Goal: Information Seeking & Learning: Learn about a topic

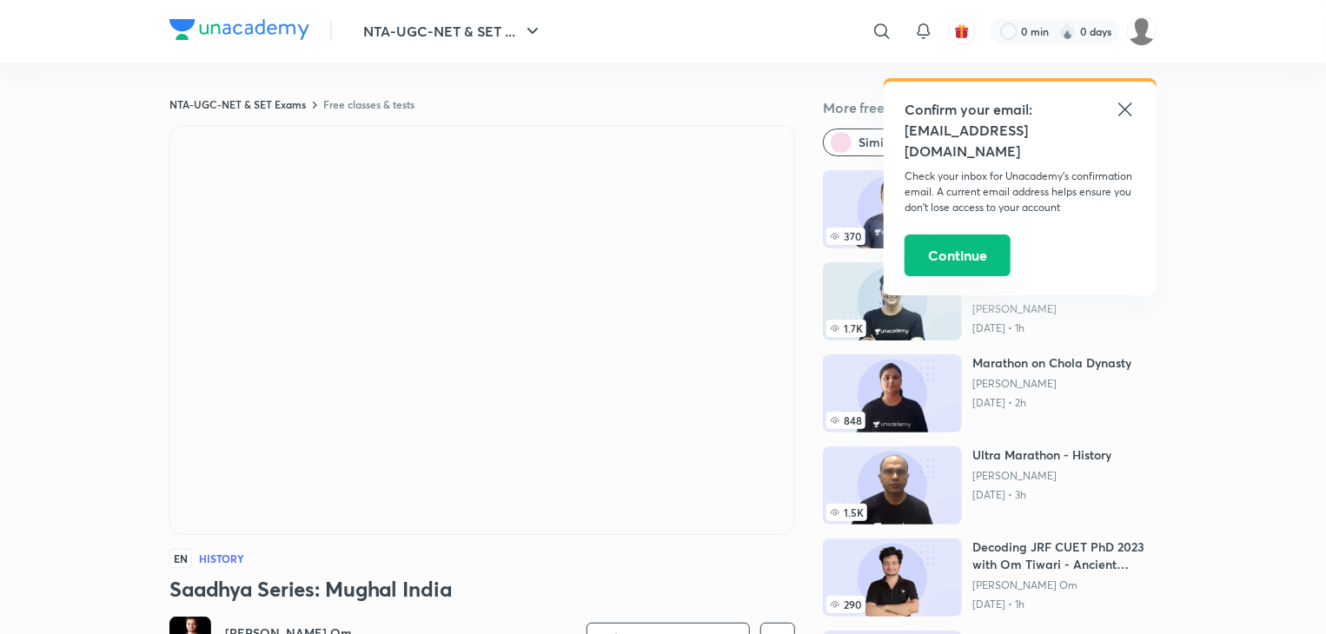
click at [954, 255] on button "Continue" at bounding box center [958, 256] width 106 height 42
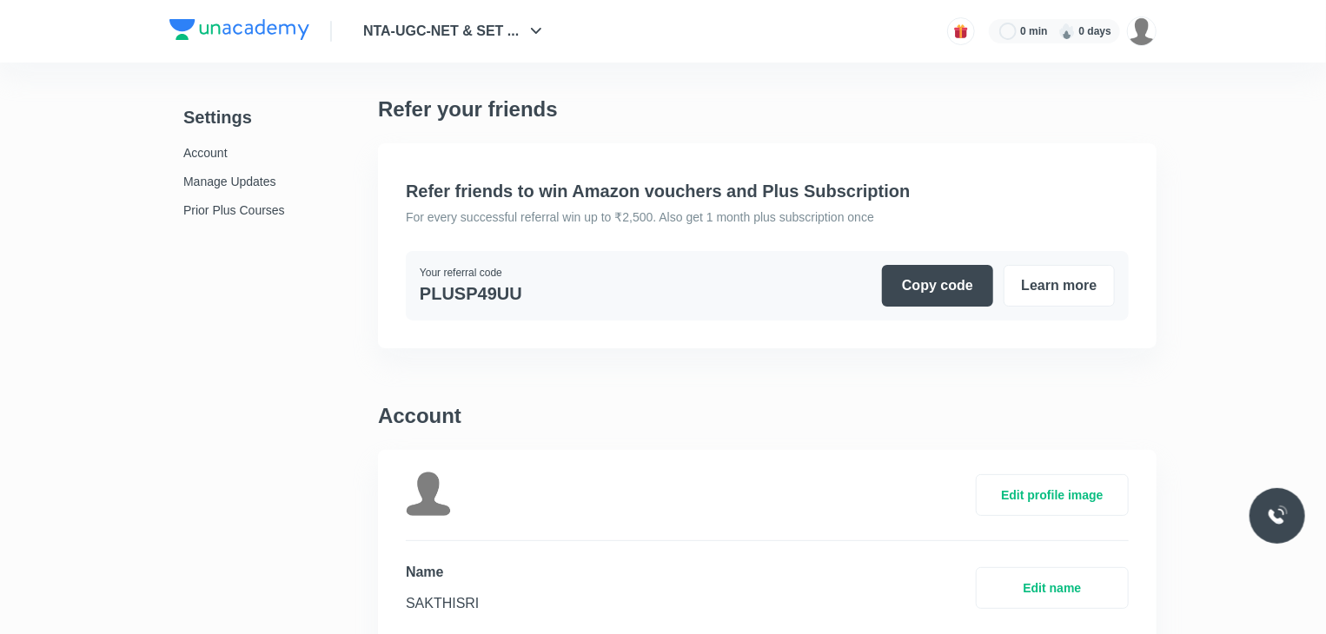
scroll to position [4274, 0]
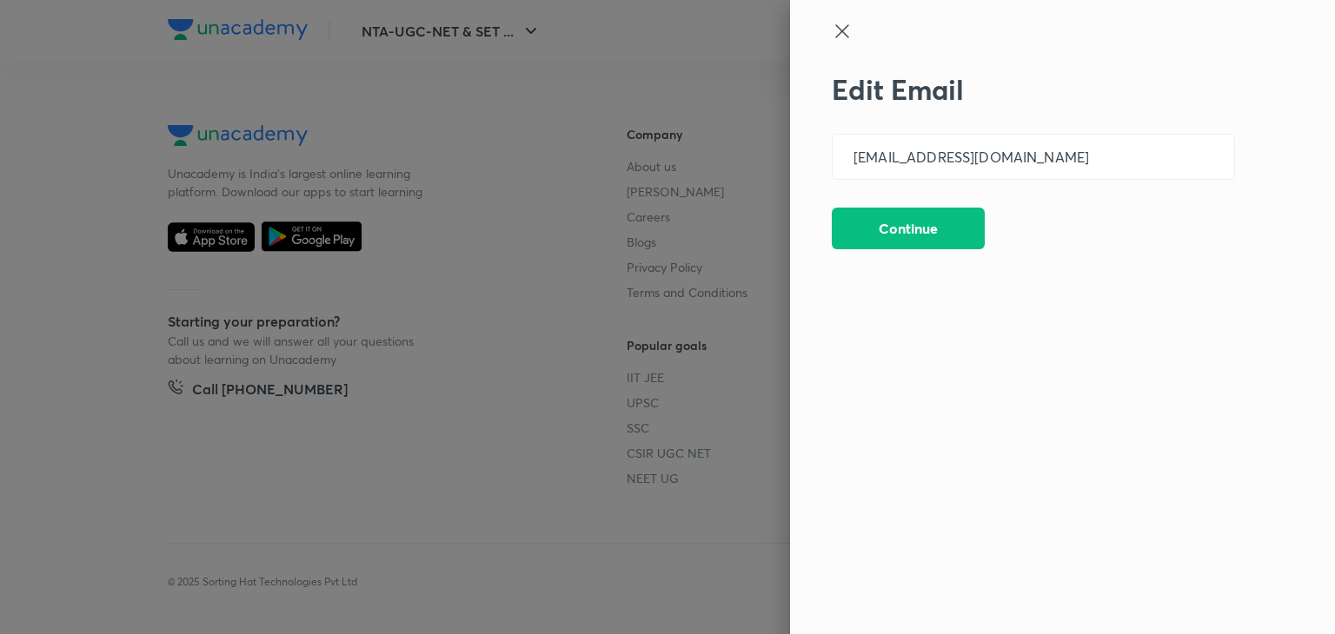
click at [838, 17] on div "Edit Email [EMAIL_ADDRESS][DOMAIN_NAME] ​ Continue" at bounding box center [1062, 317] width 545 height 634
click at [838, 21] on icon at bounding box center [842, 31] width 21 height 21
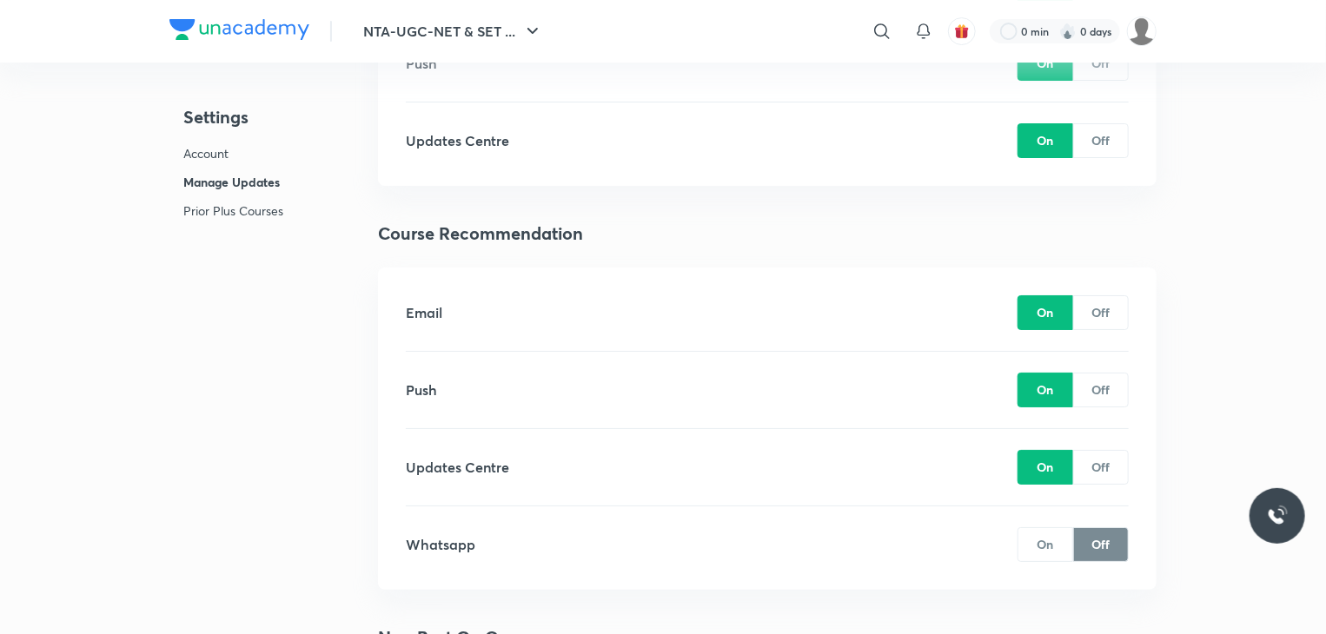
scroll to position [2610, 0]
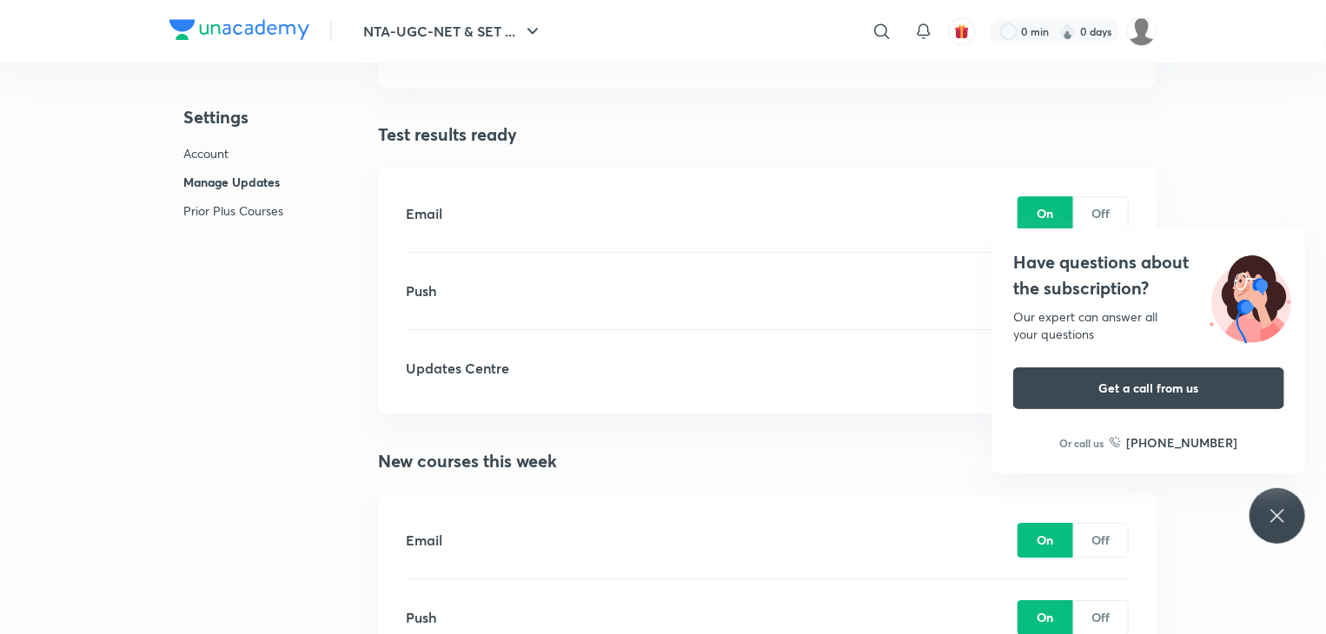
click at [712, 171] on div "Email On Off Push On Off Updates Centre On Off" at bounding box center [767, 291] width 779 height 245
click at [1143, 22] on img at bounding box center [1142, 32] width 30 height 30
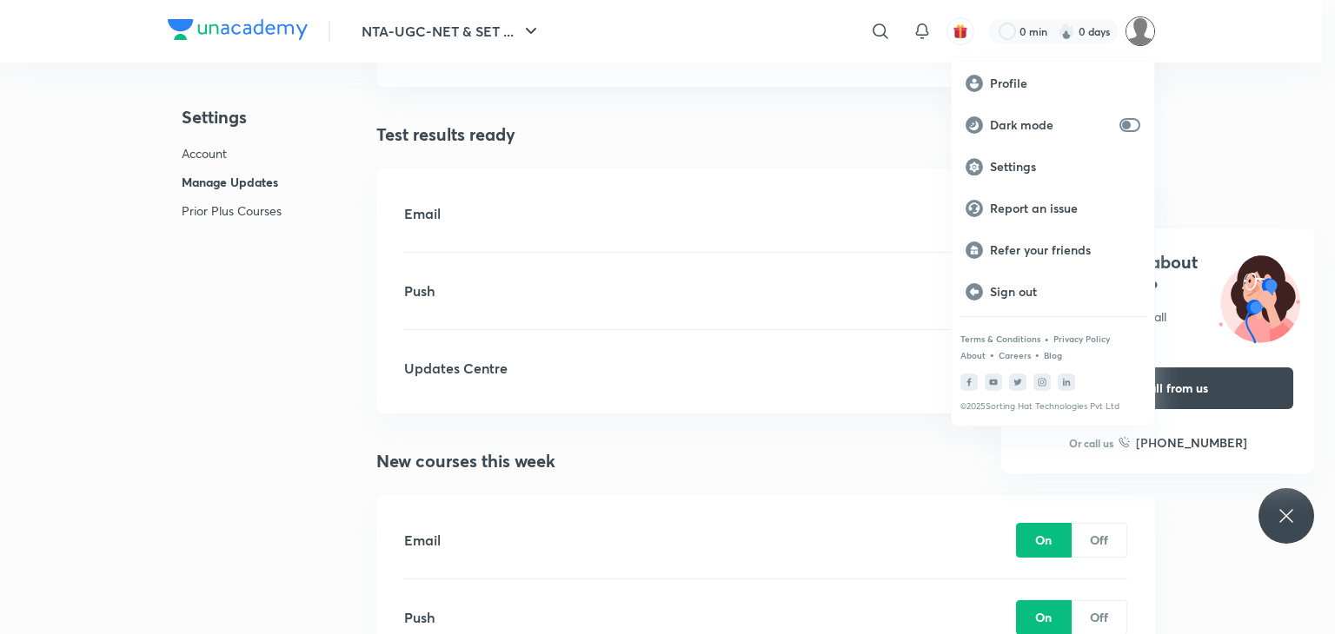
click at [1260, 119] on div at bounding box center [667, 317] width 1335 height 634
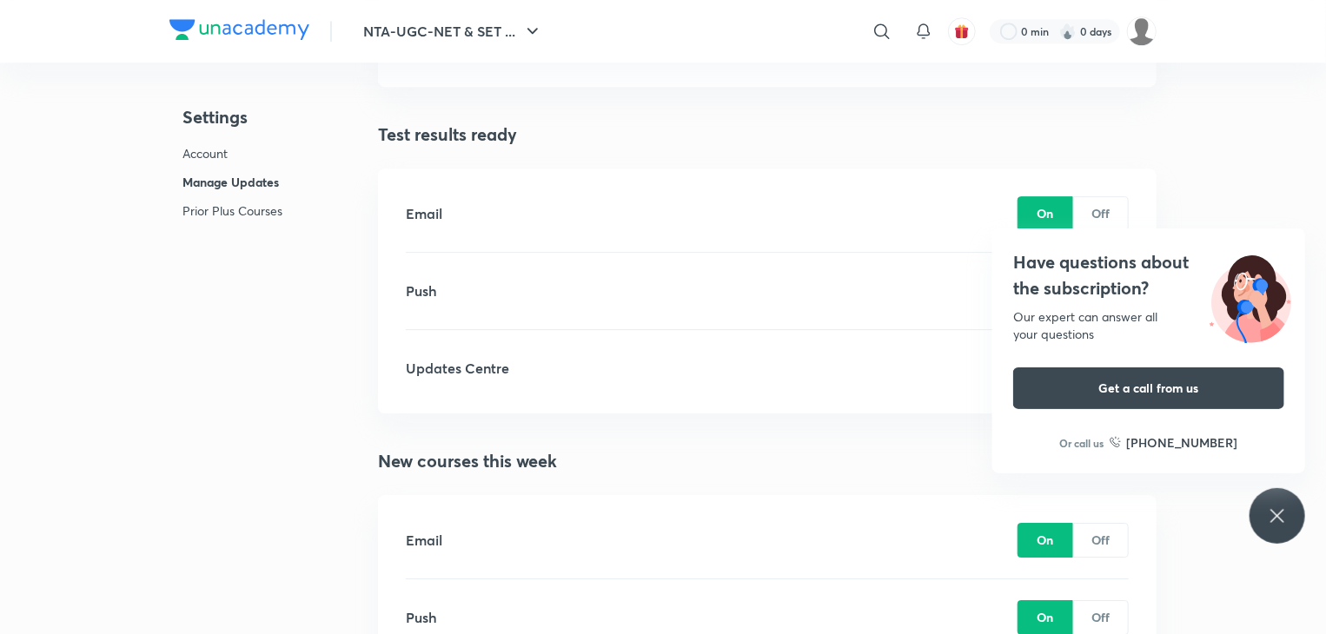
click at [1273, 507] on icon at bounding box center [1277, 516] width 21 height 21
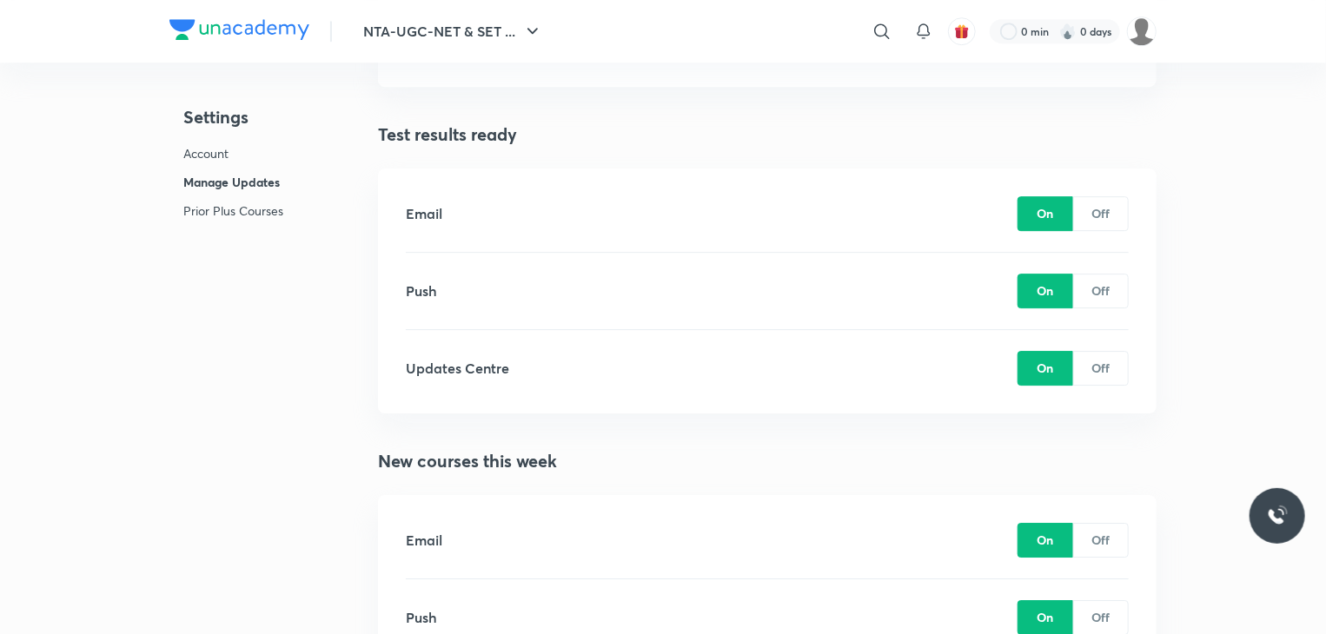
click at [715, 180] on div "Email On Off" at bounding box center [767, 214] width 723 height 76
click at [526, 44] on button "NTA-UGC-NET & SET ..." at bounding box center [453, 31] width 201 height 35
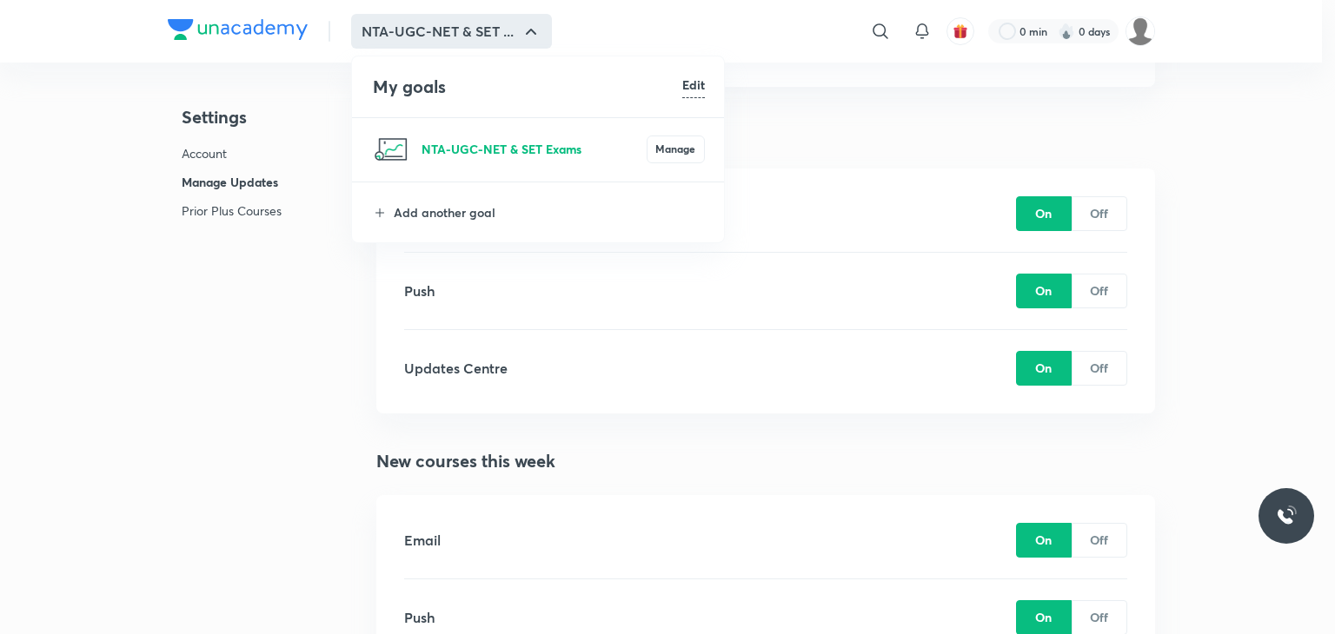
click at [526, 150] on p "NTA-UGC-NET & SET Exams" at bounding box center [533, 149] width 225 height 18
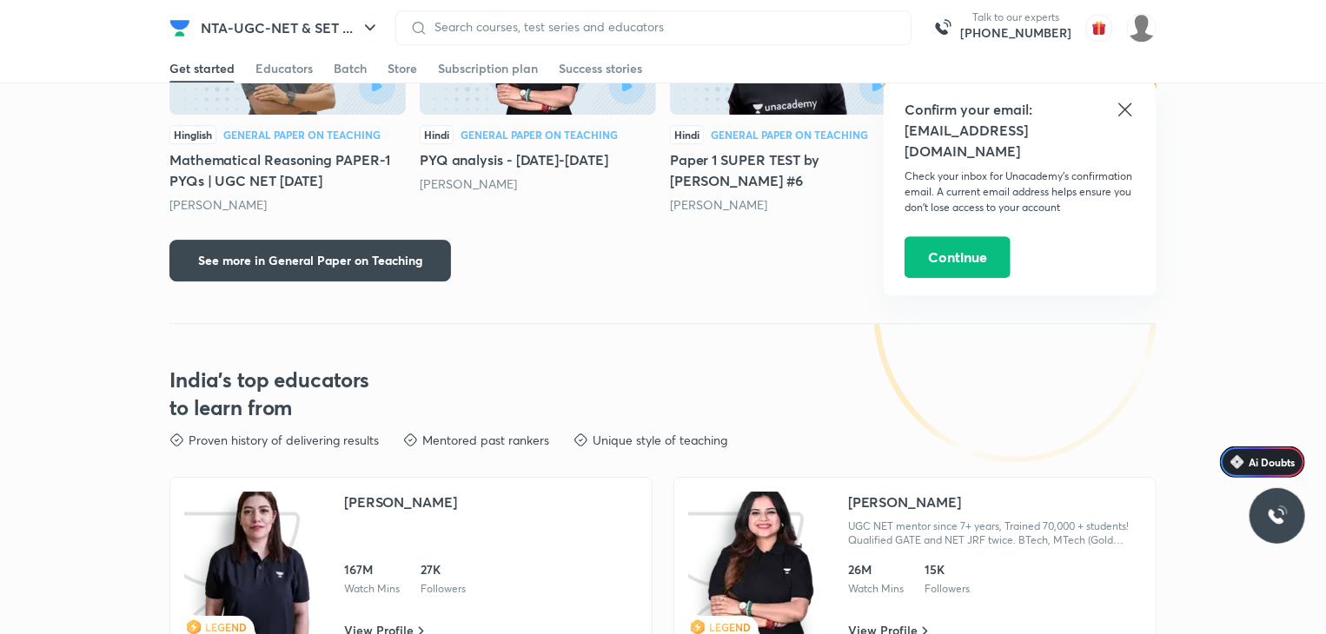
scroll to position [4274, 0]
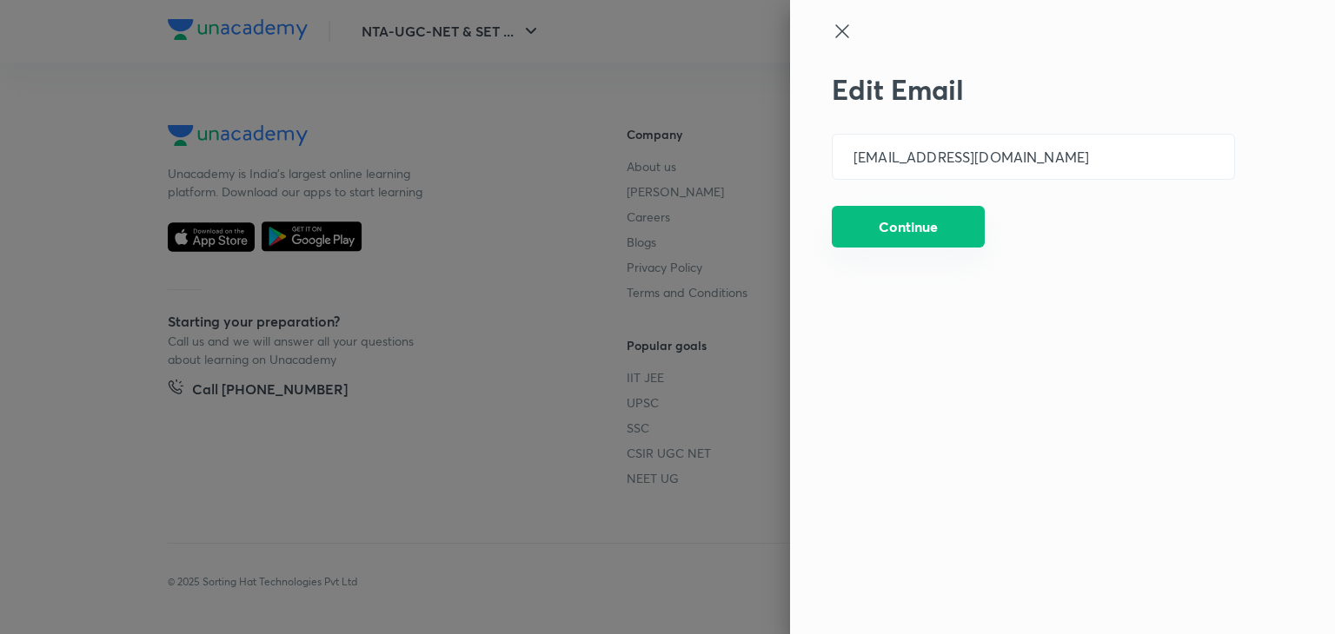
click at [942, 230] on button "Continue" at bounding box center [908, 227] width 153 height 42
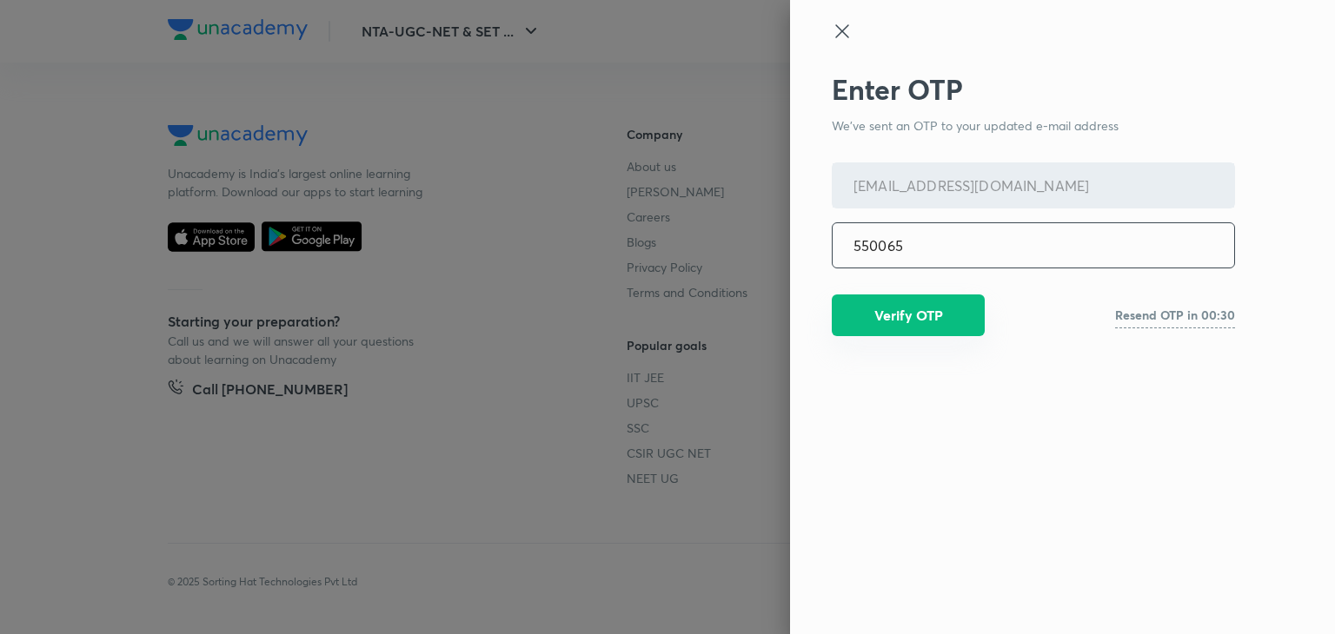
type input "550065"
click at [918, 319] on button "Verify OTP" at bounding box center [908, 316] width 153 height 42
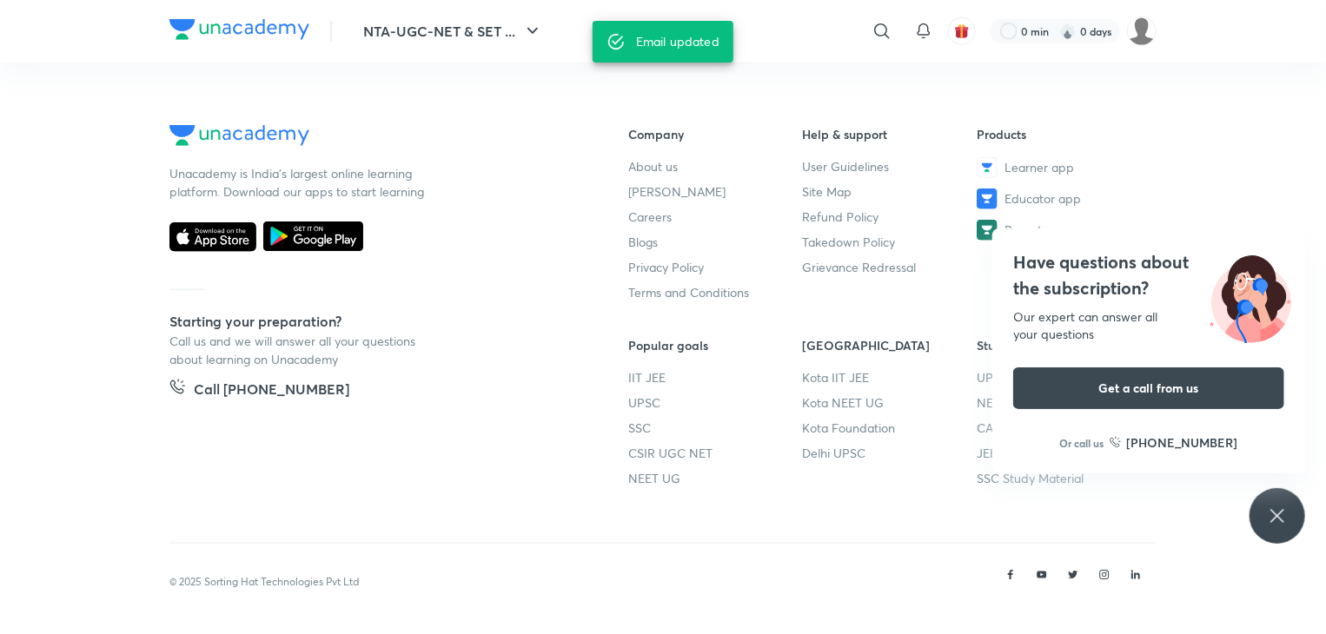
click at [1276, 507] on icon at bounding box center [1277, 516] width 21 height 21
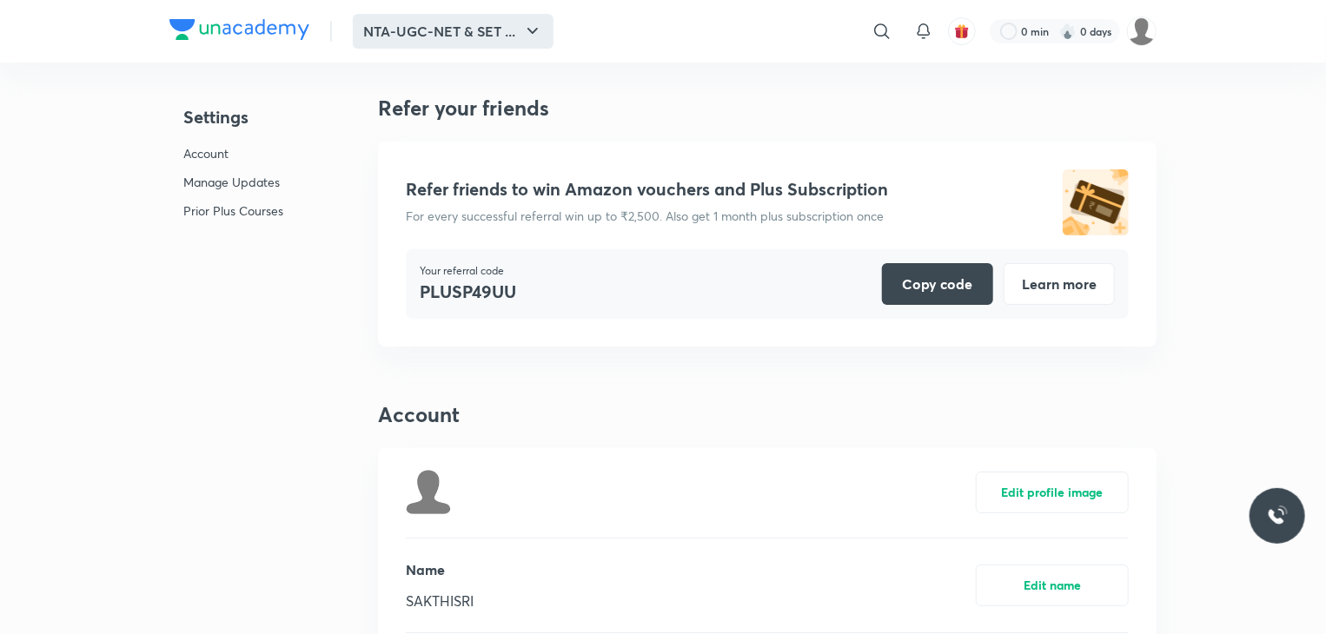
scroll to position [0, 0]
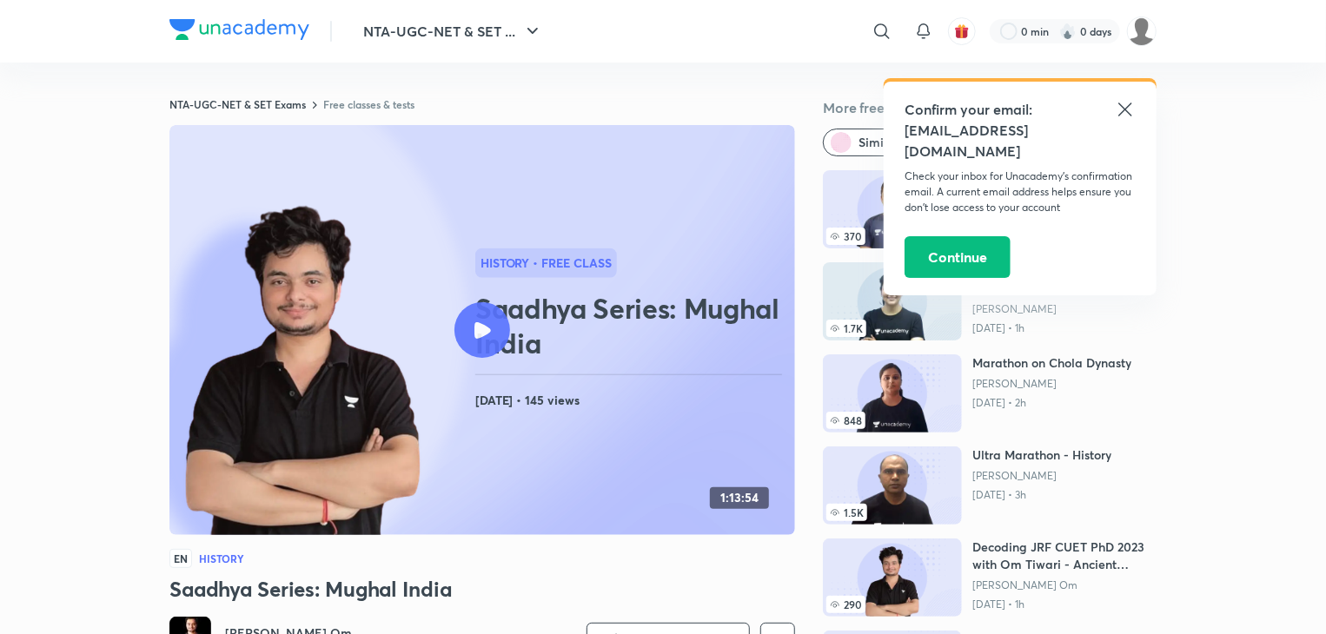
click at [688, 271] on div "History • free class Saadhya Series: Mughal India [DATE] • 145 views" at bounding box center [631, 330] width 313 height 163
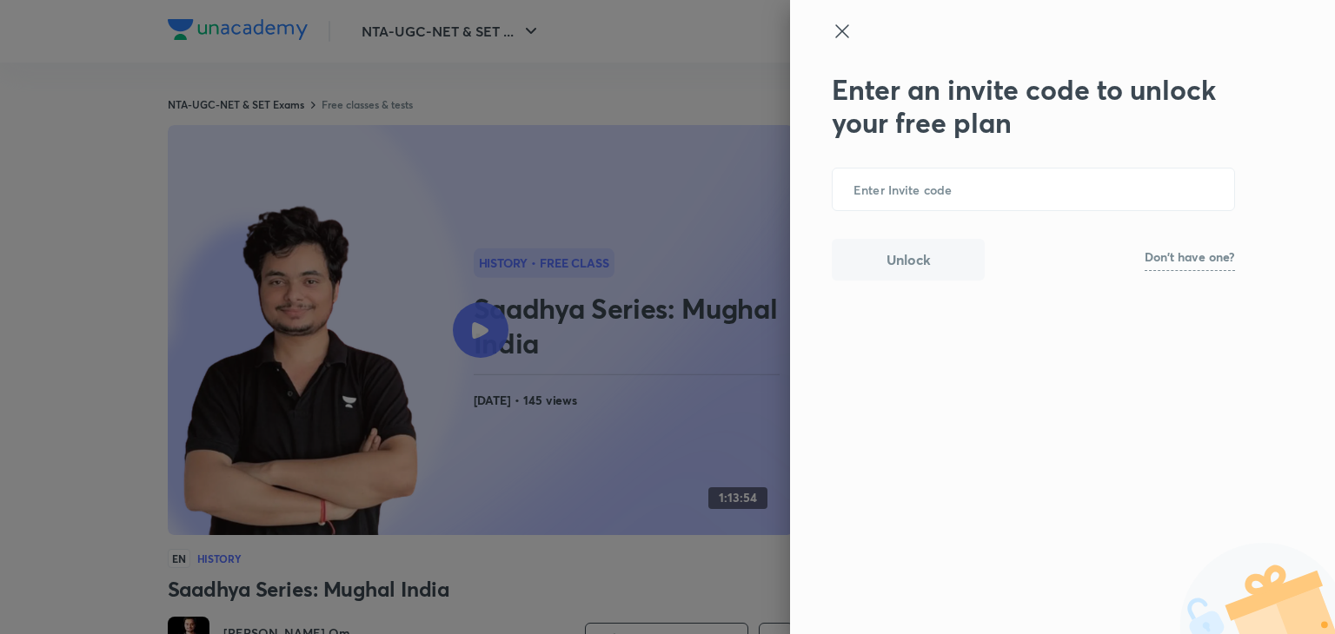
click at [848, 21] on icon at bounding box center [842, 31] width 21 height 21
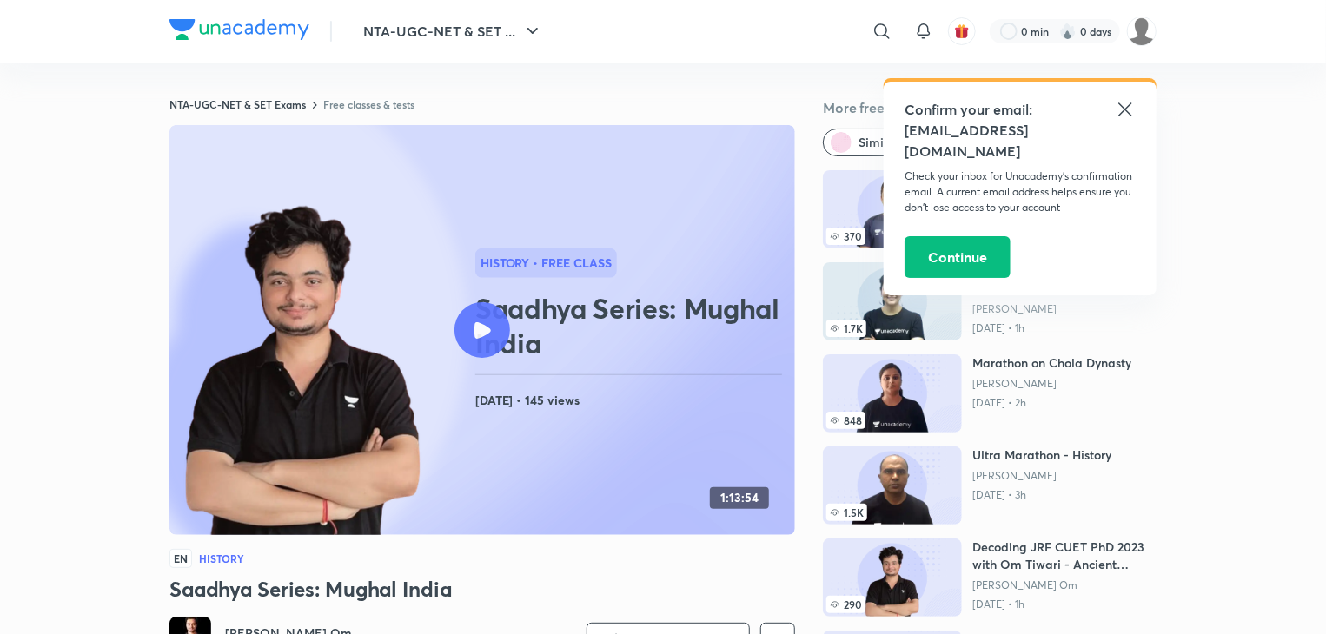
click at [1117, 112] on icon at bounding box center [1125, 109] width 21 height 21
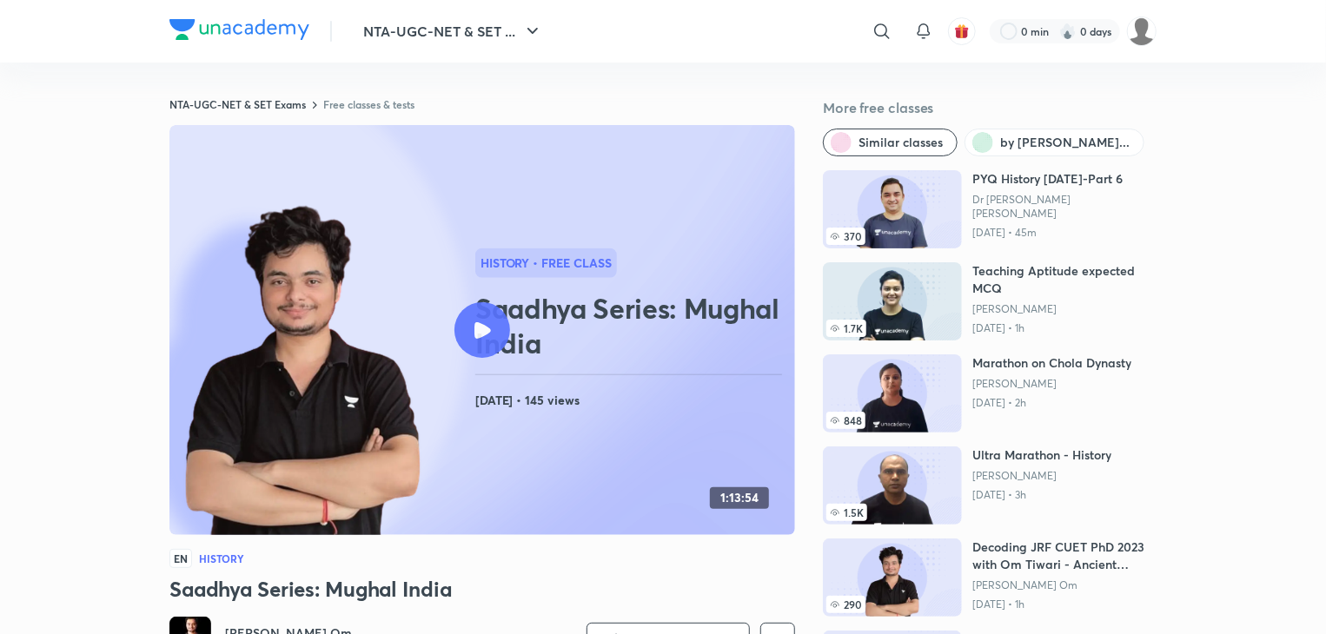
click at [475, 326] on icon at bounding box center [482, 330] width 17 height 17
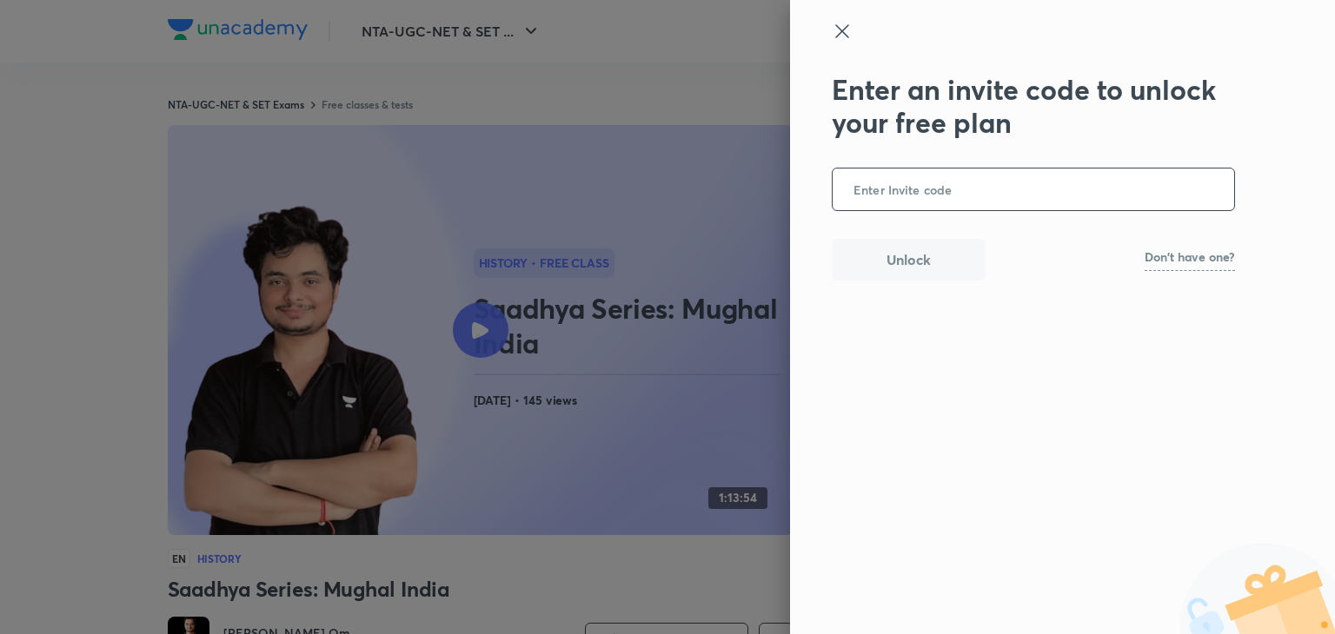
click at [855, 206] on input "text" at bounding box center [1032, 190] width 401 height 43
click at [1207, 268] on link "Don't have one?" at bounding box center [1189, 261] width 90 height 20
click at [1205, 253] on b "UNACADEMY" at bounding box center [1201, 260] width 68 height 14
click at [1198, 265] on b "UNACADEMY" at bounding box center [1201, 260] width 68 height 14
click at [834, 17] on div "Enter an invite code to unlock your free plan ​ Unlock Try the code UNACADEMY" at bounding box center [1062, 317] width 545 height 634
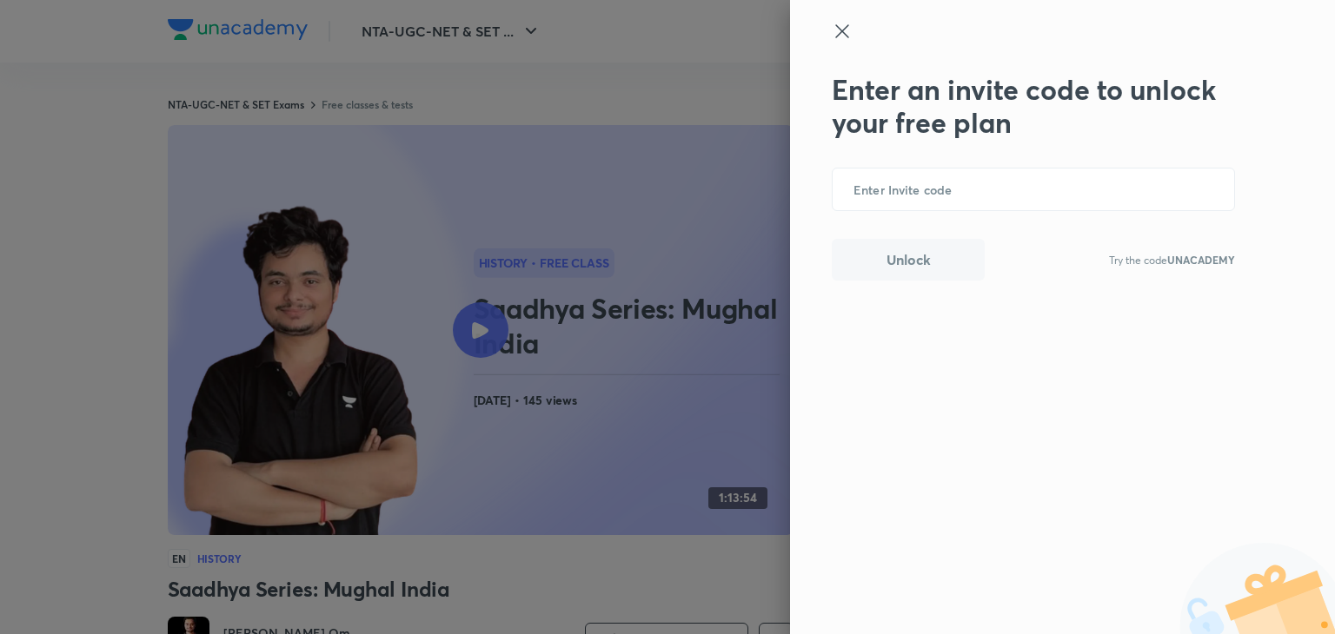
click at [839, 28] on icon at bounding box center [842, 31] width 21 height 21
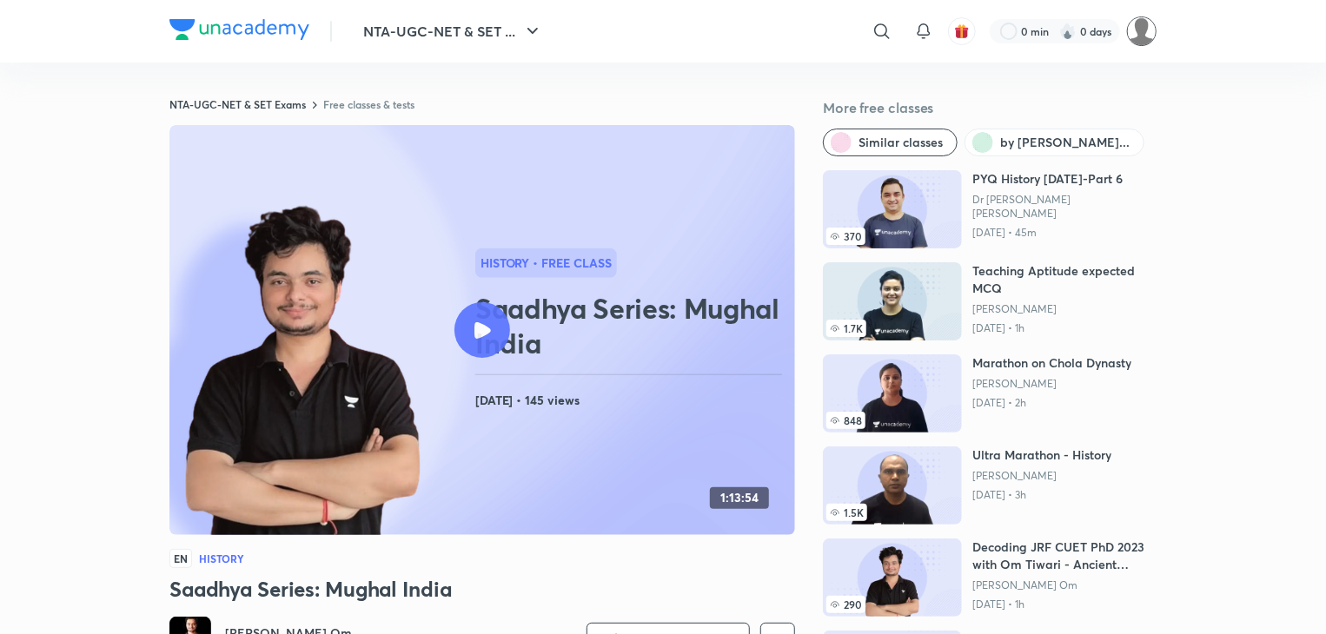
click at [1140, 39] on img at bounding box center [1142, 32] width 30 height 30
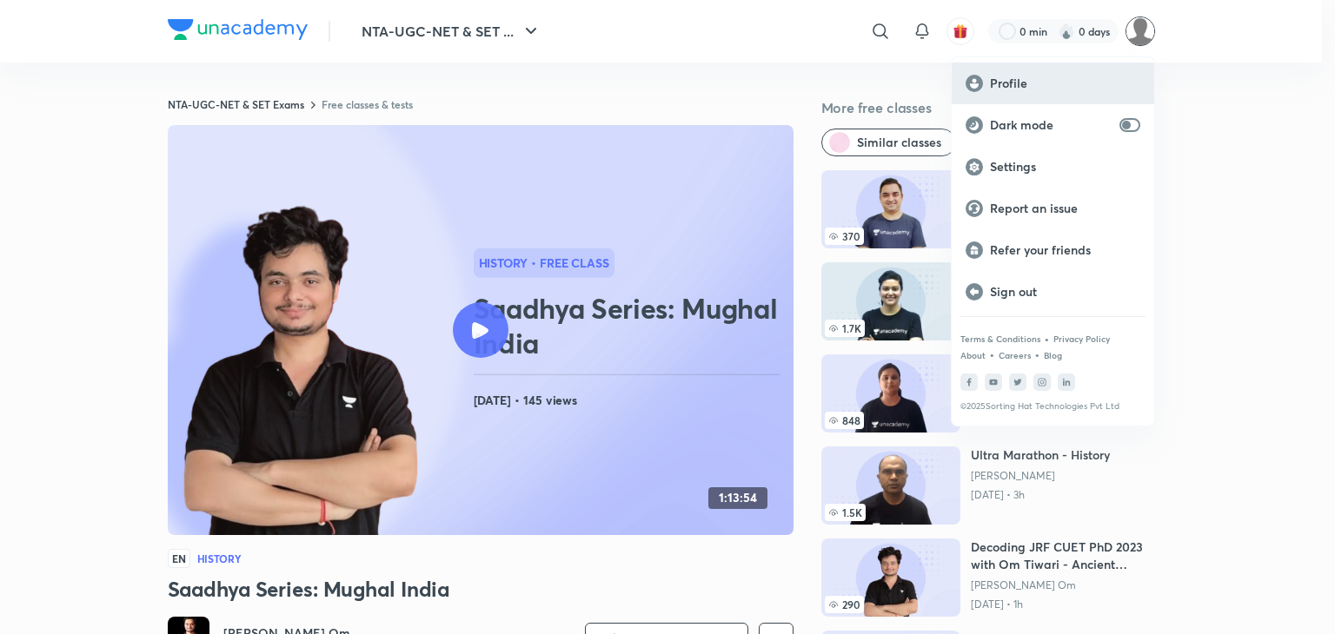
click at [1023, 86] on p "Profile" at bounding box center [1065, 84] width 150 height 16
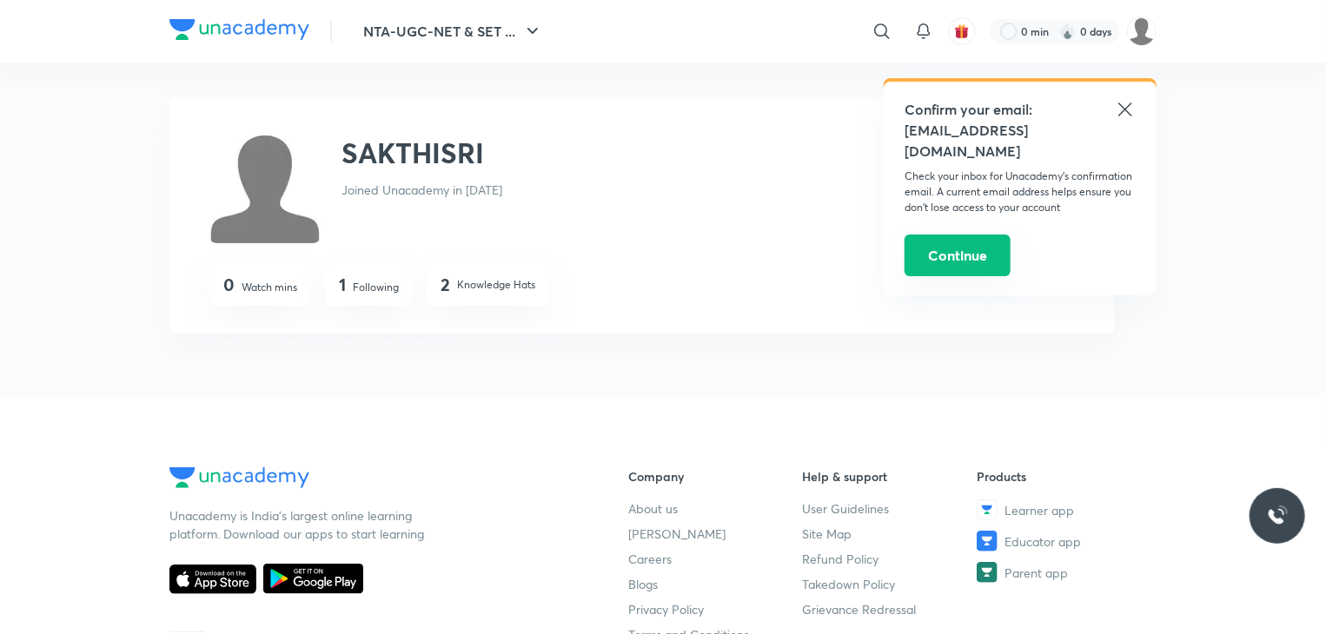
click at [963, 235] on button "Continue" at bounding box center [958, 256] width 106 height 42
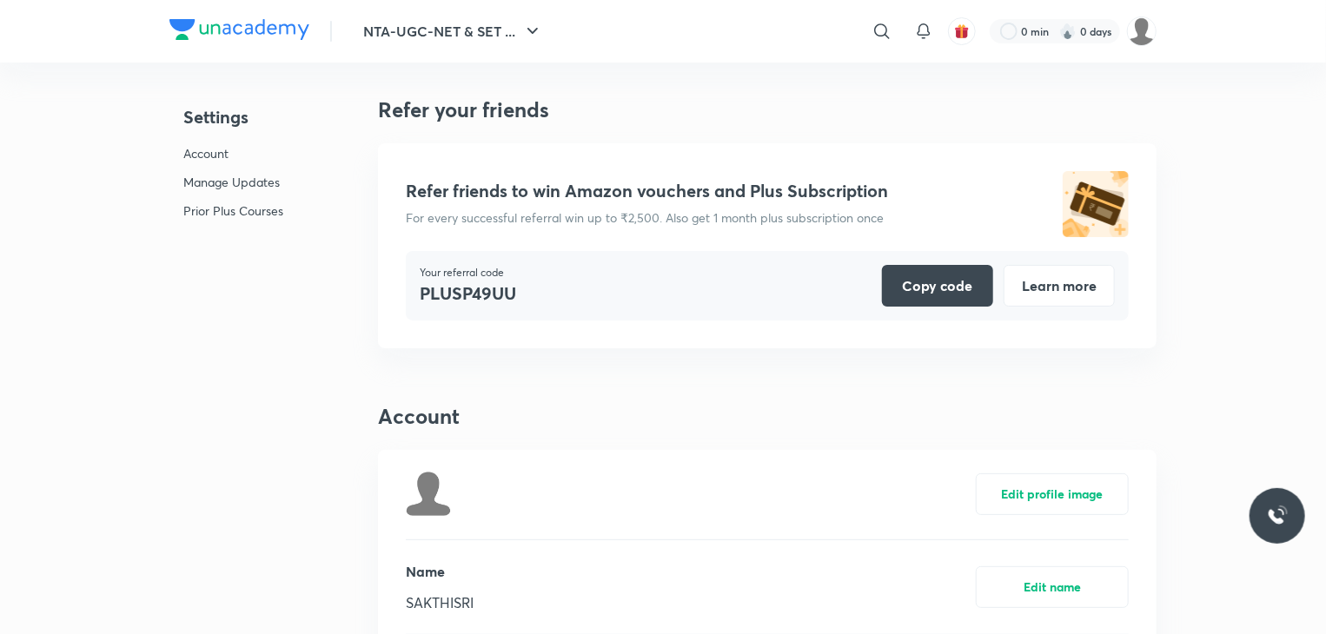
scroll to position [4274, 0]
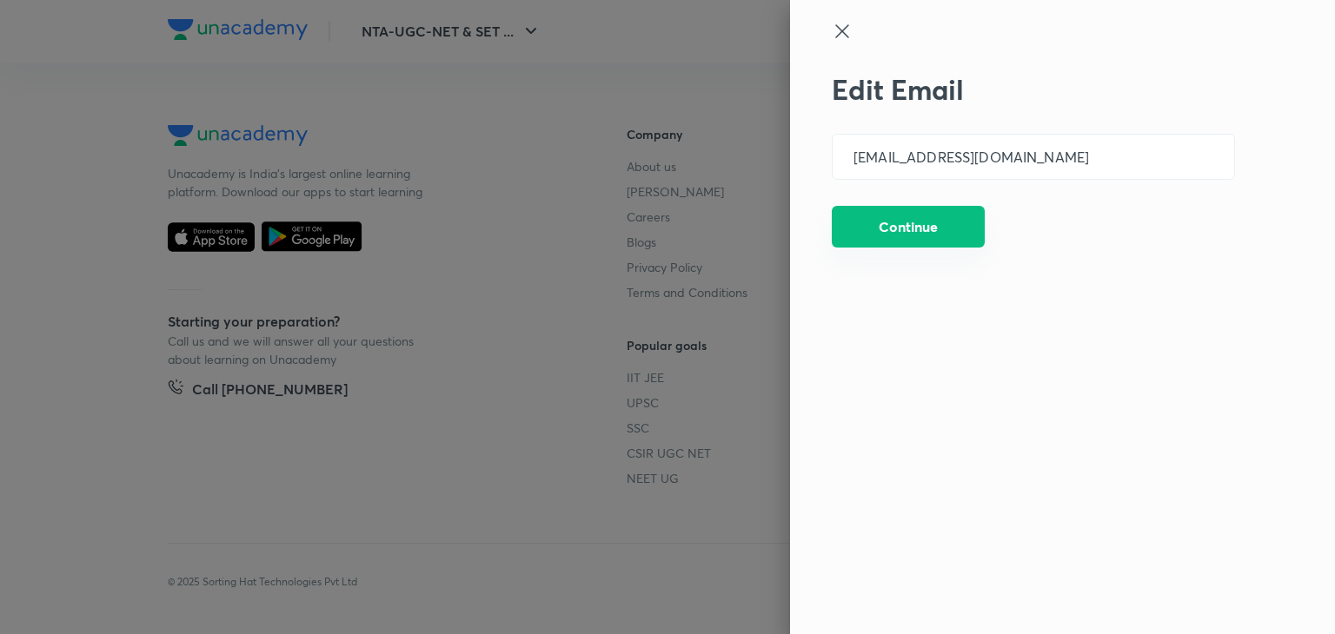
click at [905, 242] on button "Continue" at bounding box center [908, 227] width 153 height 42
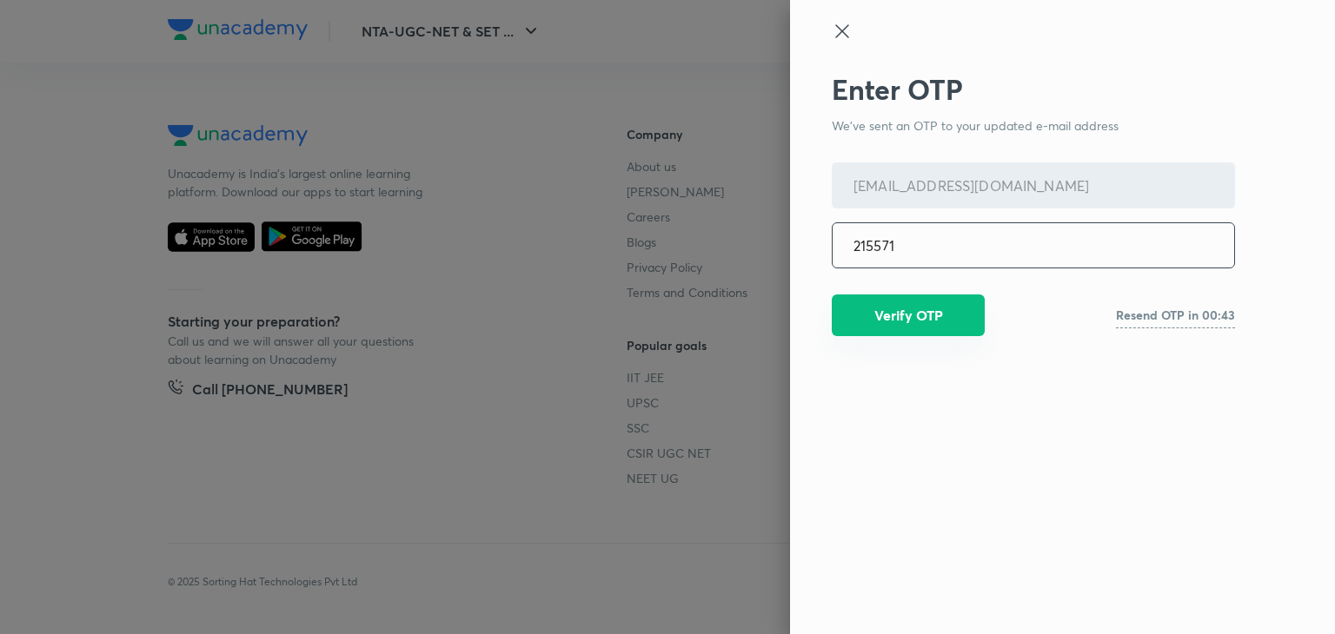
type input "215571"
click at [928, 331] on button "Verify OTP" at bounding box center [908, 316] width 153 height 42
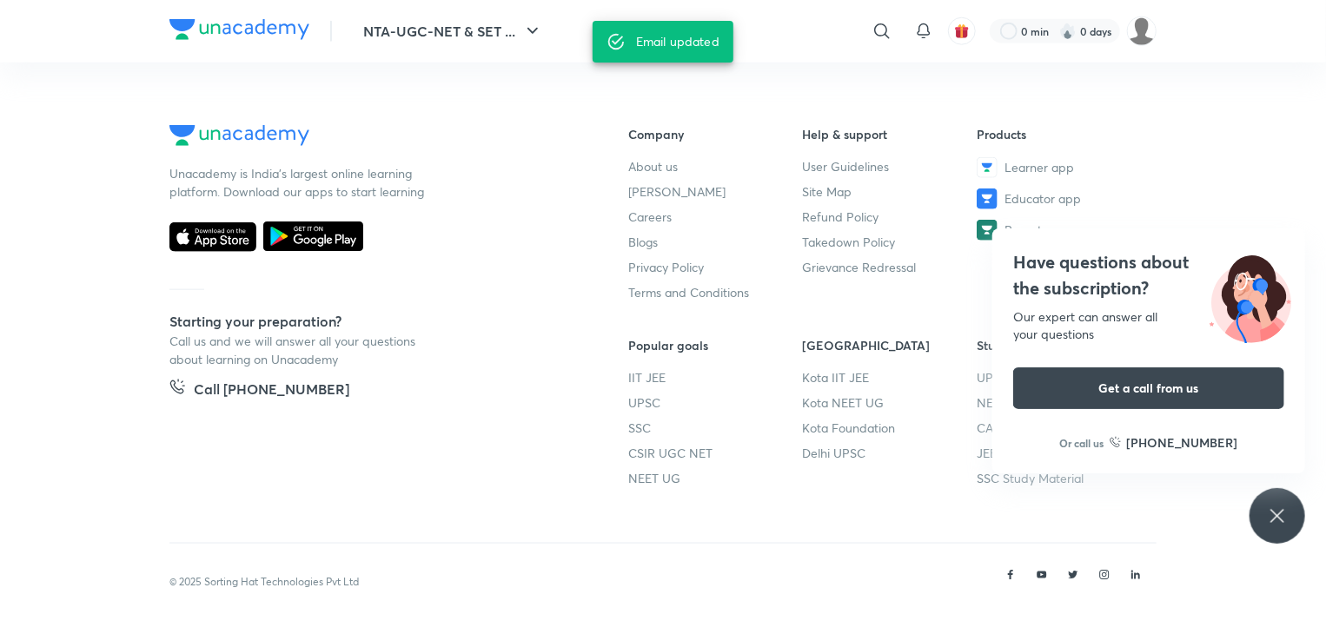
click at [1266, 520] on div "Have questions about the subscription? Our expert can answer all your questions…" at bounding box center [1277, 516] width 56 height 56
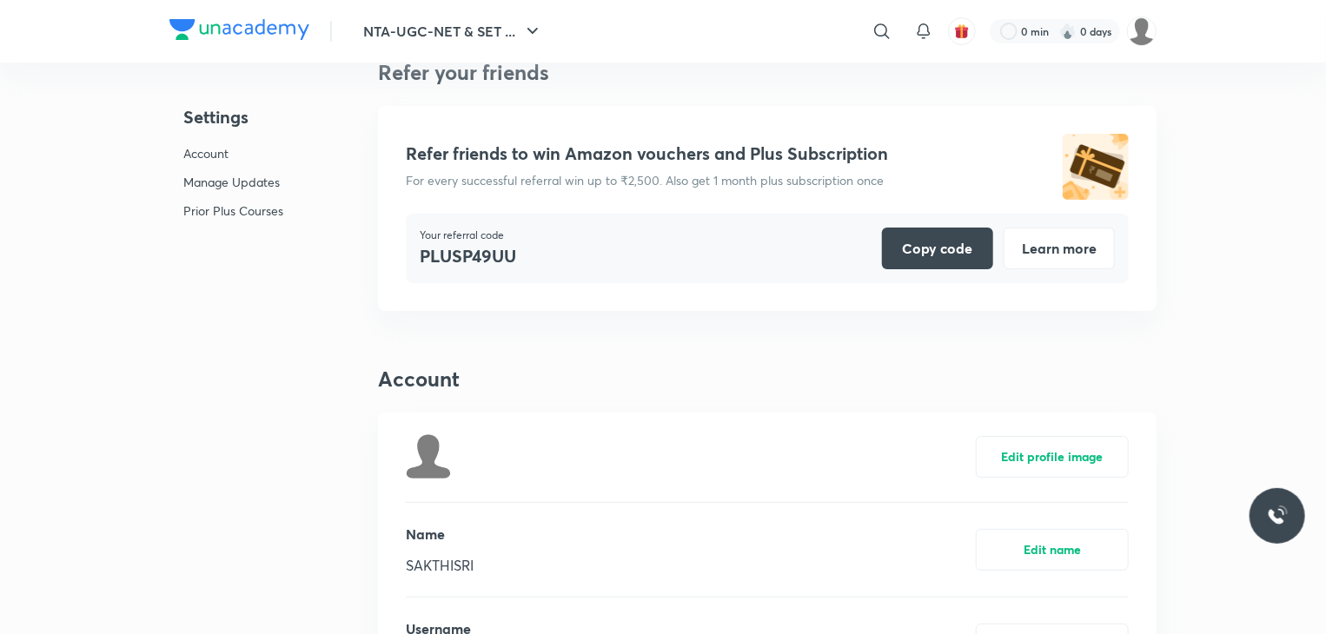
scroll to position [26, 0]
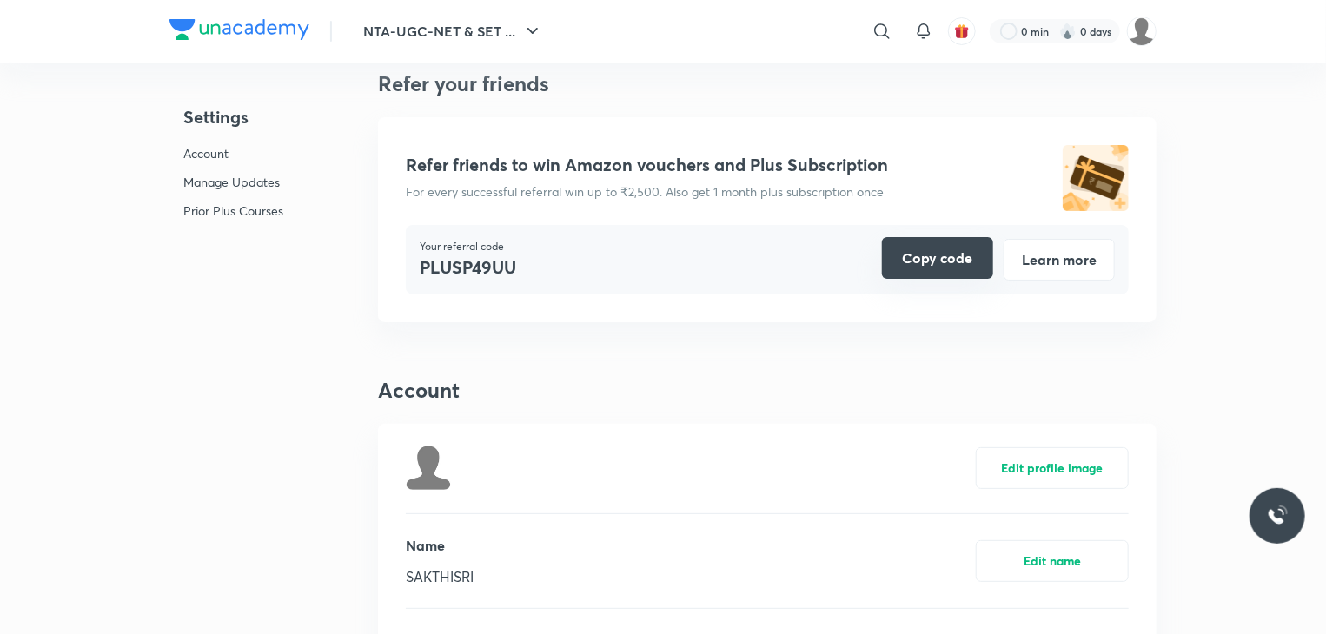
click at [958, 255] on button "Copy code" at bounding box center [937, 258] width 111 height 42
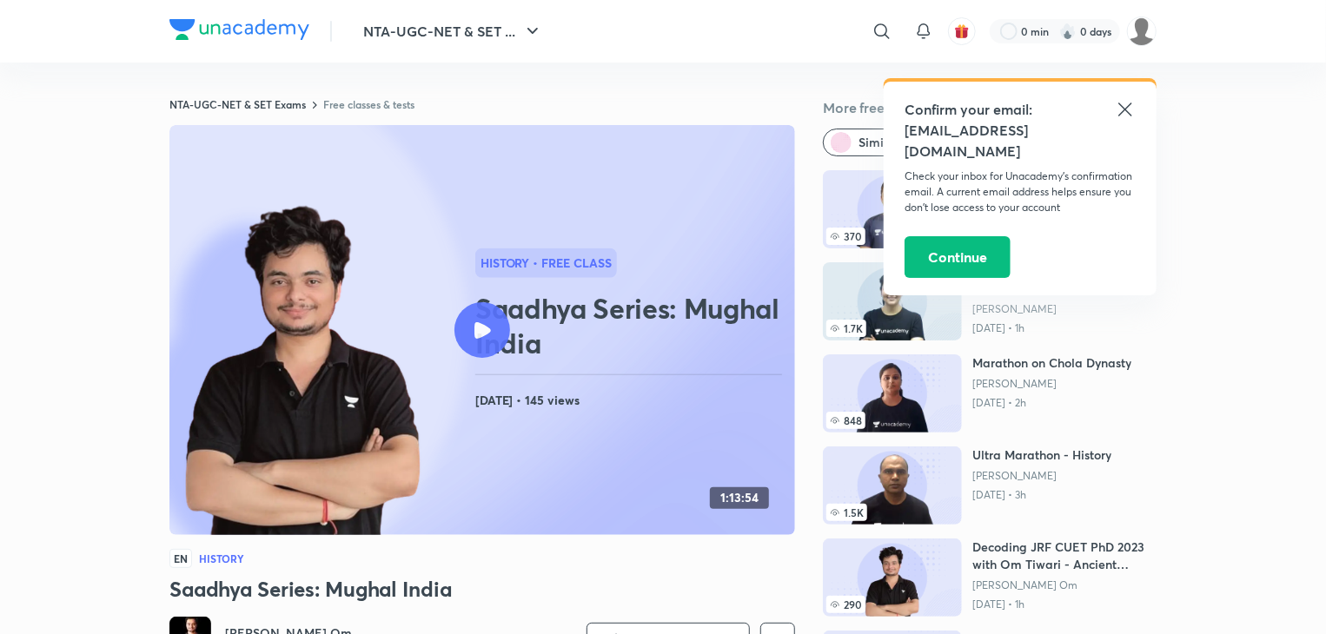
click at [467, 309] on div at bounding box center [482, 330] width 56 height 56
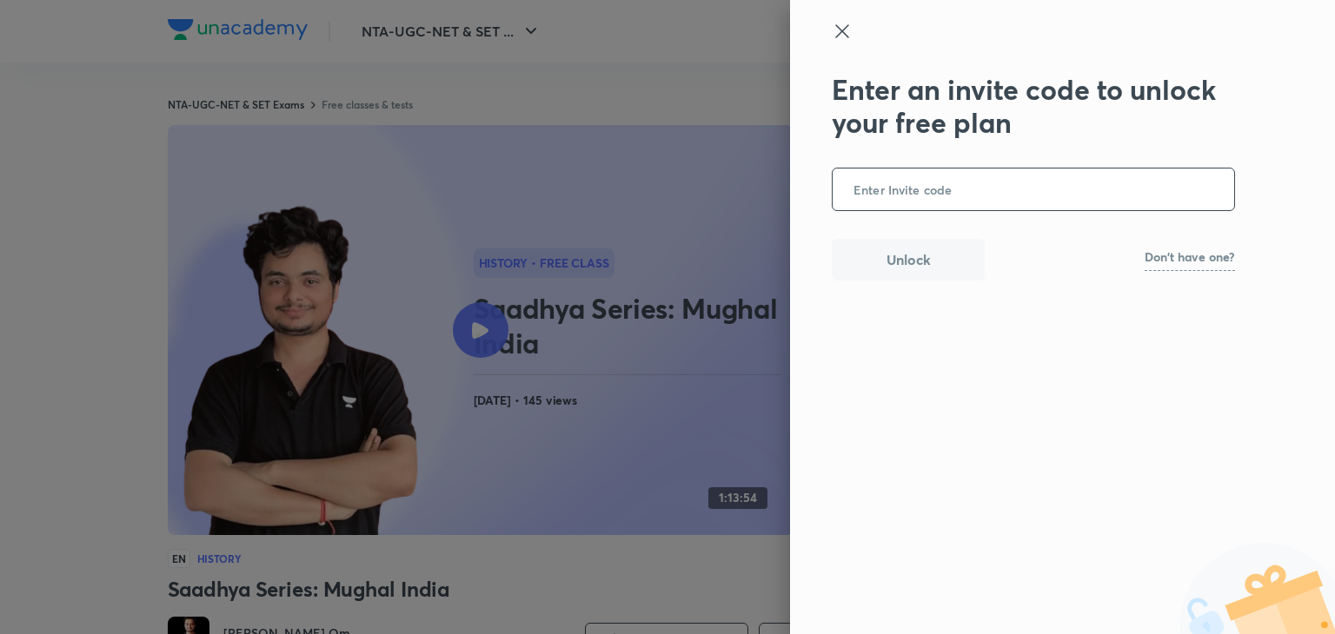
click at [869, 183] on input "text" at bounding box center [1032, 190] width 401 height 43
type input "L"
click at [931, 262] on button "Unlock" at bounding box center [908, 260] width 153 height 42
click at [949, 169] on input "text" at bounding box center [1032, 190] width 401 height 43
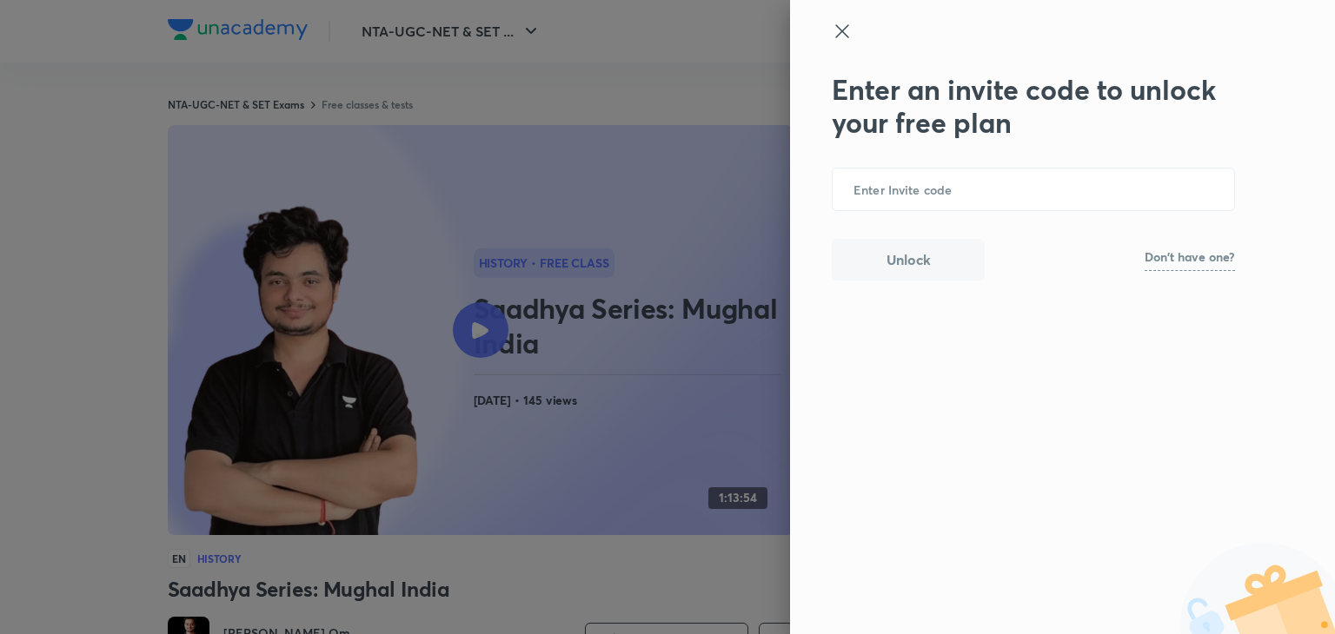
click at [834, 37] on icon at bounding box center [842, 31] width 21 height 21
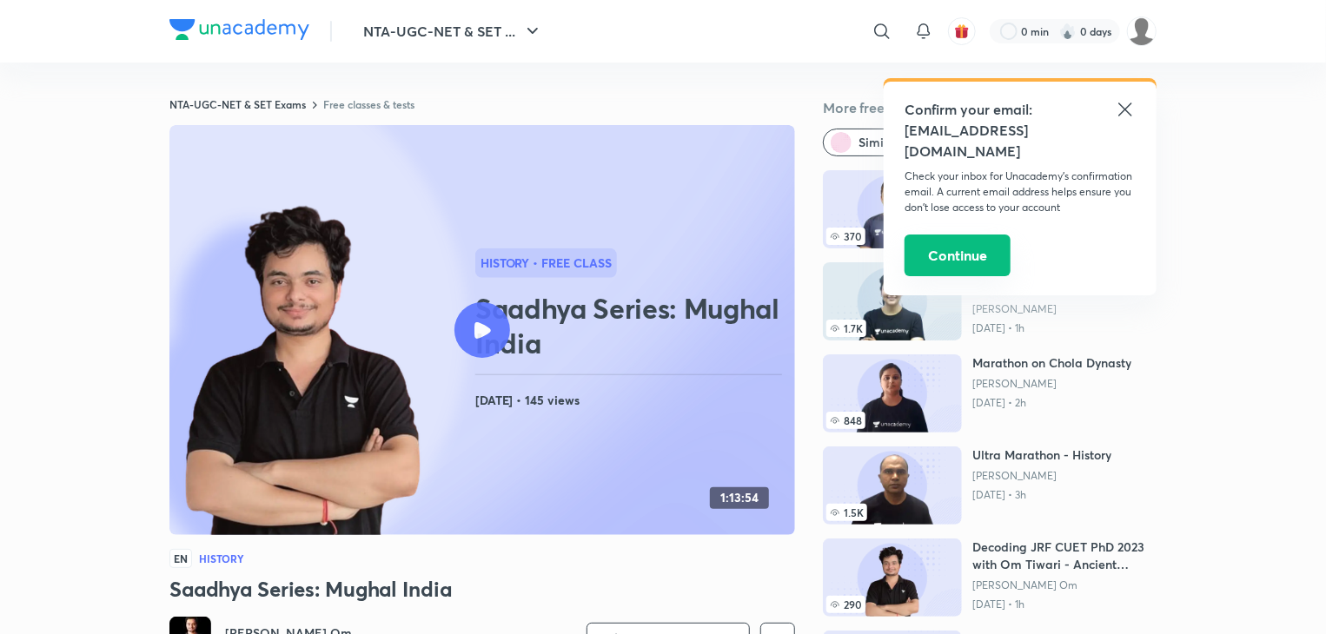
click at [939, 247] on button "Continue" at bounding box center [958, 256] width 106 height 42
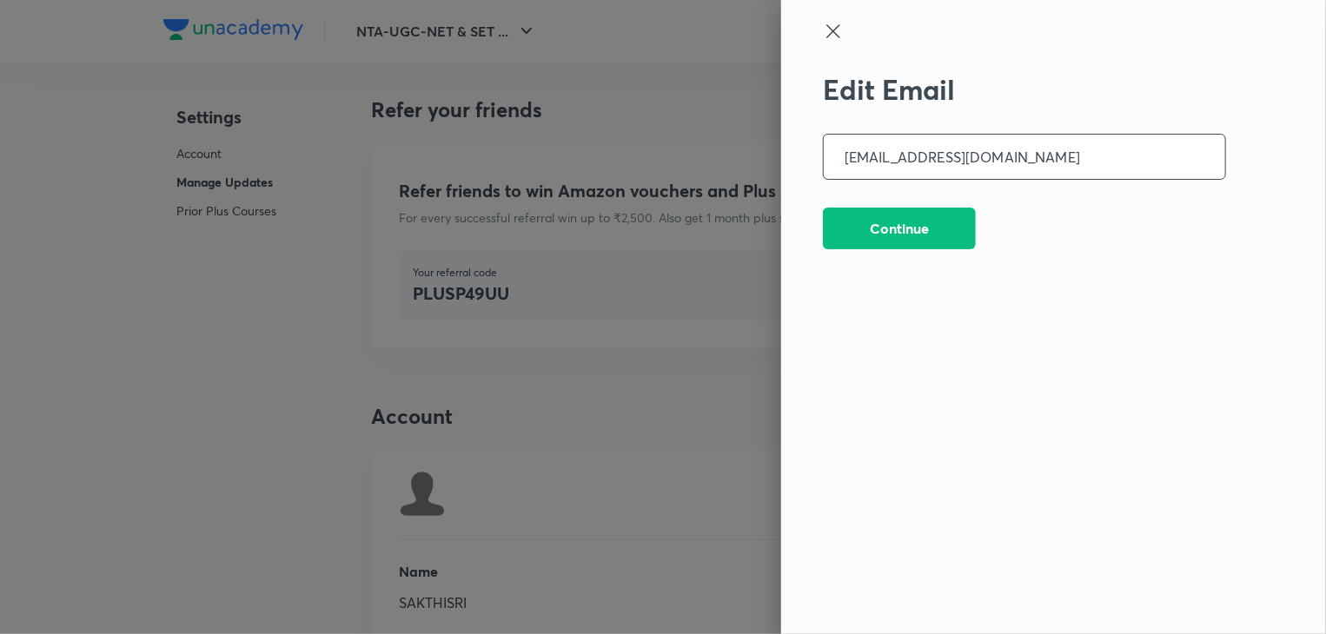
scroll to position [4274, 0]
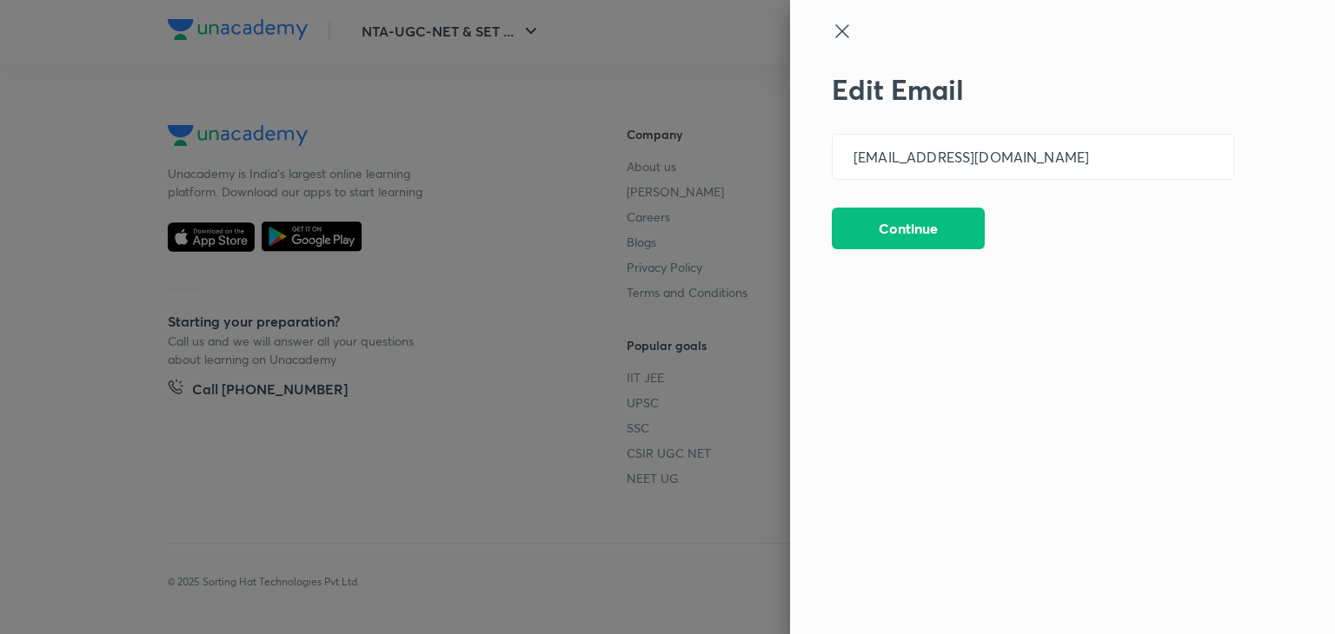
click at [904, 204] on div "Edit Email [EMAIL_ADDRESS][DOMAIN_NAME] ​ Continue" at bounding box center [1033, 312] width 403 height 478
click at [902, 218] on button "Continue" at bounding box center [908, 227] width 153 height 42
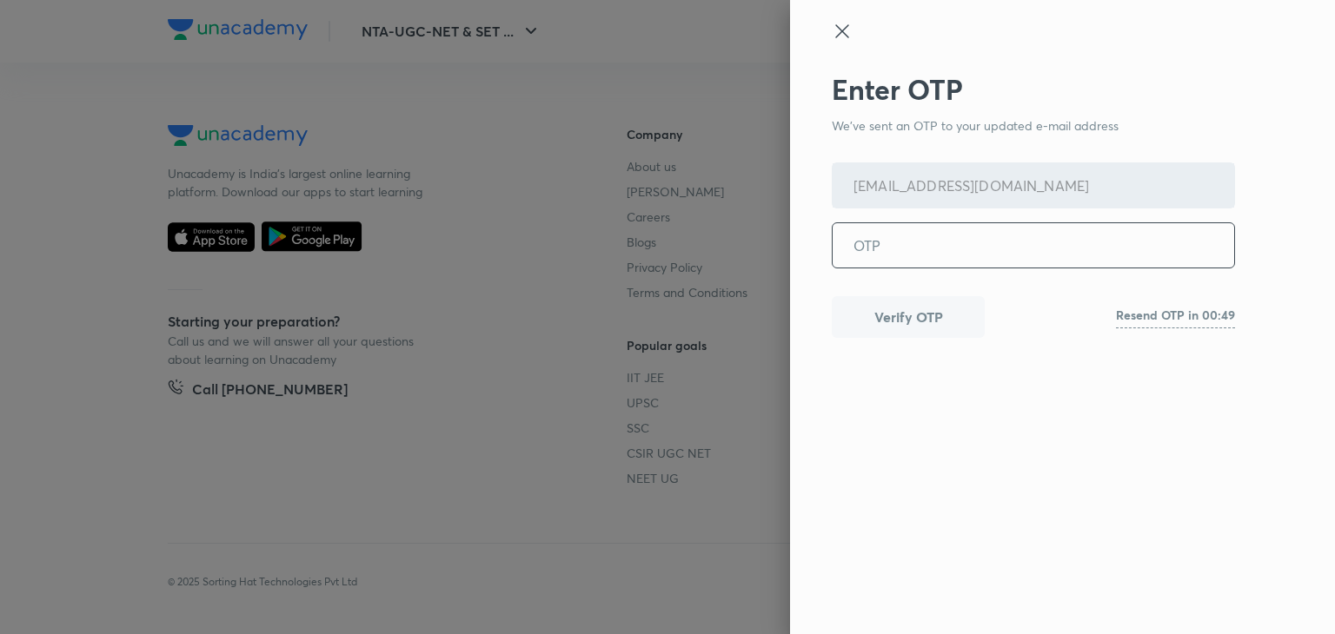
click at [897, 249] on input "tel" at bounding box center [1032, 245] width 401 height 44
type input "061245"
click at [930, 329] on button "Verify OTP" at bounding box center [908, 316] width 153 height 42
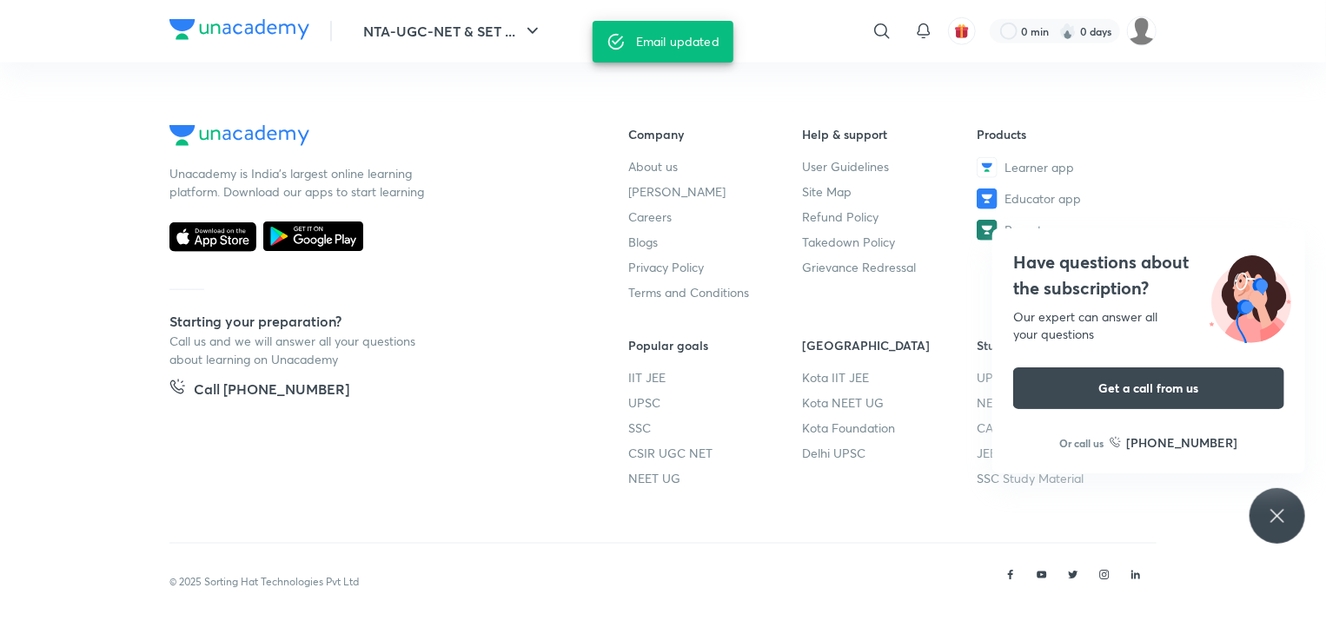
click at [1286, 519] on icon at bounding box center [1277, 516] width 21 height 21
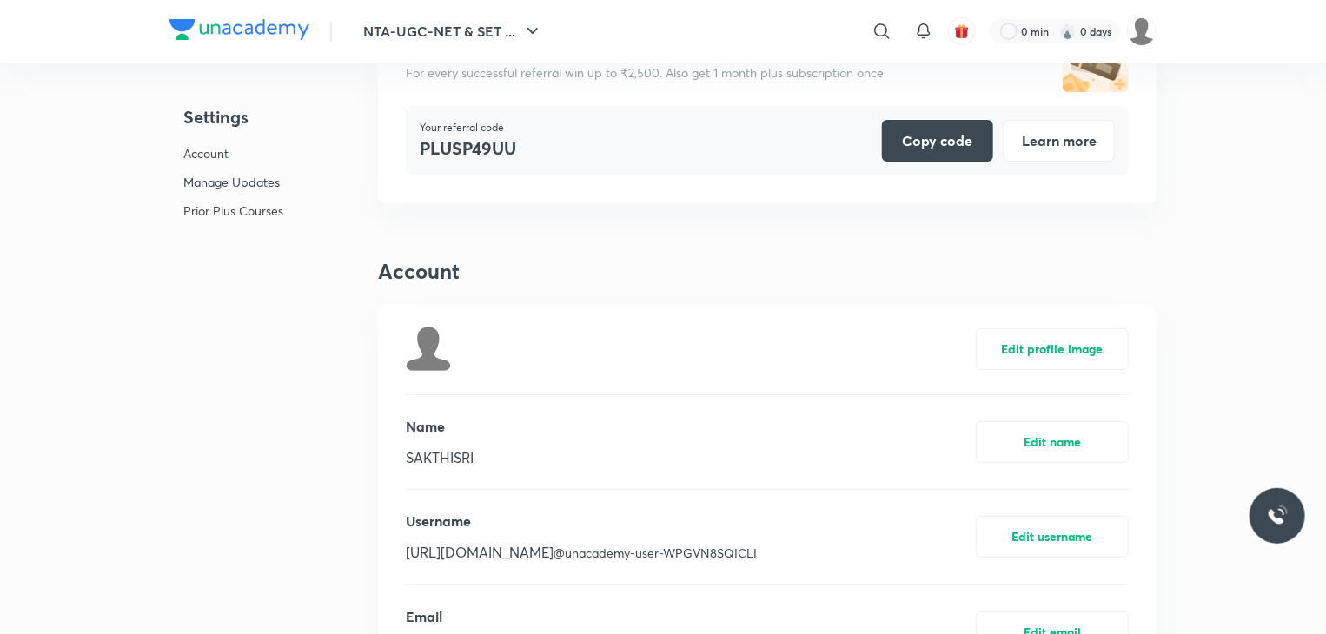
scroll to position [118, 0]
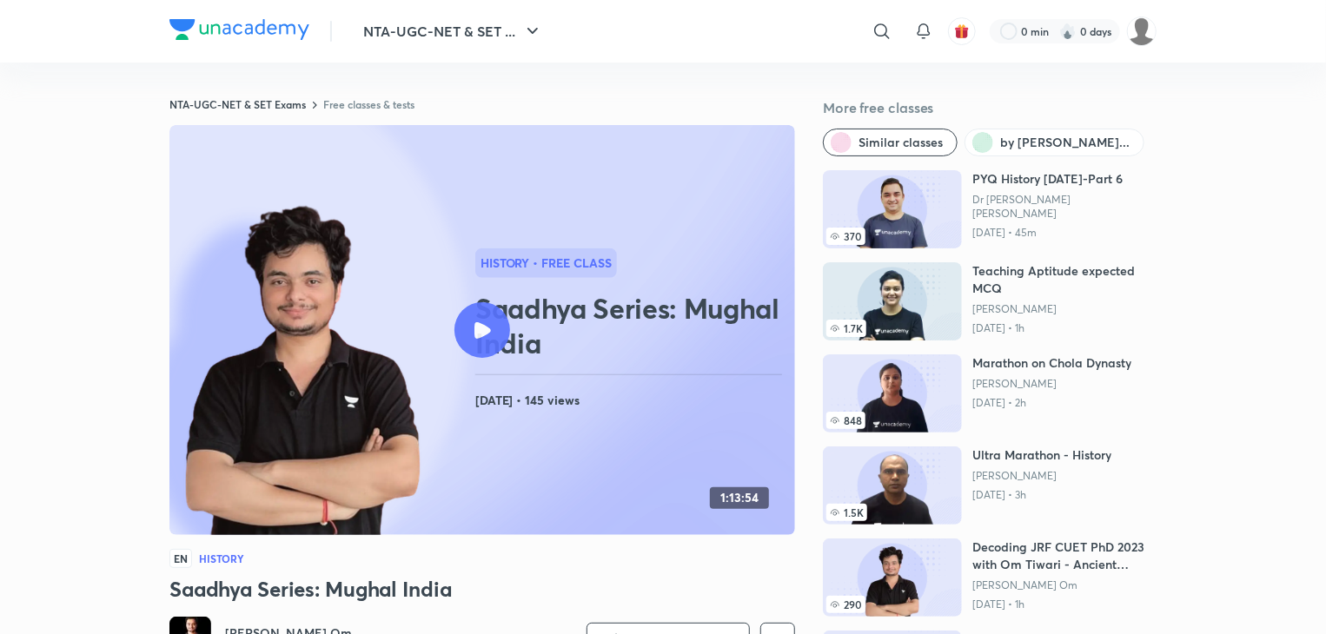
click at [710, 249] on div "History • free class Saadhya Series: Mughal India [DATE] • 145 views" at bounding box center [631, 330] width 313 height 163
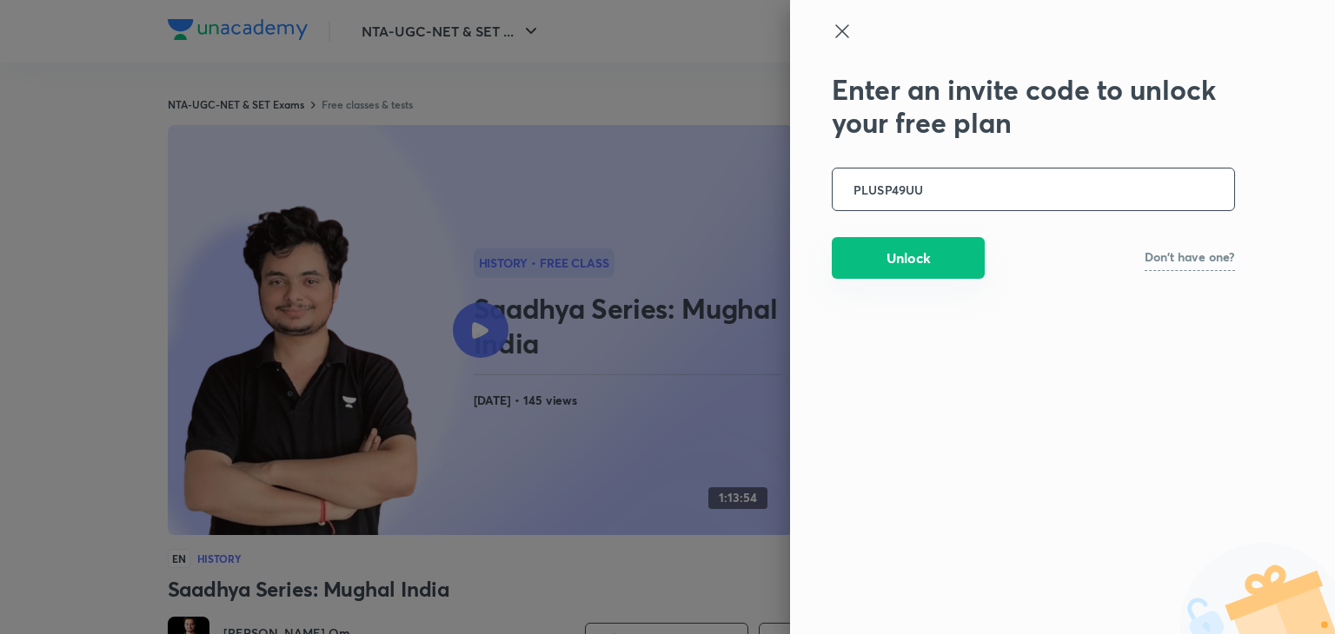
type input "PLUSP49UU"
click at [911, 245] on button "Unlock" at bounding box center [908, 258] width 153 height 42
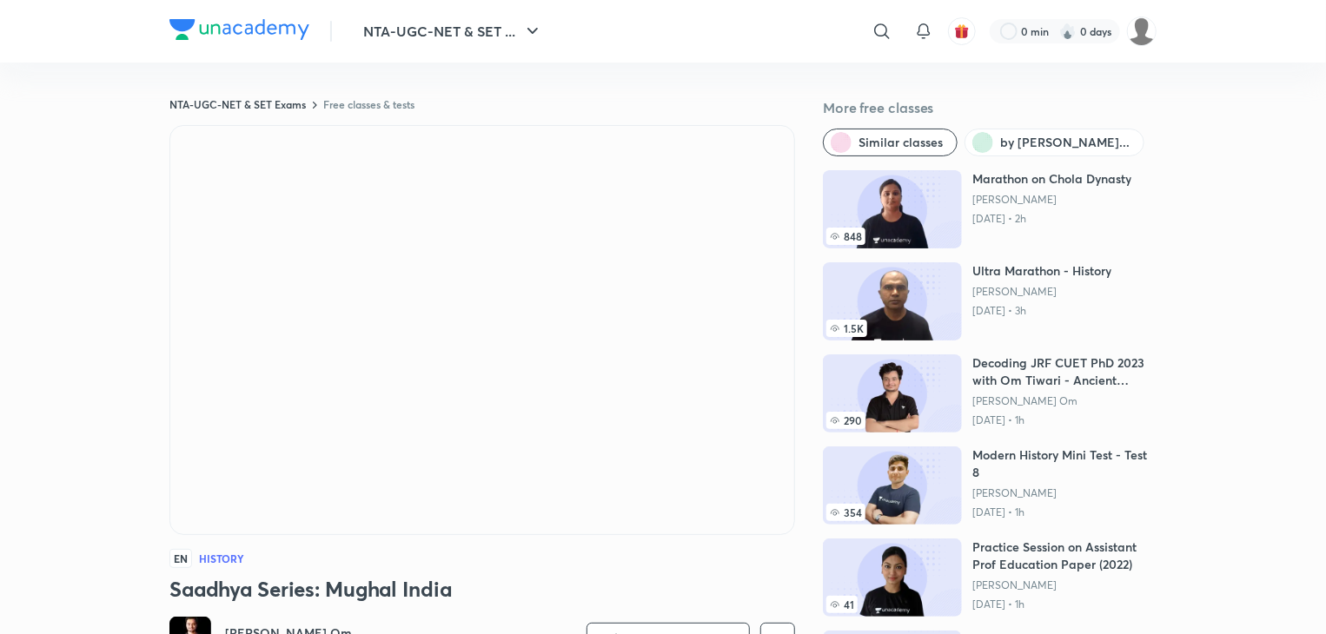
scroll to position [197, 0]
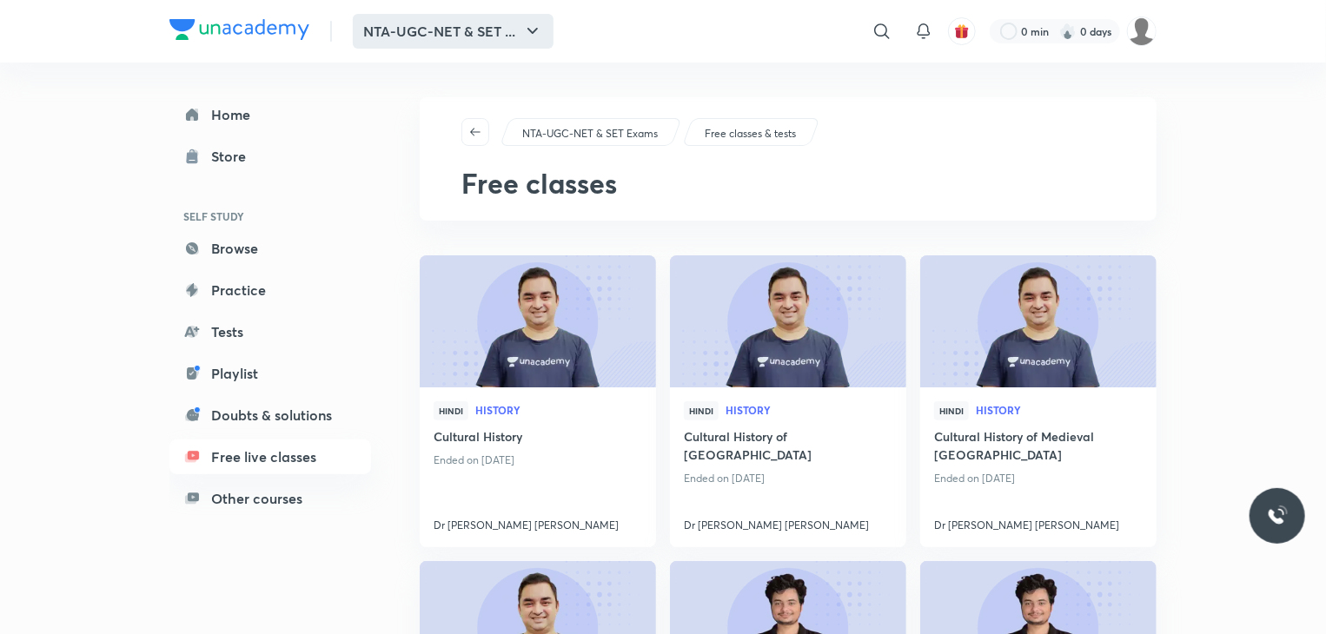
drag, startPoint x: 530, startPoint y: 7, endPoint x: 534, endPoint y: 27, distance: 20.5
click at [534, 27] on icon "button" at bounding box center [532, 31] width 21 height 21
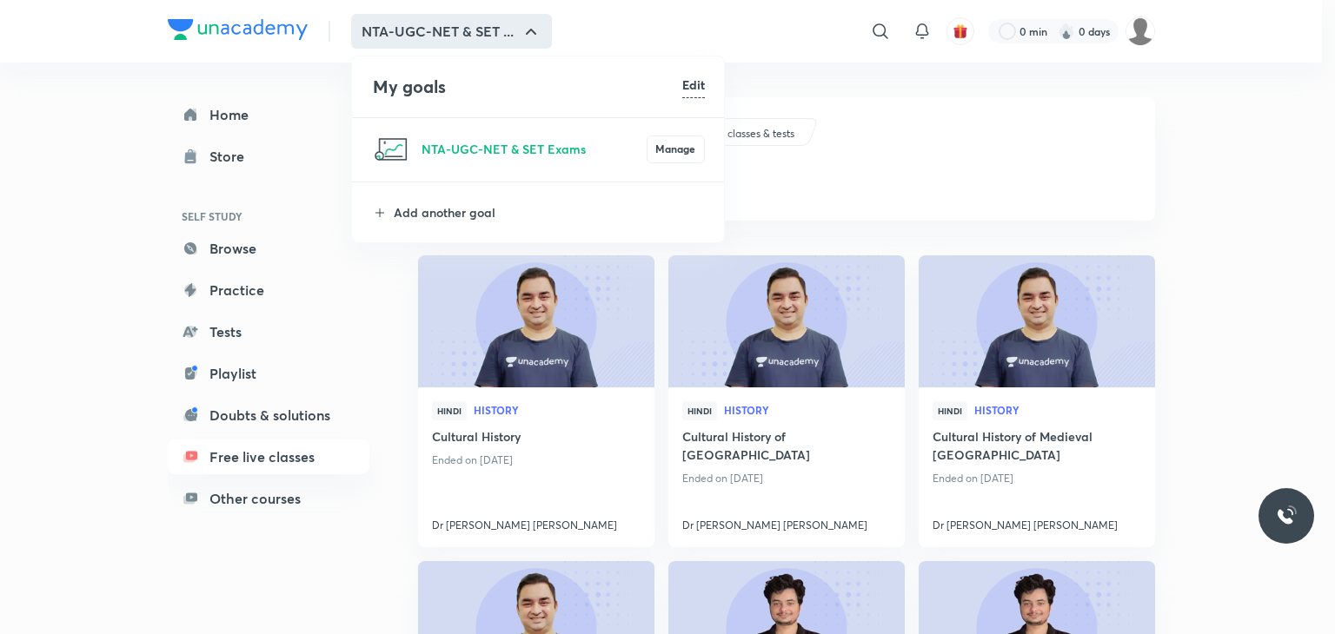
click at [699, 88] on h6 "Edit" at bounding box center [693, 85] width 23 height 18
click at [663, 157] on div "NTA-UGC-NET & SET Exams Manage" at bounding box center [539, 149] width 374 height 63
click at [551, 160] on div "NTA-UGC-NET & SET Exams Manage" at bounding box center [539, 149] width 374 height 63
click at [693, 98] on li "My goals Done" at bounding box center [539, 86] width 374 height 61
click at [693, 88] on h6 "Done" at bounding box center [690, 85] width 30 height 18
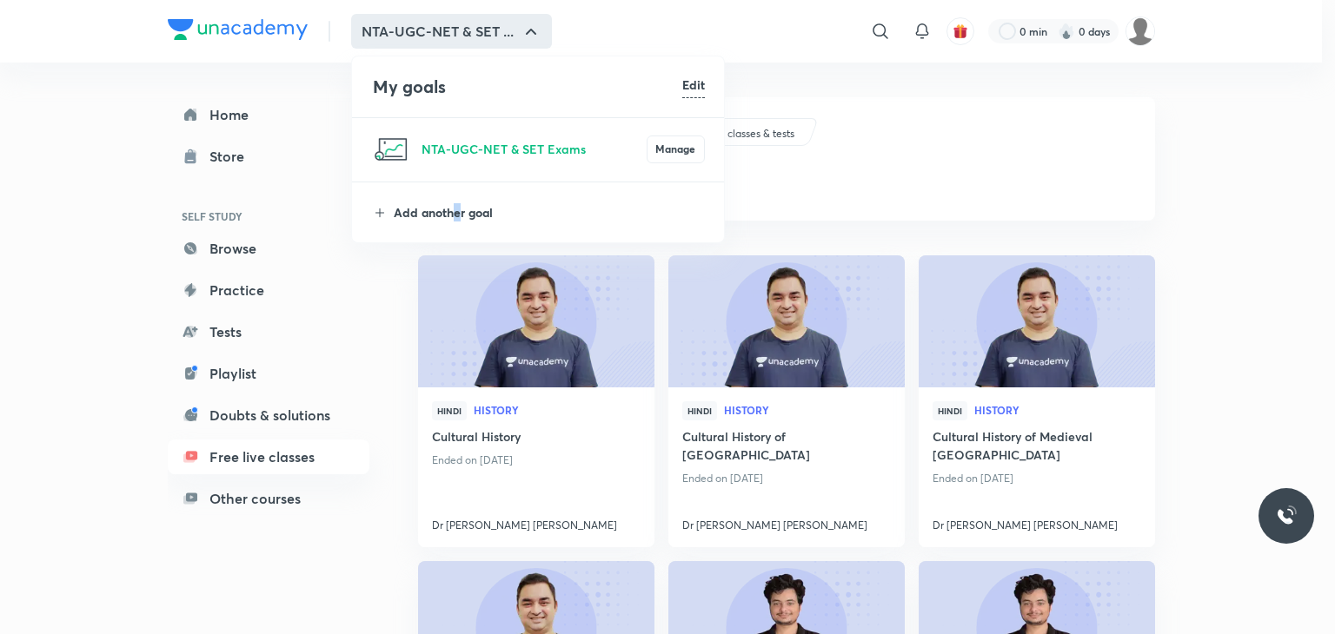
drag, startPoint x: 462, startPoint y: 196, endPoint x: 452, endPoint y: 217, distance: 23.3
click at [452, 217] on li "Add another goal" at bounding box center [539, 212] width 374 height 60
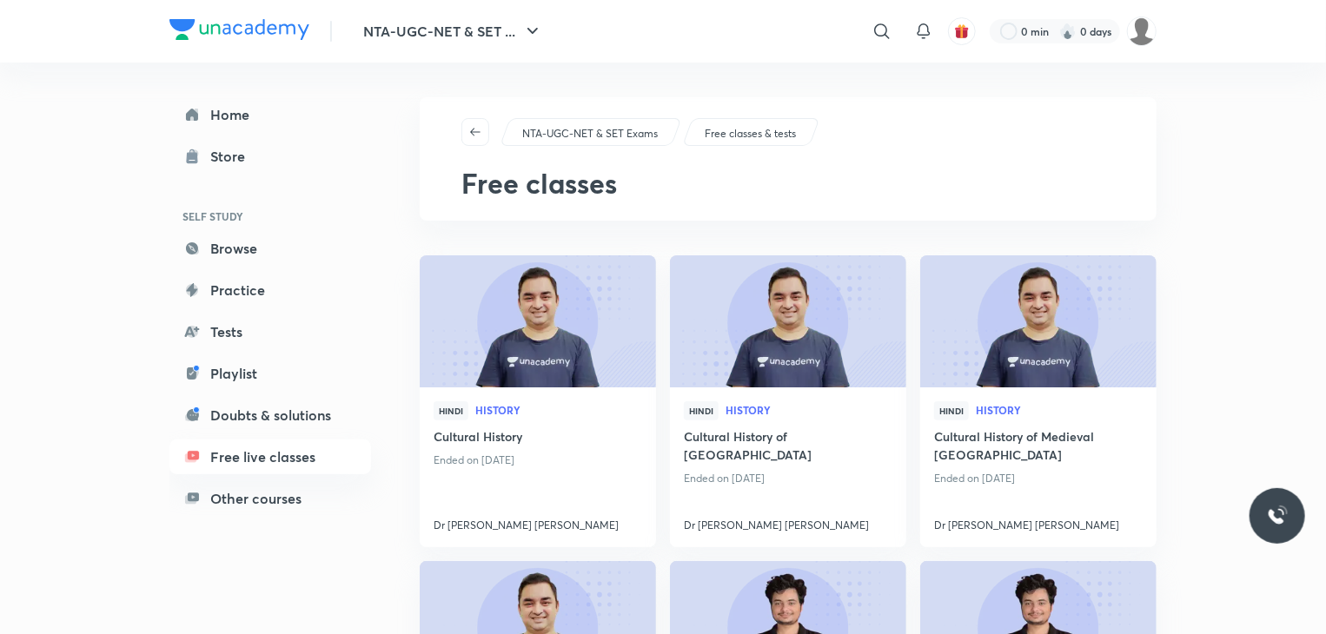
click at [452, 217] on div "NTA-UGC-NET & SET Exams Free classes & tests Free classes" at bounding box center [788, 158] width 737 height 123
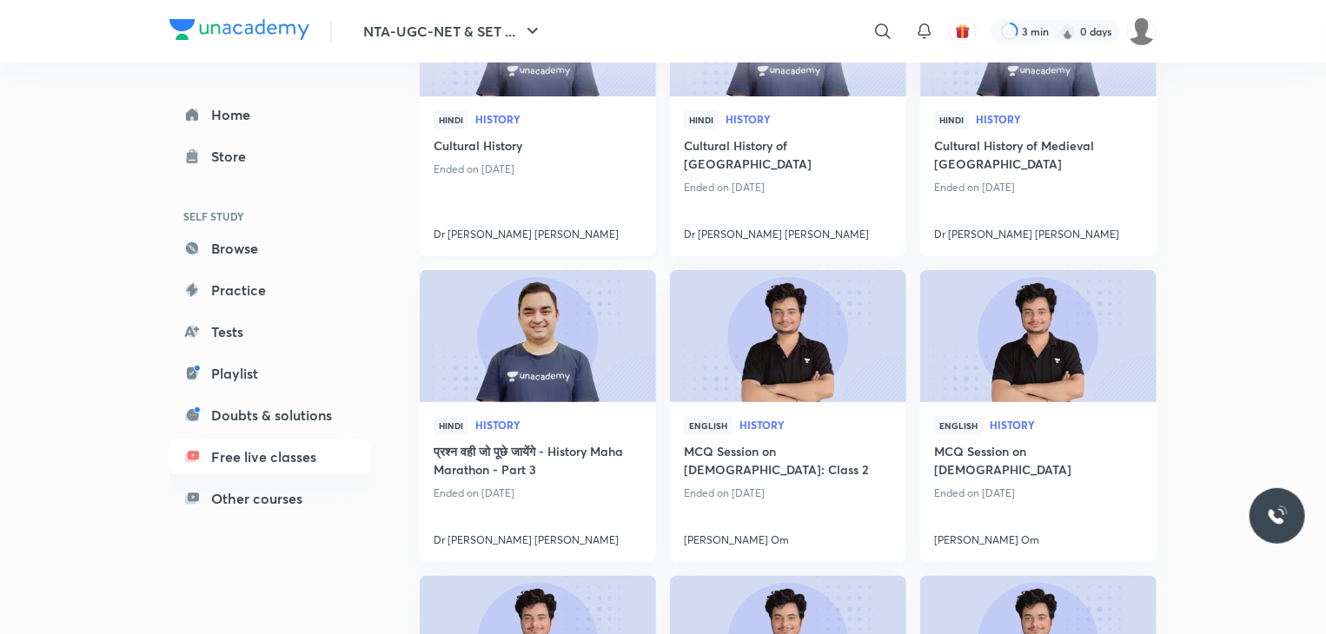
scroll to position [174, 0]
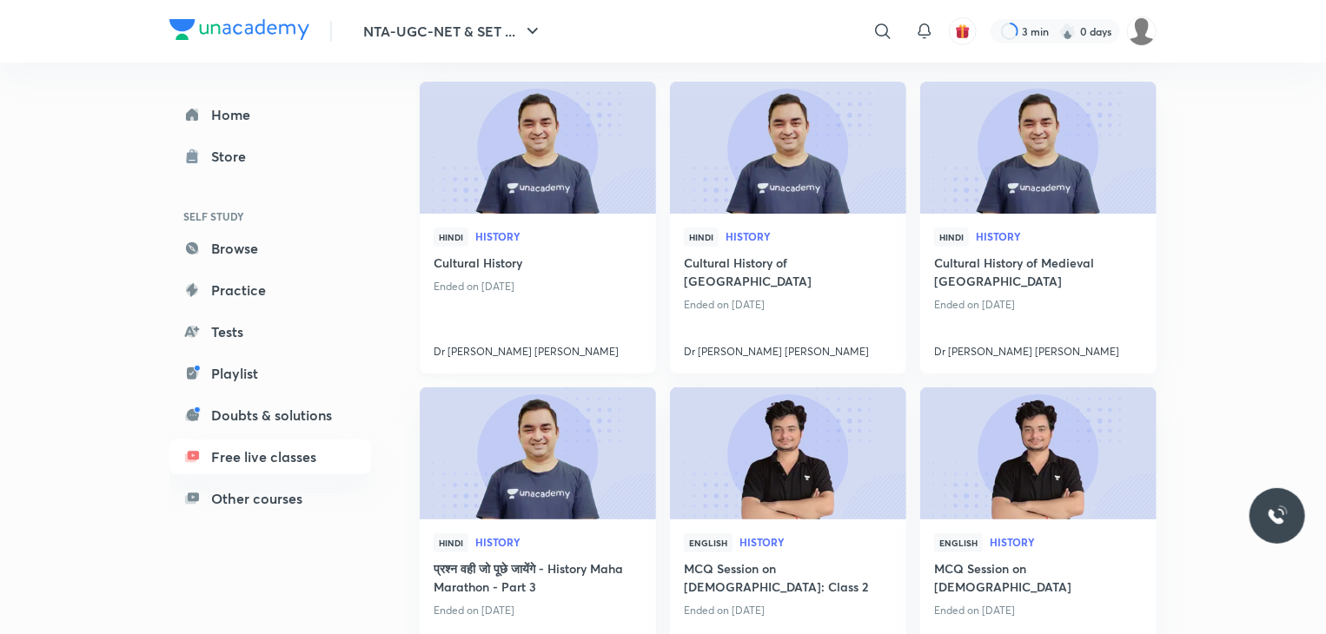
click at [500, 249] on div "Hindi History" at bounding box center [538, 241] width 209 height 26
click at [518, 203] on img at bounding box center [537, 148] width 241 height 135
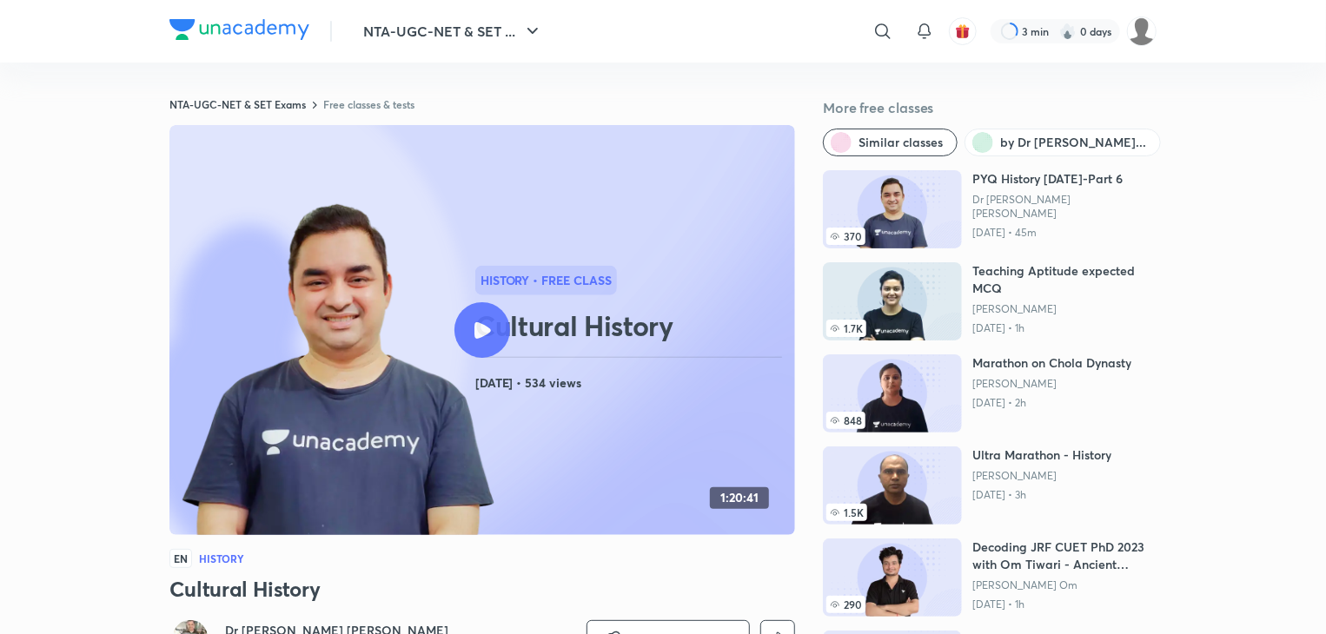
click at [473, 338] on div at bounding box center [482, 330] width 56 height 56
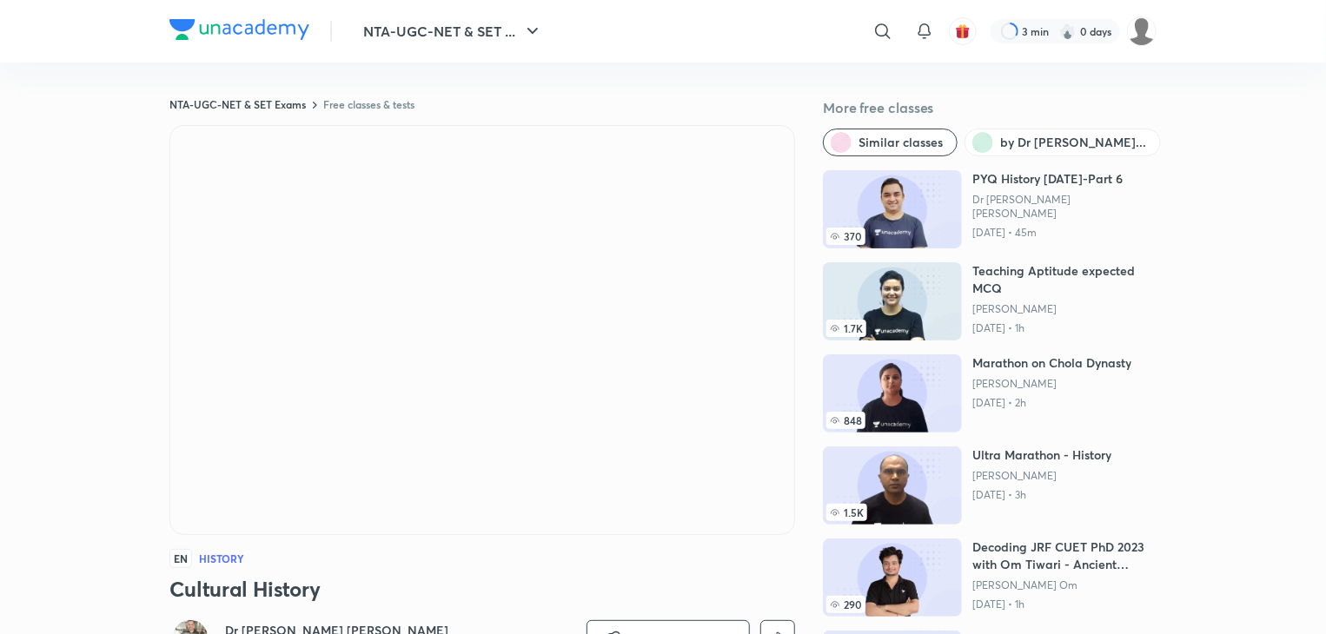
click at [187, 561] on span "EN" at bounding box center [180, 558] width 23 height 19
click at [177, 560] on span "EN" at bounding box center [180, 558] width 23 height 19
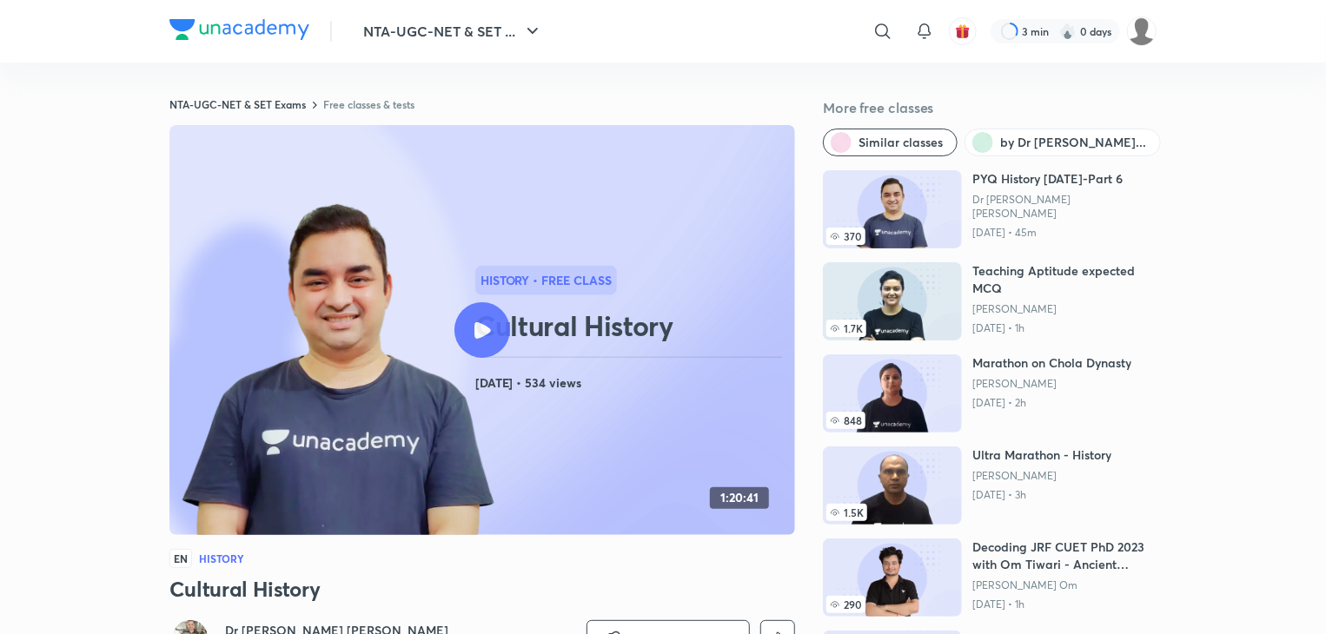
drag, startPoint x: 23, startPoint y: 17, endPoint x: 195, endPoint y: -20, distance: 175.0
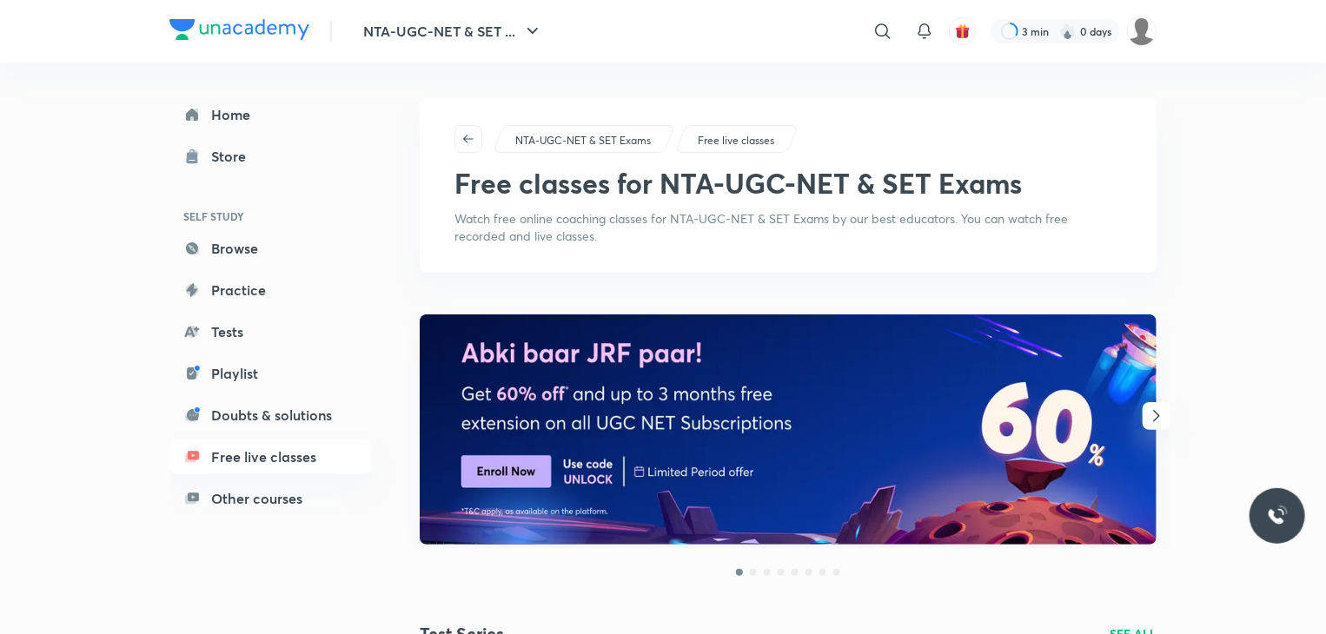
click at [717, 136] on p "Free live classes" at bounding box center [736, 141] width 76 height 16
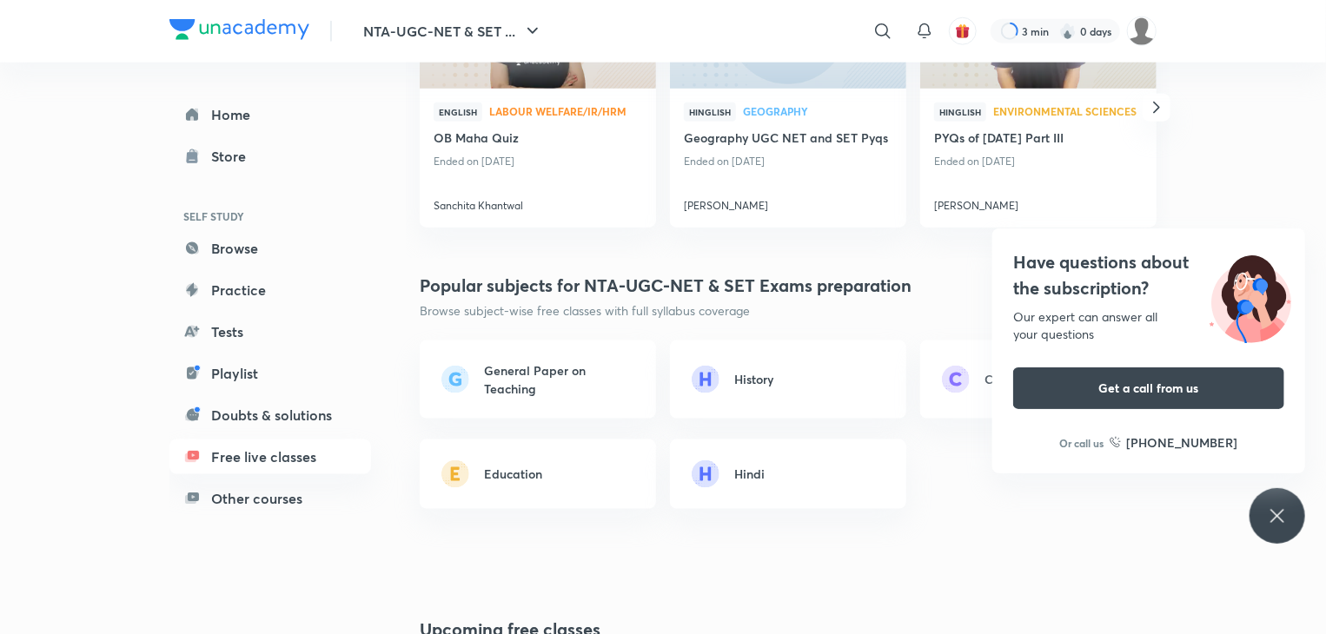
scroll to position [1147, 0]
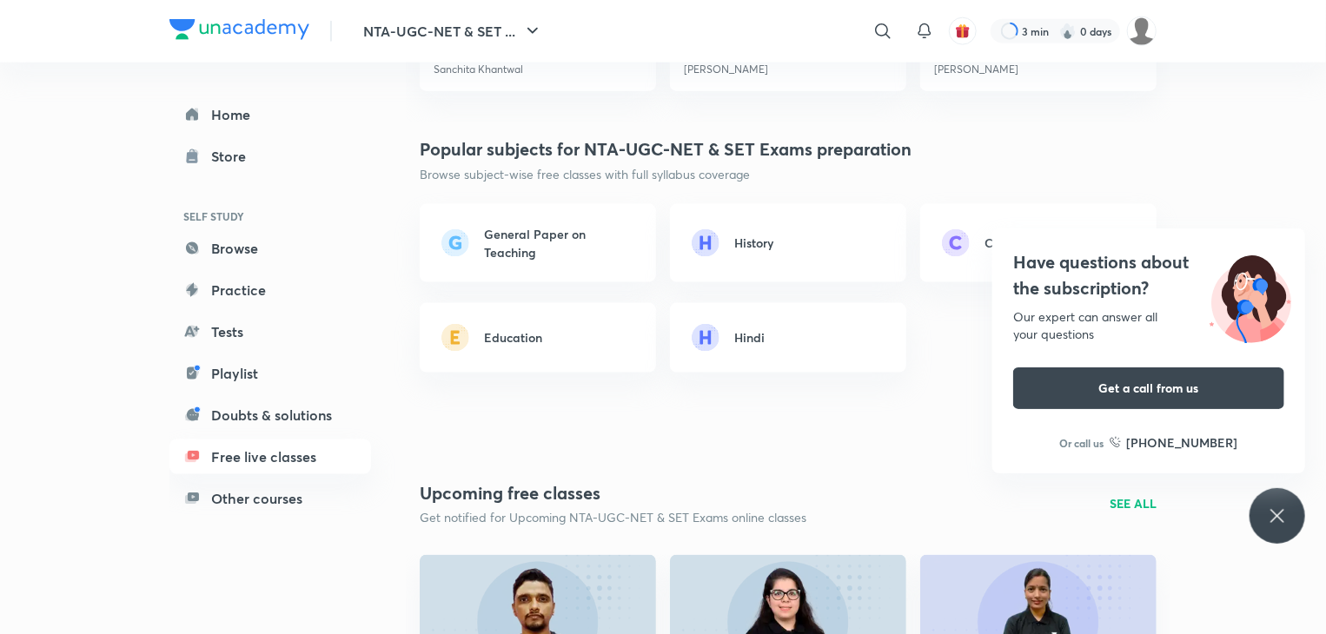
click at [540, 263] on link "General Paper on Teaching" at bounding box center [538, 243] width 236 height 78
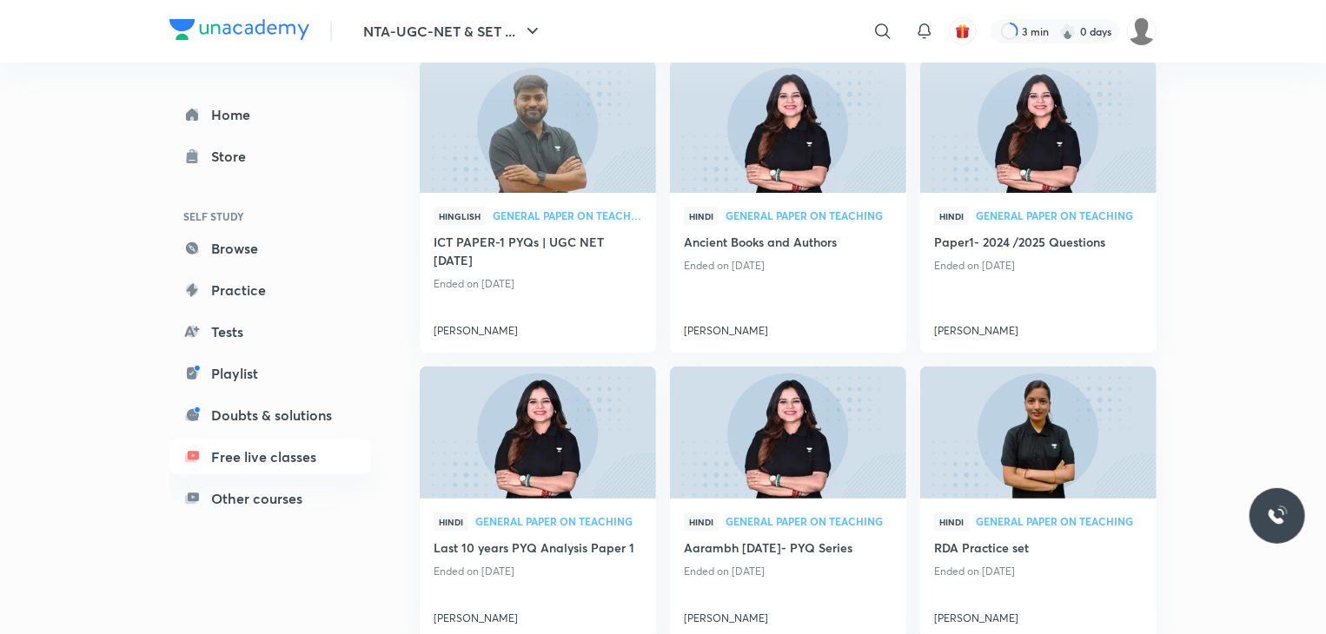
scroll to position [209, 0]
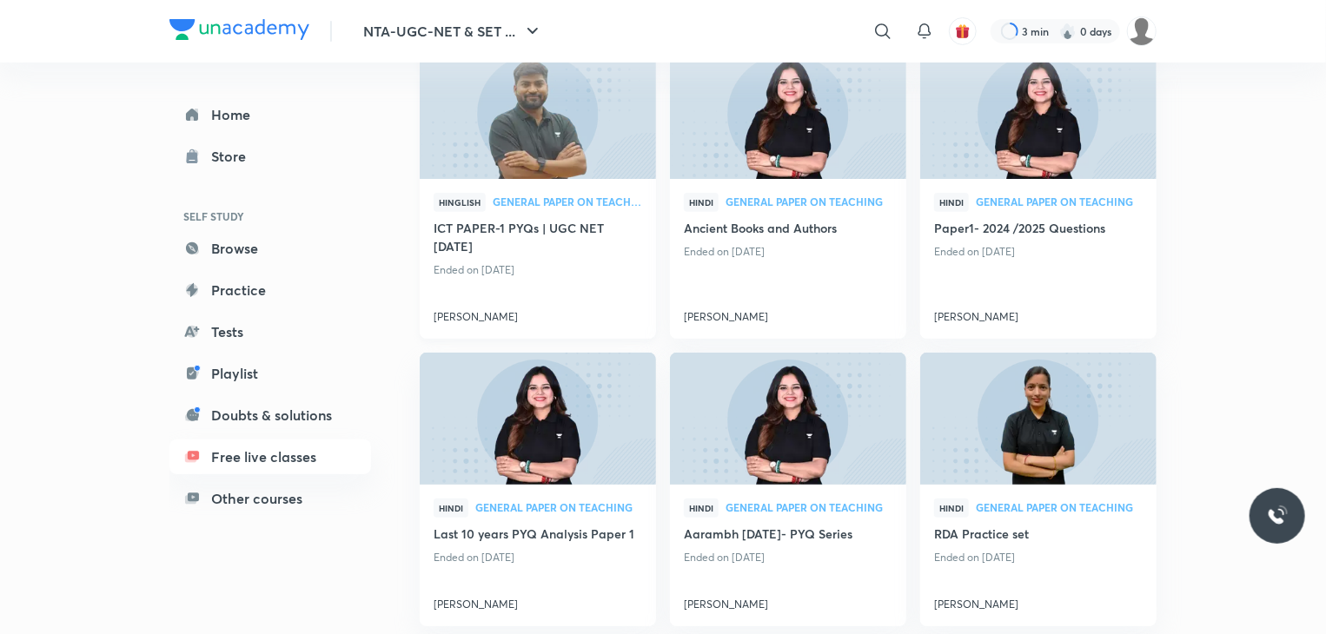
click at [570, 152] on img at bounding box center [537, 113] width 241 height 135
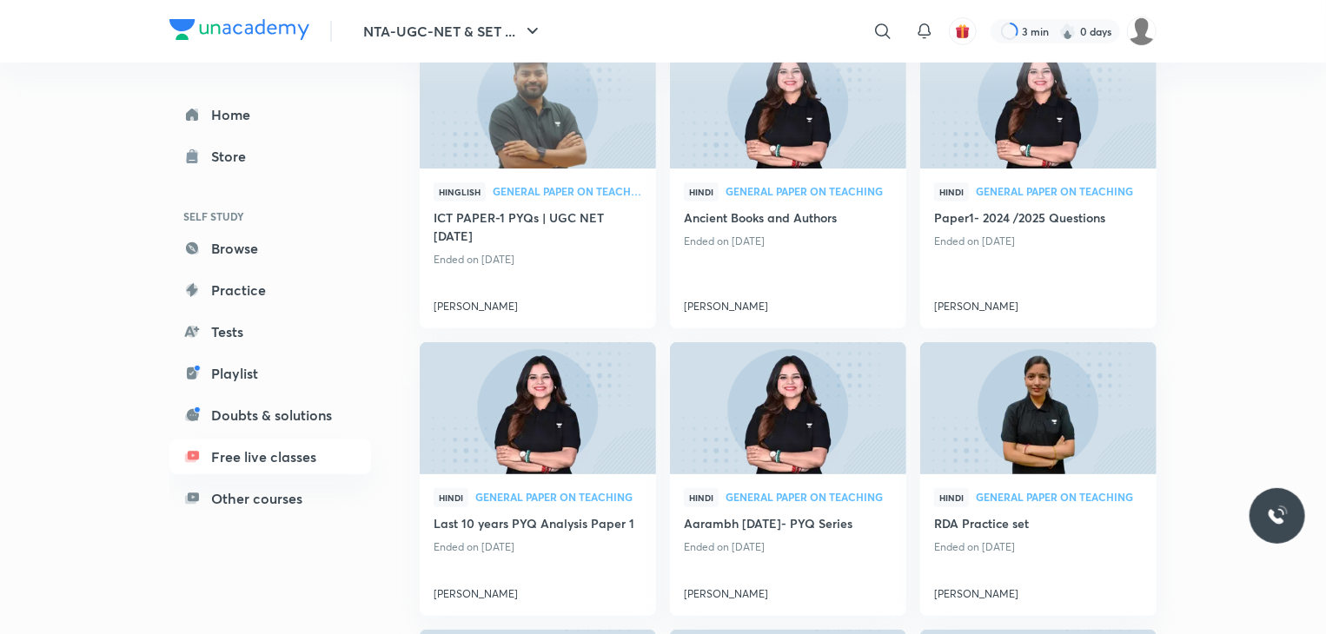
scroll to position [209, 0]
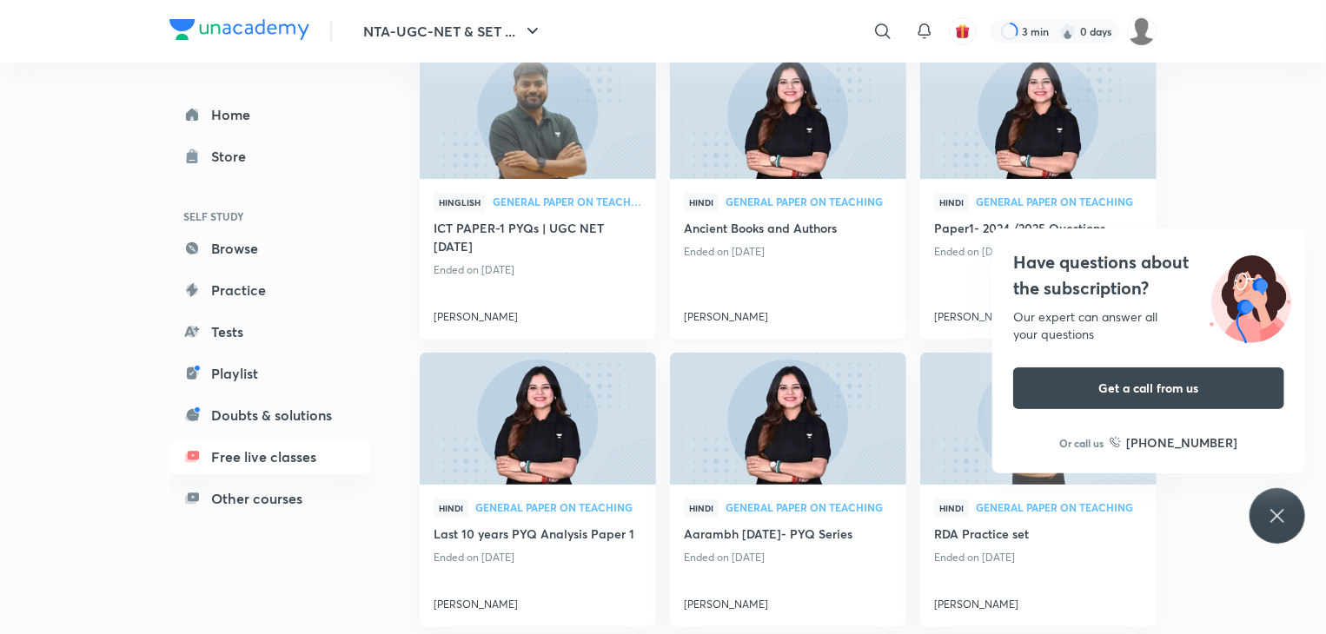
click at [744, 193] on div "Hindi General Paper on Teaching" at bounding box center [788, 206] width 209 height 26
click at [746, 150] on img at bounding box center [787, 113] width 241 height 135
click at [753, 227] on h4 "Ancient Books and Authors" at bounding box center [788, 230] width 209 height 22
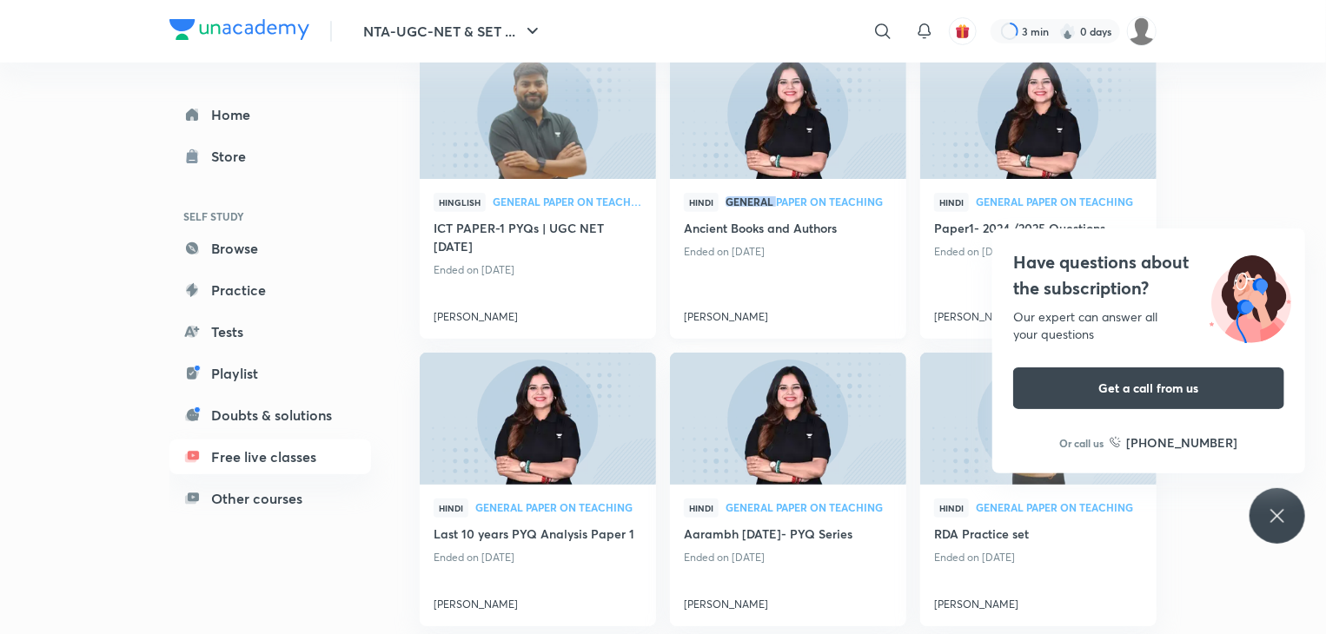
click at [753, 227] on h4 "Ancient Books and Authors" at bounding box center [788, 230] width 209 height 22
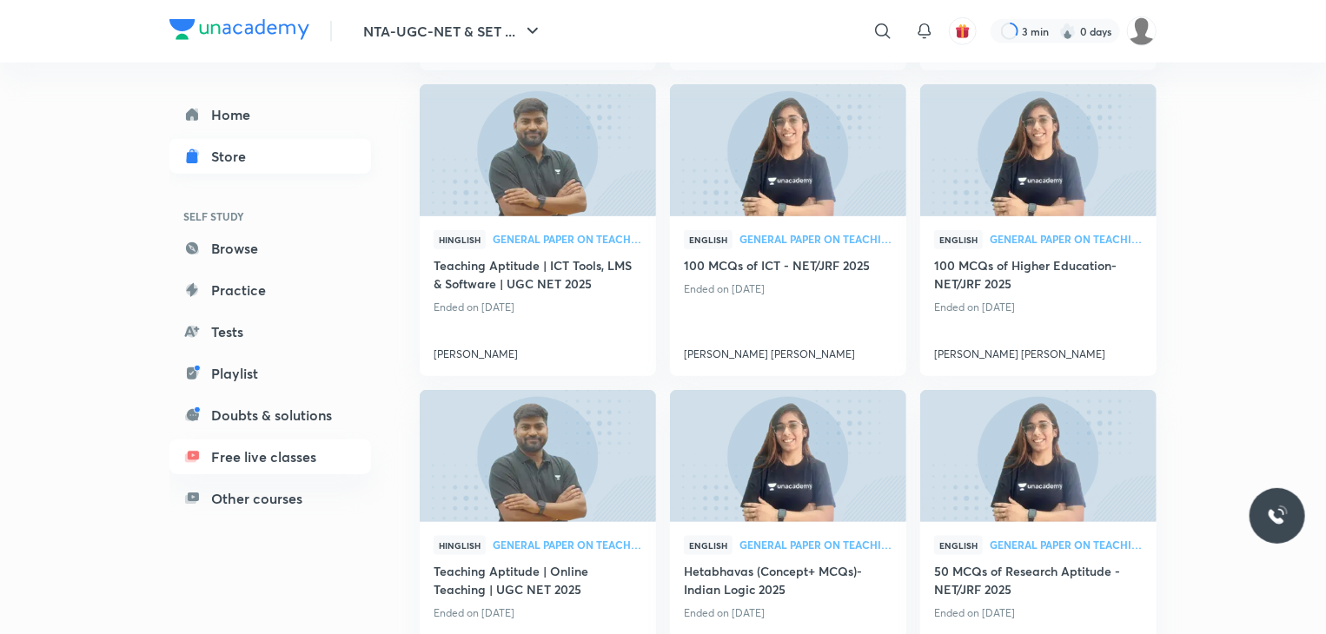
scroll to position [799, 0]
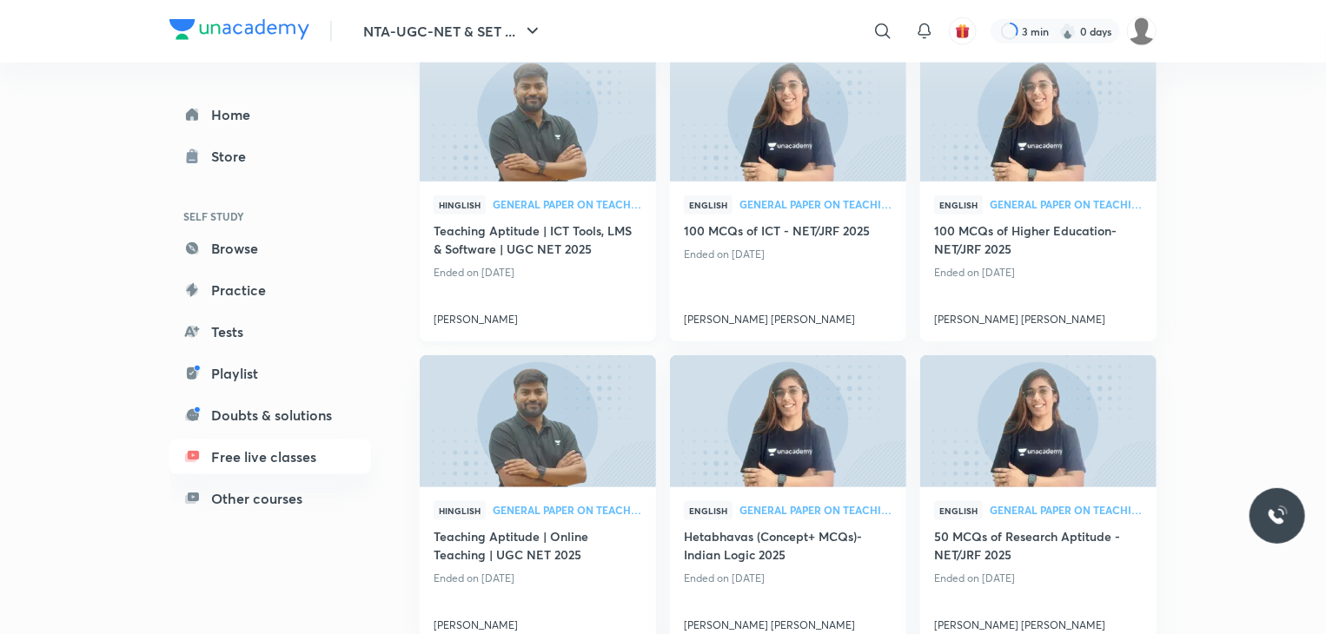
click at [494, 249] on h4 "Teaching Aptitude | ICT Tools, LMS & Software | UGC NET 2025" at bounding box center [538, 242] width 209 height 40
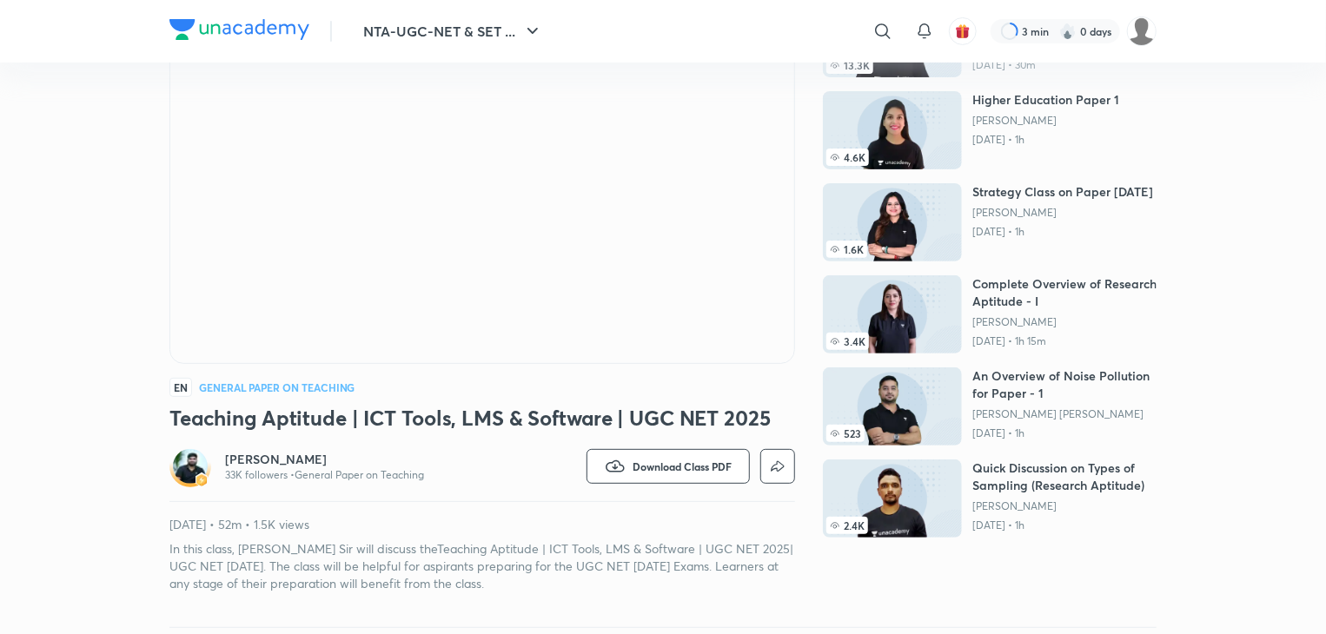
scroll to position [278, 0]
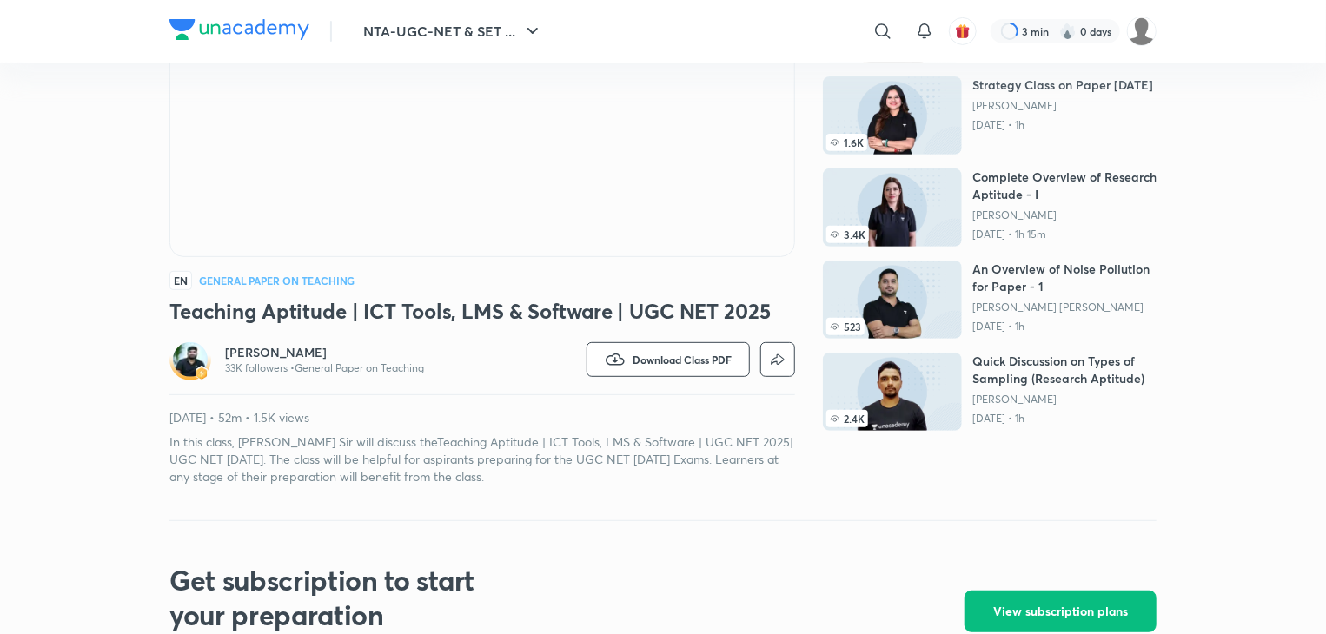
click at [1037, 314] on p "[PERSON_NAME] [PERSON_NAME]" at bounding box center [1064, 308] width 184 height 14
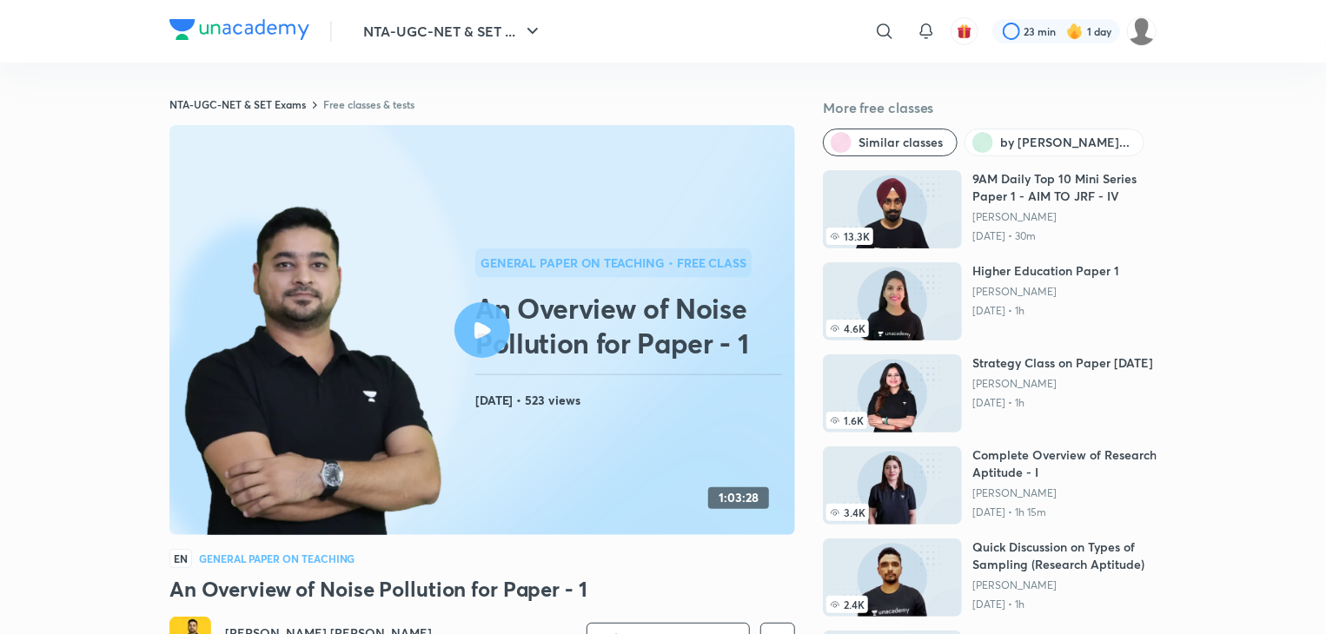
click at [478, 338] on icon at bounding box center [482, 330] width 17 height 17
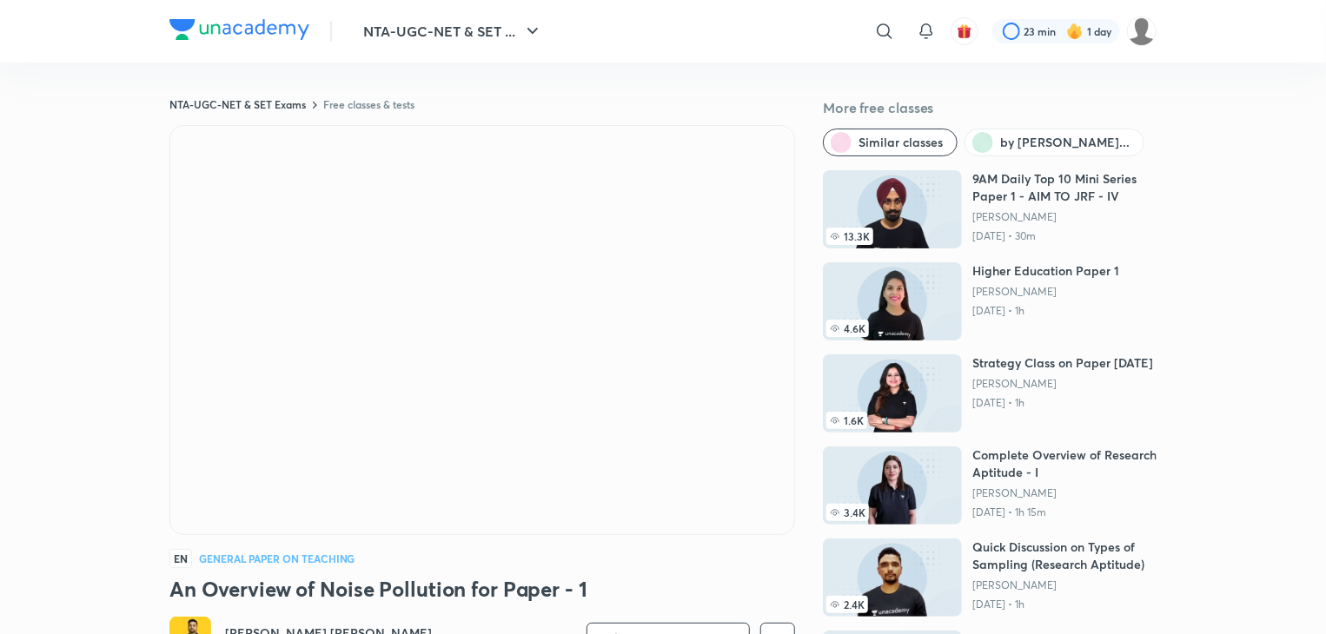
click at [973, 463] on h6 "Complete Overview of Research Aptitude - I" at bounding box center [1064, 464] width 184 height 35
click at [948, 467] on img at bounding box center [892, 486] width 139 height 78
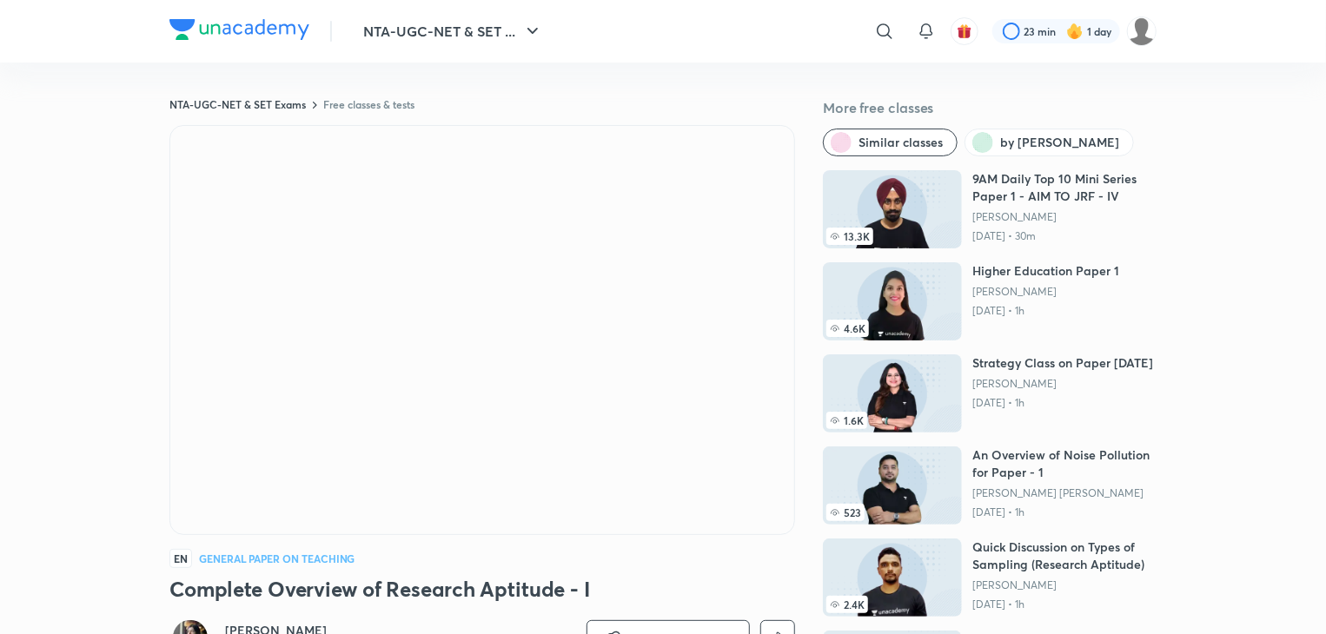
click at [957, 285] on img at bounding box center [892, 301] width 139 height 78
click at [883, 300] on img at bounding box center [892, 301] width 139 height 78
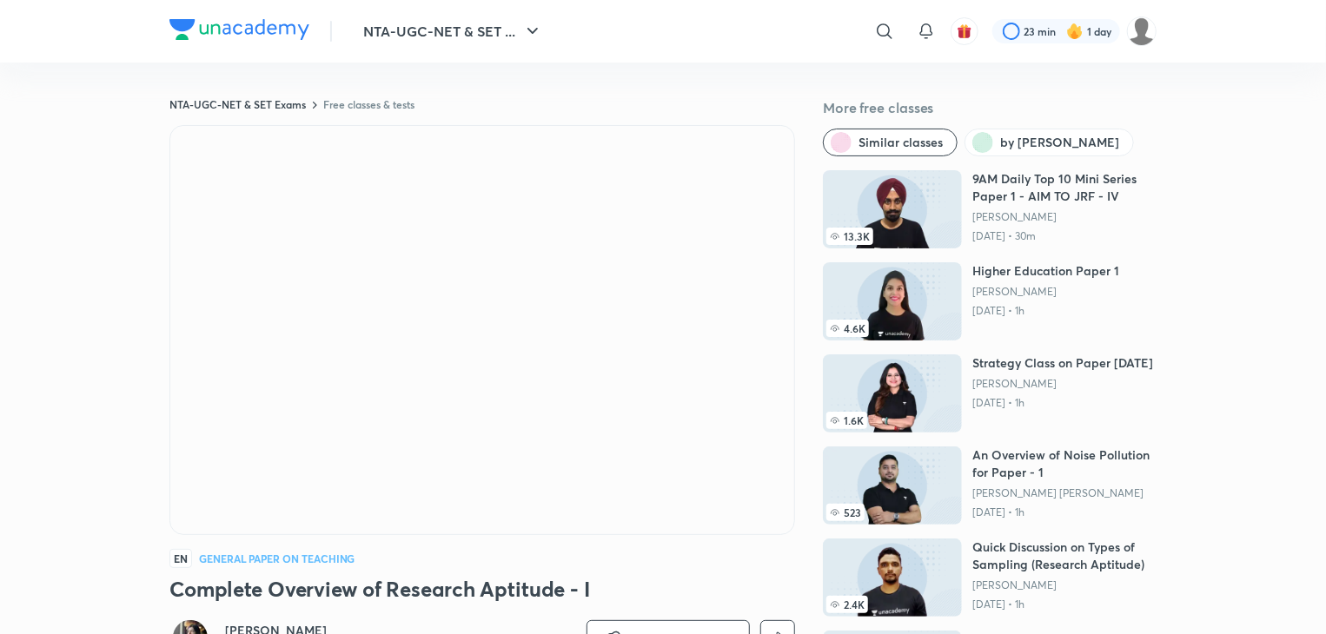
click at [883, 300] on img at bounding box center [892, 301] width 139 height 78
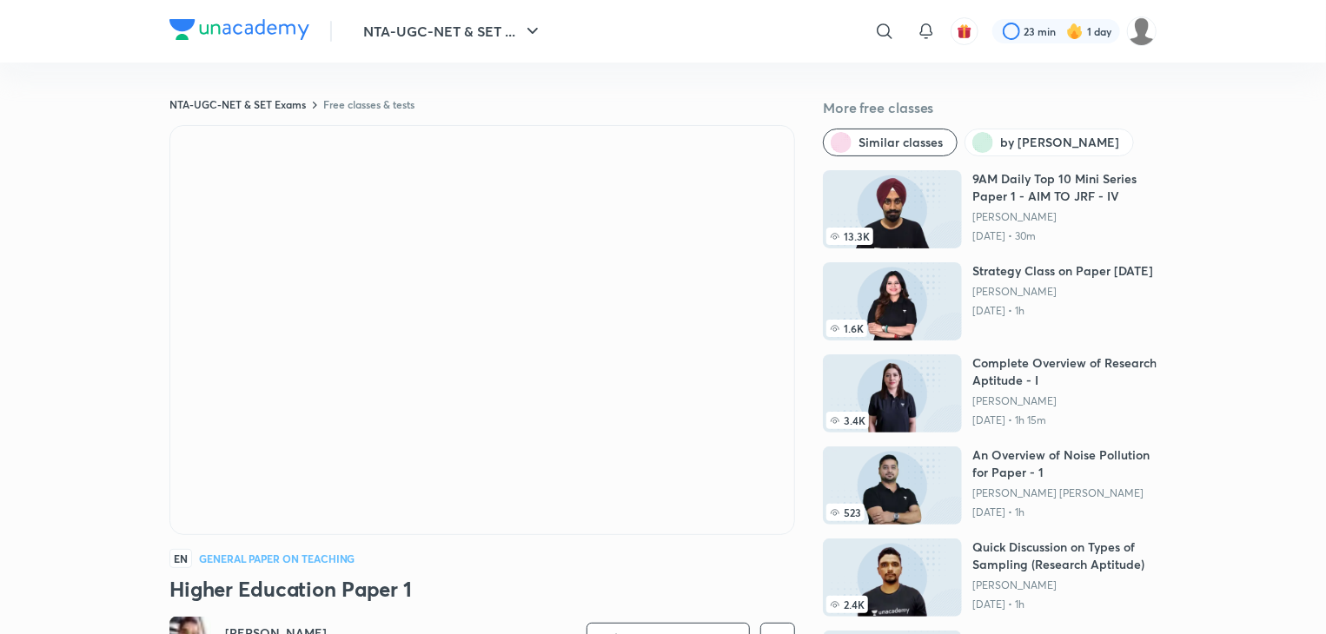
click at [883, 300] on img at bounding box center [892, 301] width 139 height 78
click at [851, 283] on img at bounding box center [892, 301] width 139 height 78
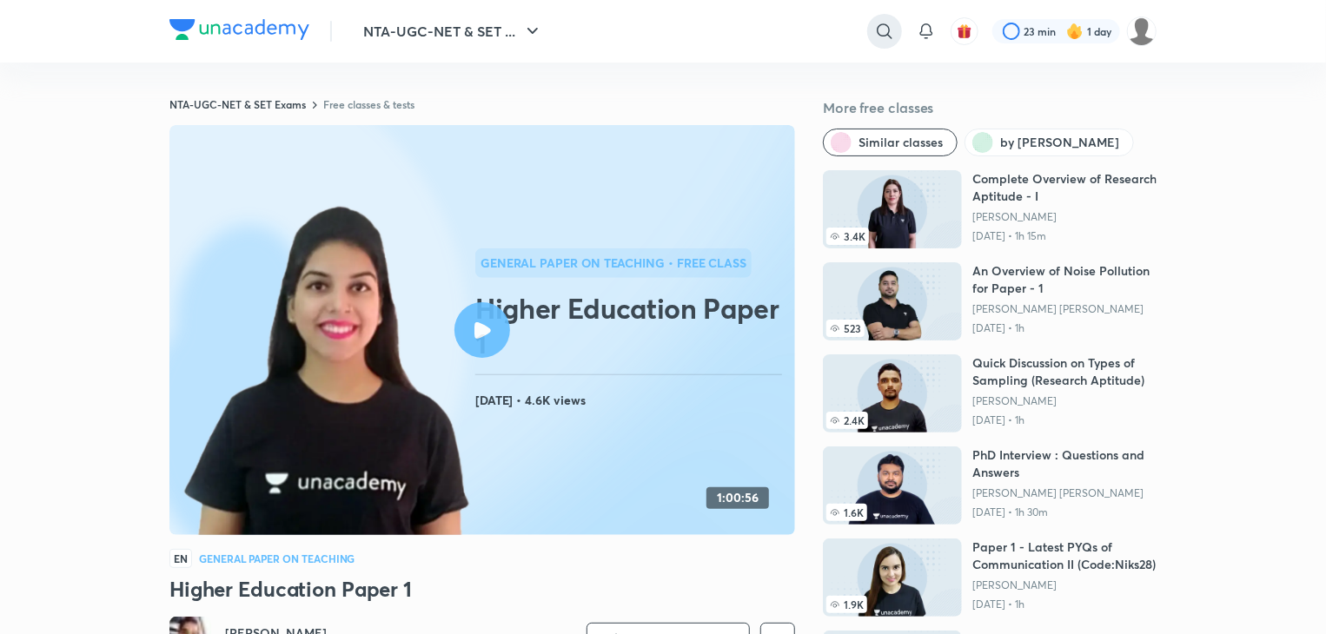
click at [871, 27] on div at bounding box center [884, 31] width 35 height 35
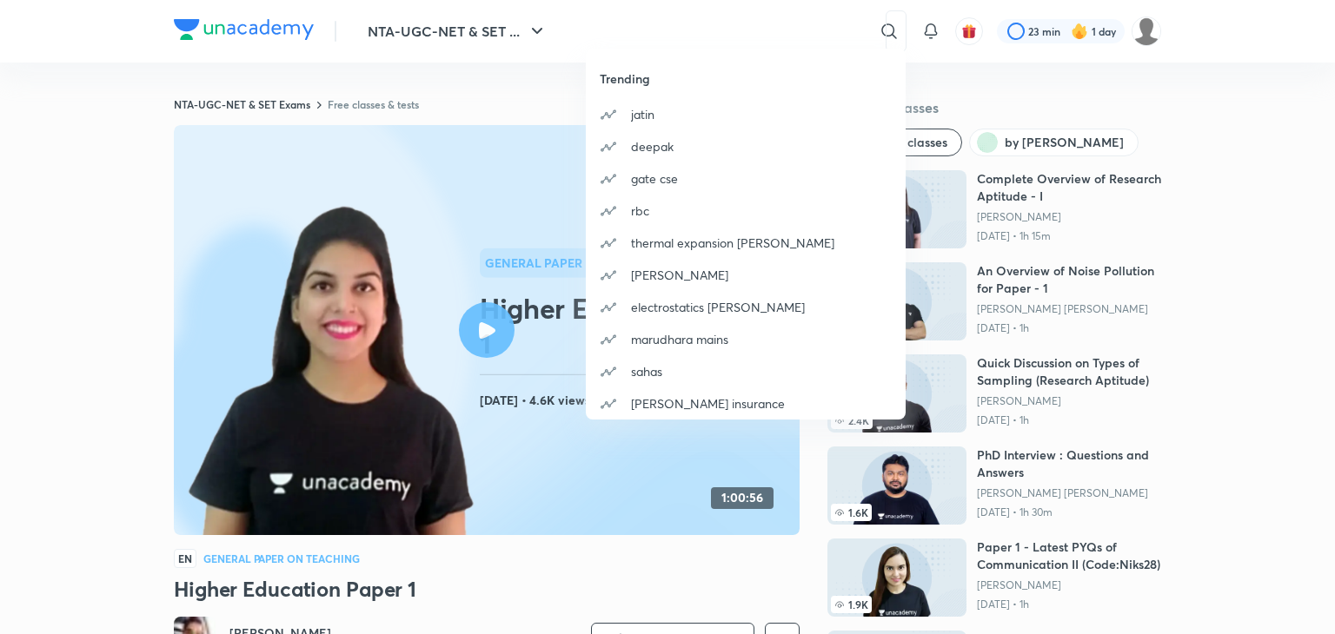
click at [768, 30] on div "Trending [PERSON_NAME] deepak gate cse rbc thermal expansion [PERSON_NAME] [PER…" at bounding box center [667, 317] width 1335 height 634
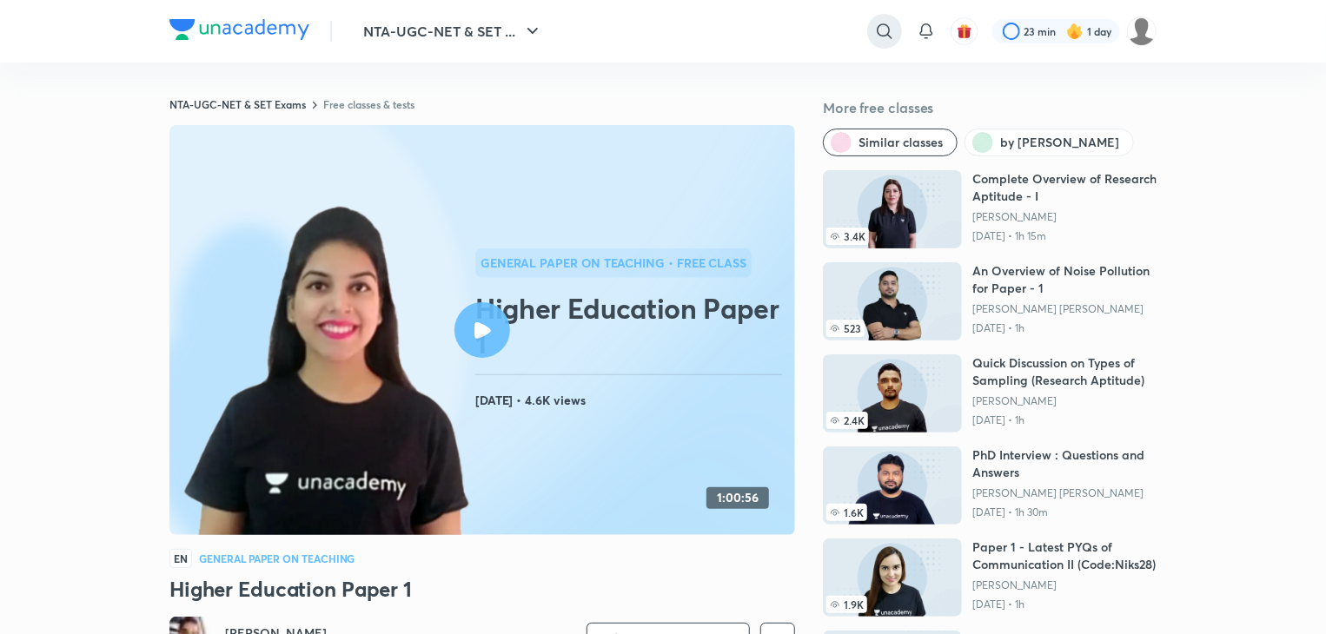
click at [878, 36] on icon at bounding box center [884, 31] width 21 height 21
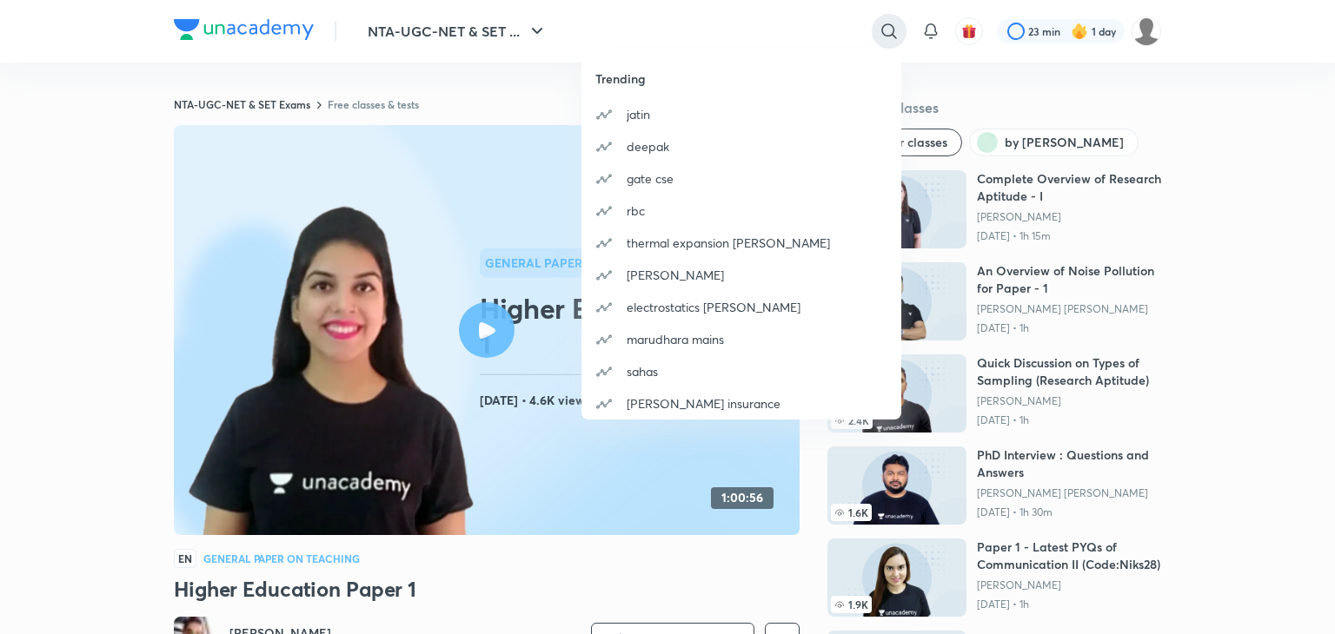
click at [878, 36] on div "Trending [PERSON_NAME] deepak gate cse rbc thermal expansion [PERSON_NAME] [PER…" at bounding box center [667, 317] width 1335 height 634
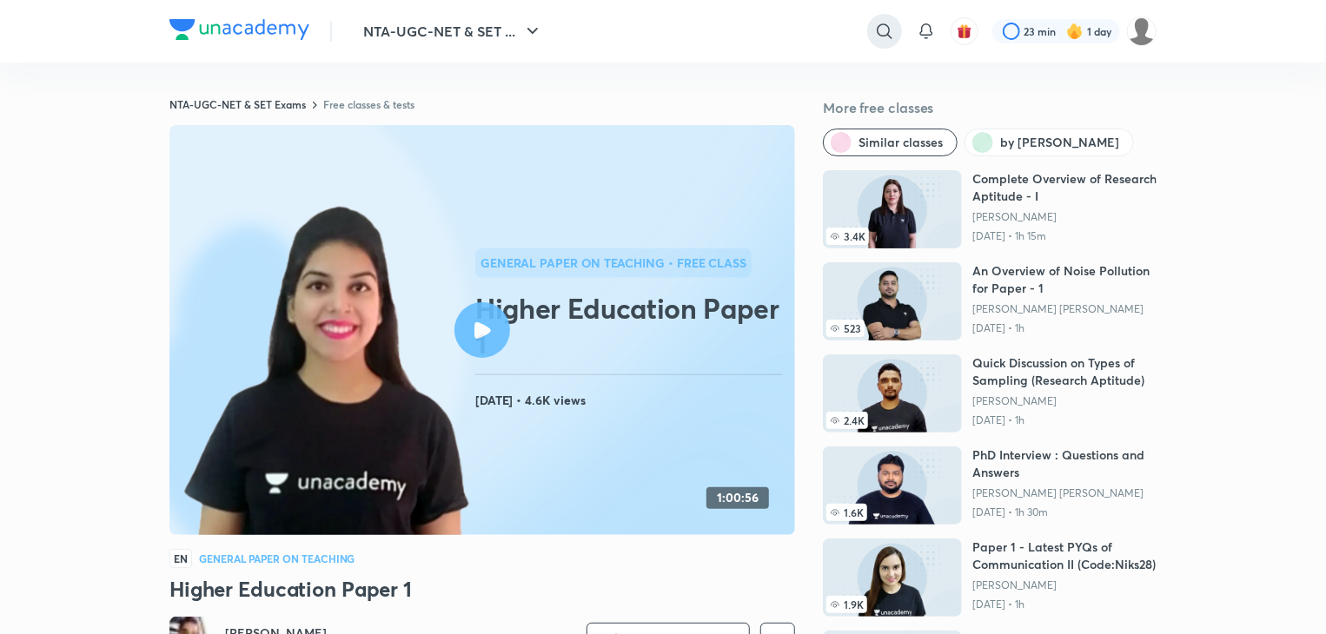
click at [878, 36] on icon at bounding box center [884, 31] width 21 height 21
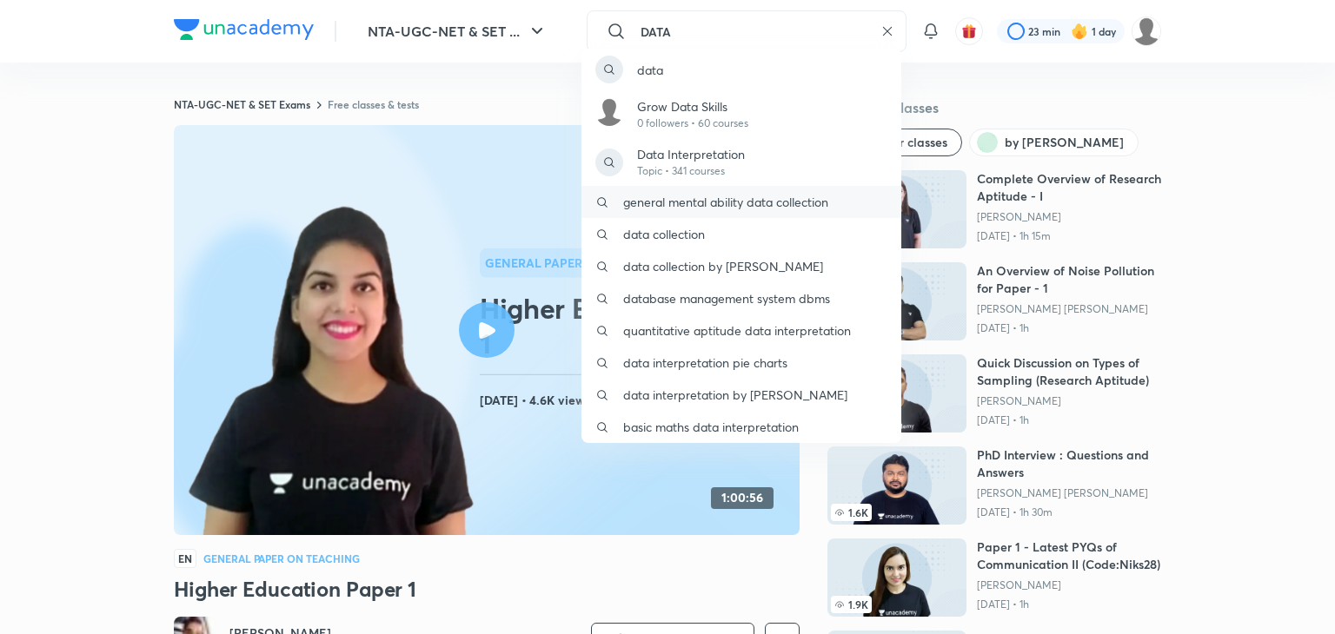
type input "DATA"
click at [746, 186] on div "general mental ability data collection" at bounding box center [741, 202] width 320 height 32
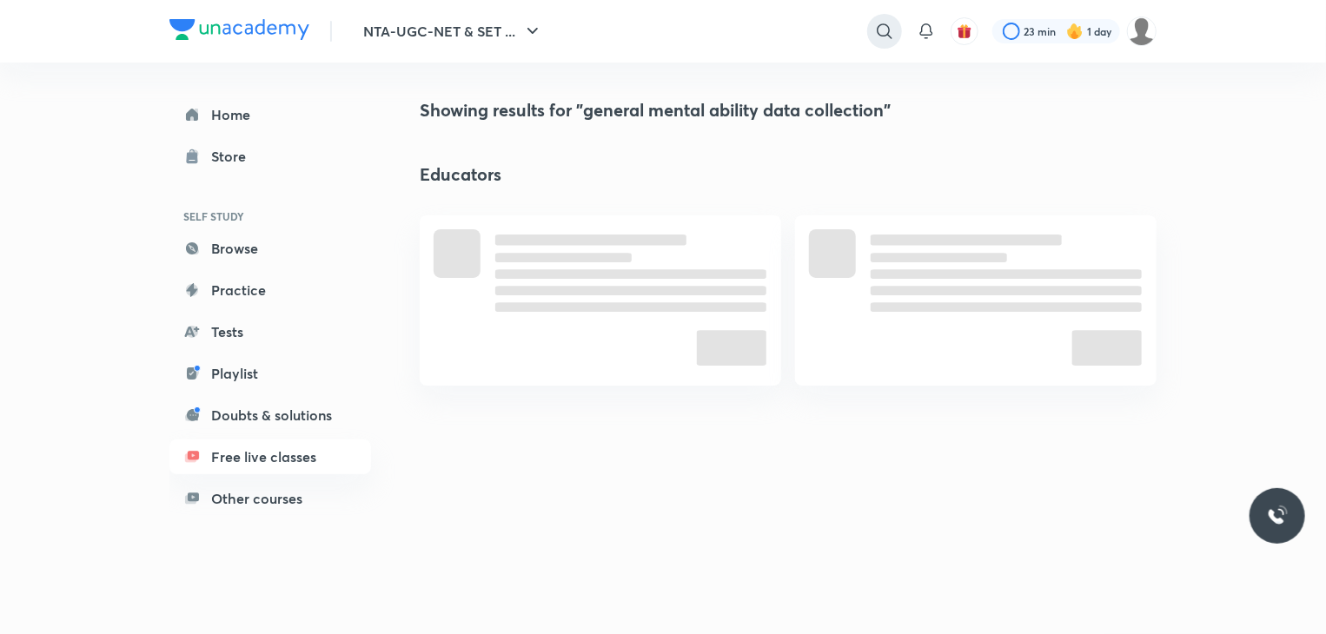
click at [890, 27] on icon at bounding box center [884, 31] width 21 height 21
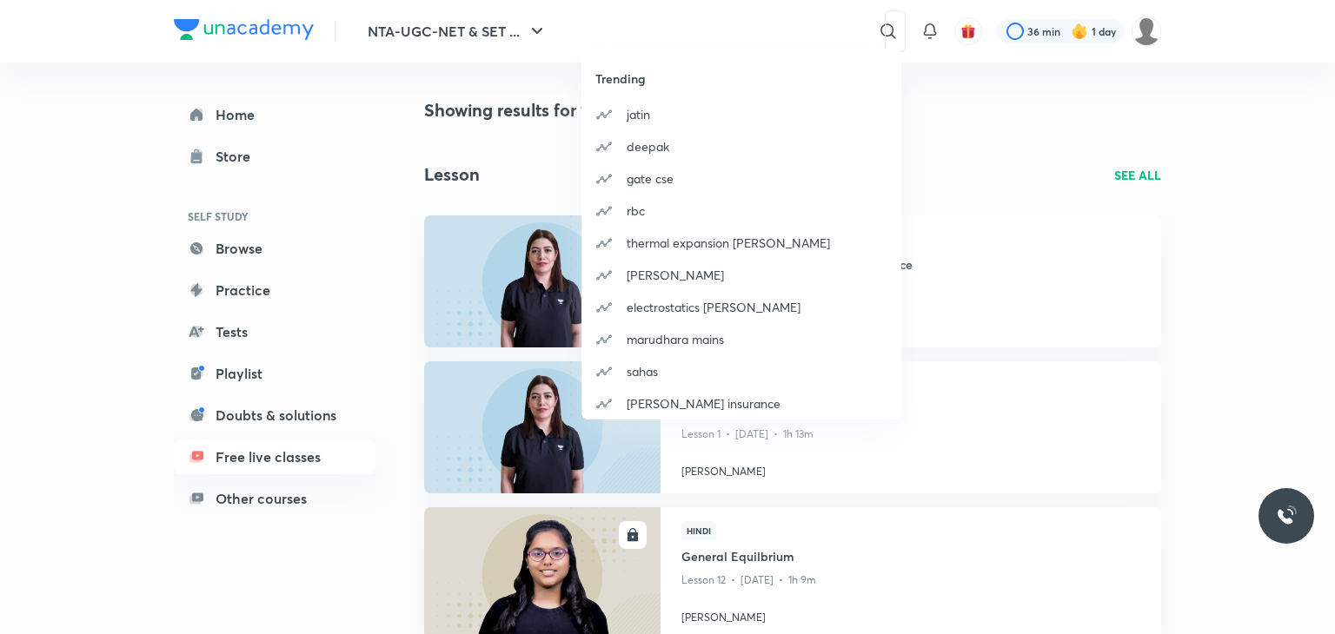
click at [713, 24] on div "Trending [PERSON_NAME] deepak gate cse rbc thermal expansion [PERSON_NAME] [PER…" at bounding box center [667, 317] width 1335 height 634
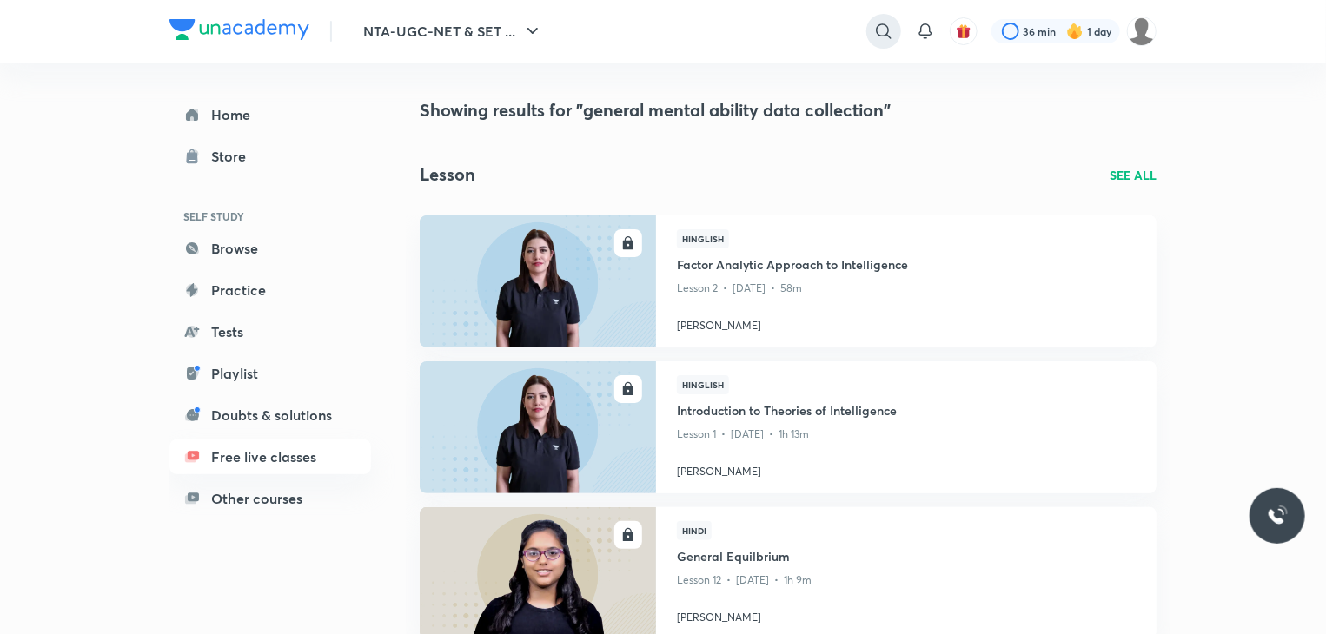
click at [883, 32] on icon at bounding box center [883, 31] width 21 height 21
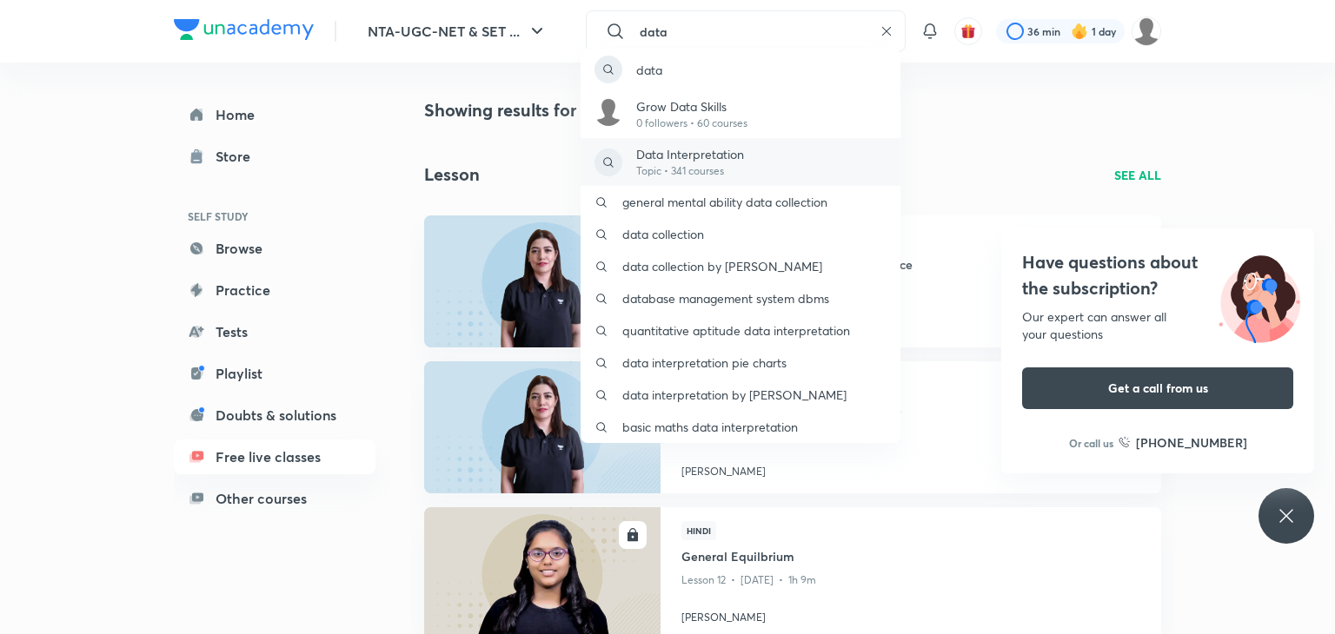
type input "data"
click at [717, 155] on p "Data Interpretation" at bounding box center [690, 154] width 108 height 18
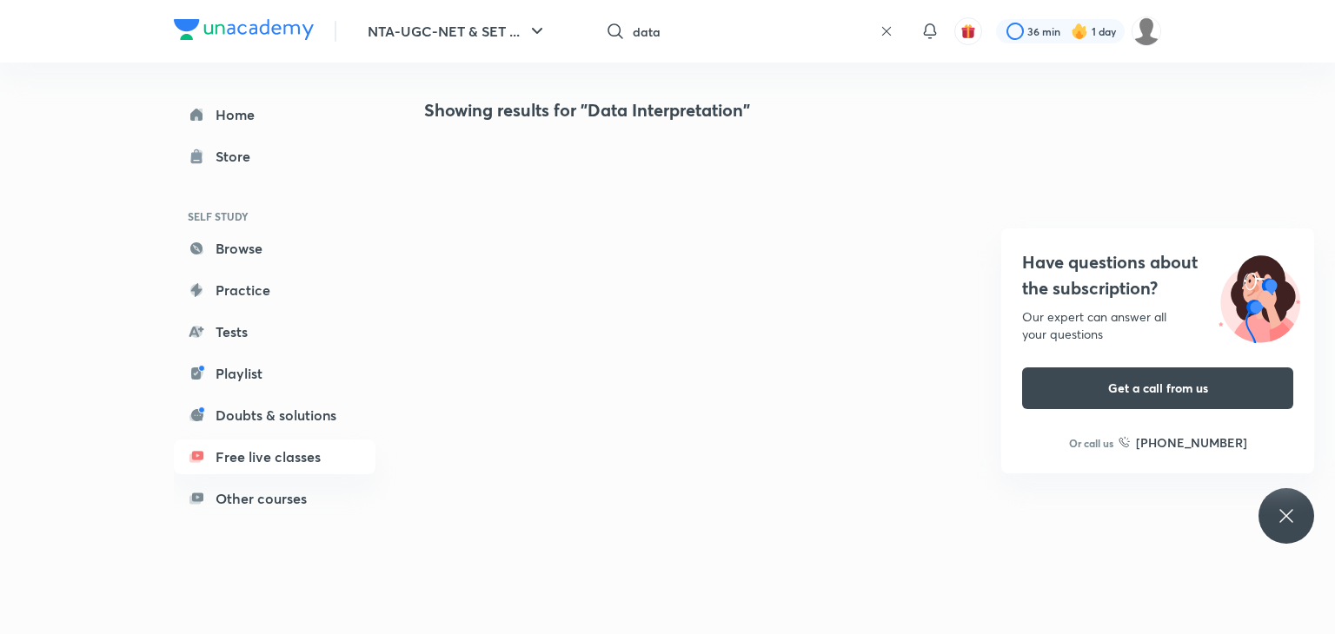
click at [717, 155] on div "Showing results for "Data Interpretation"" at bounding box center [792, 348] width 737 height 502
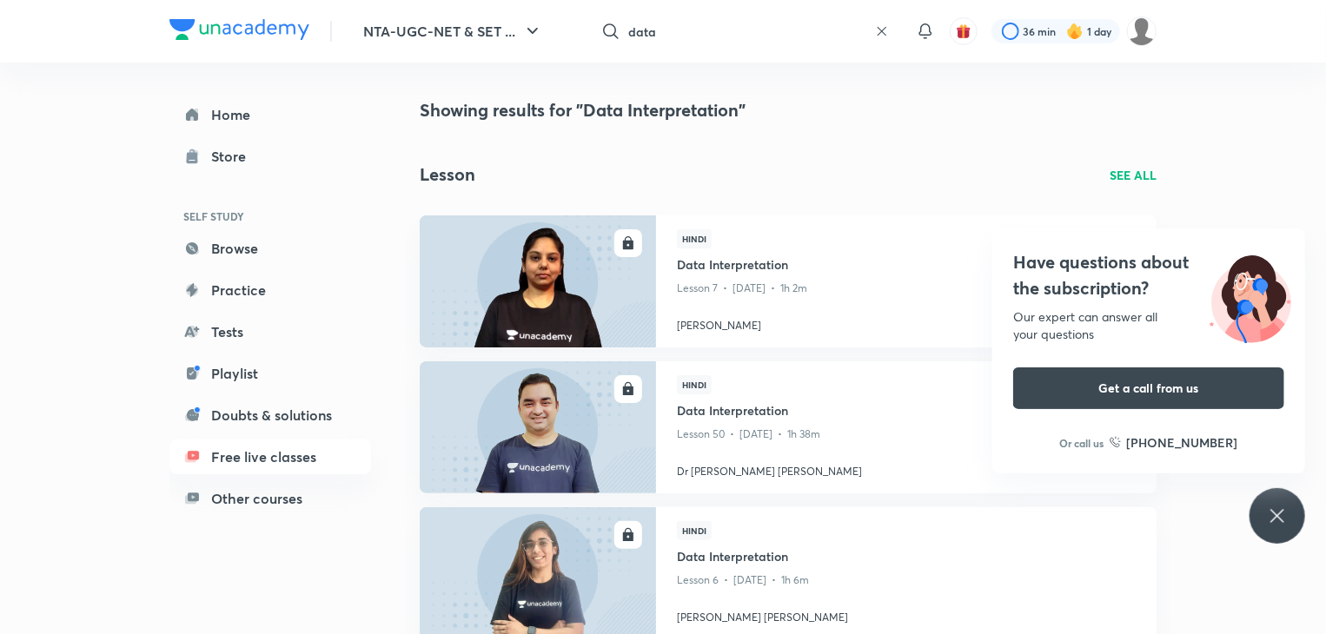
click at [1277, 511] on icon at bounding box center [1277, 516] width 21 height 21
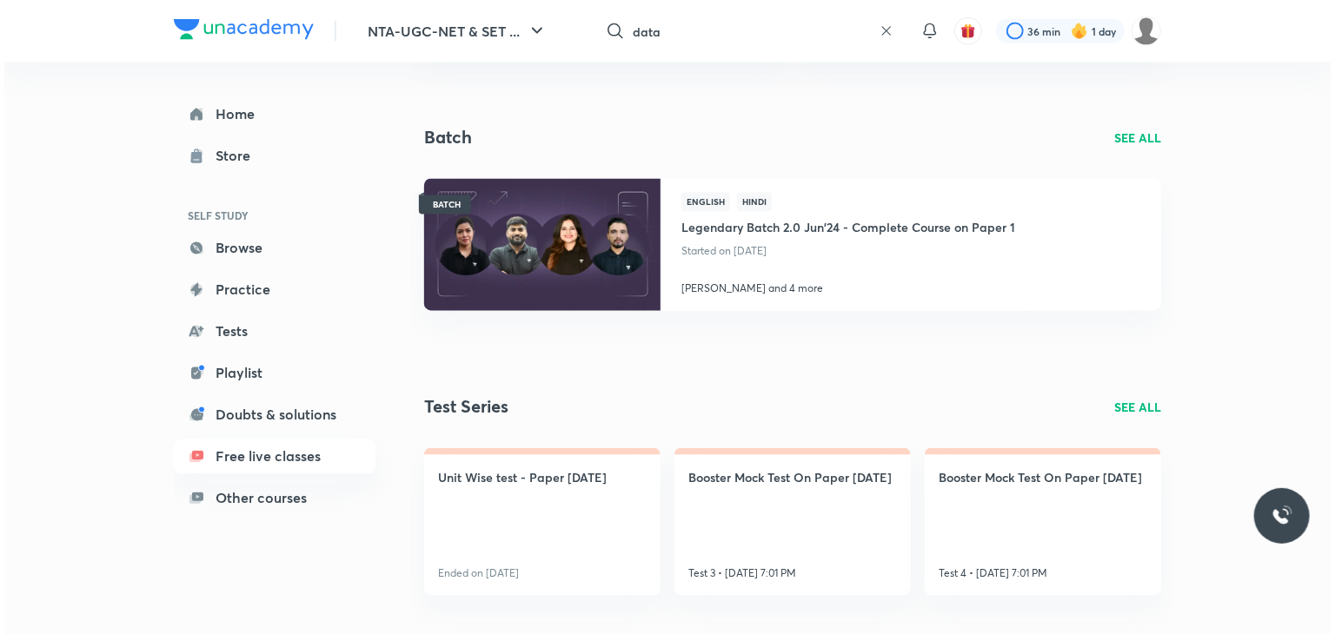
scroll to position [1611, 0]
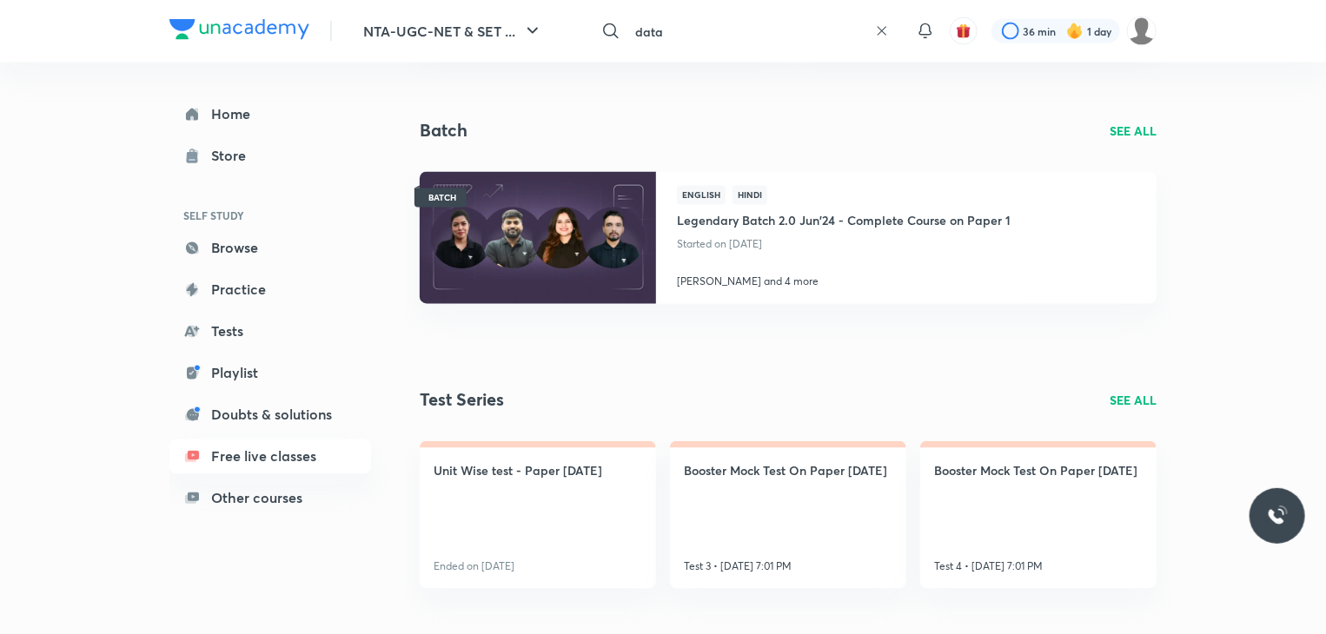
click at [852, 43] on input "data" at bounding box center [748, 31] width 240 height 47
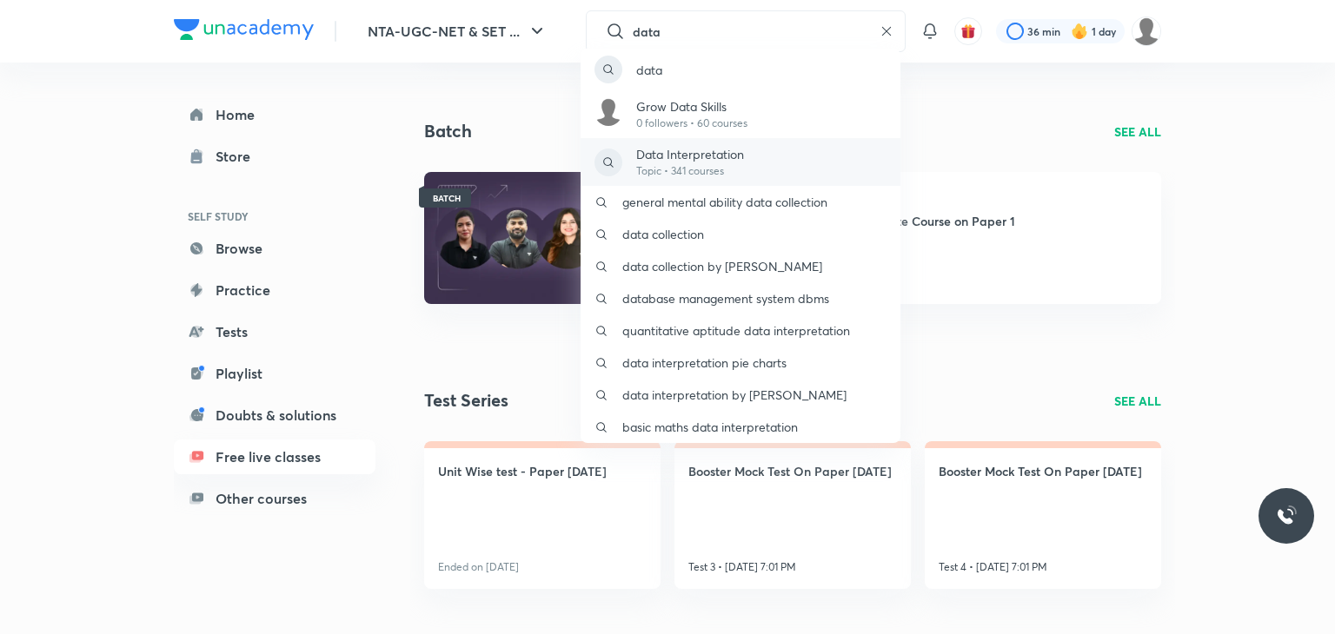
click at [772, 164] on div "Data Interpretation Topic • 341 courses" at bounding box center [740, 162] width 320 height 48
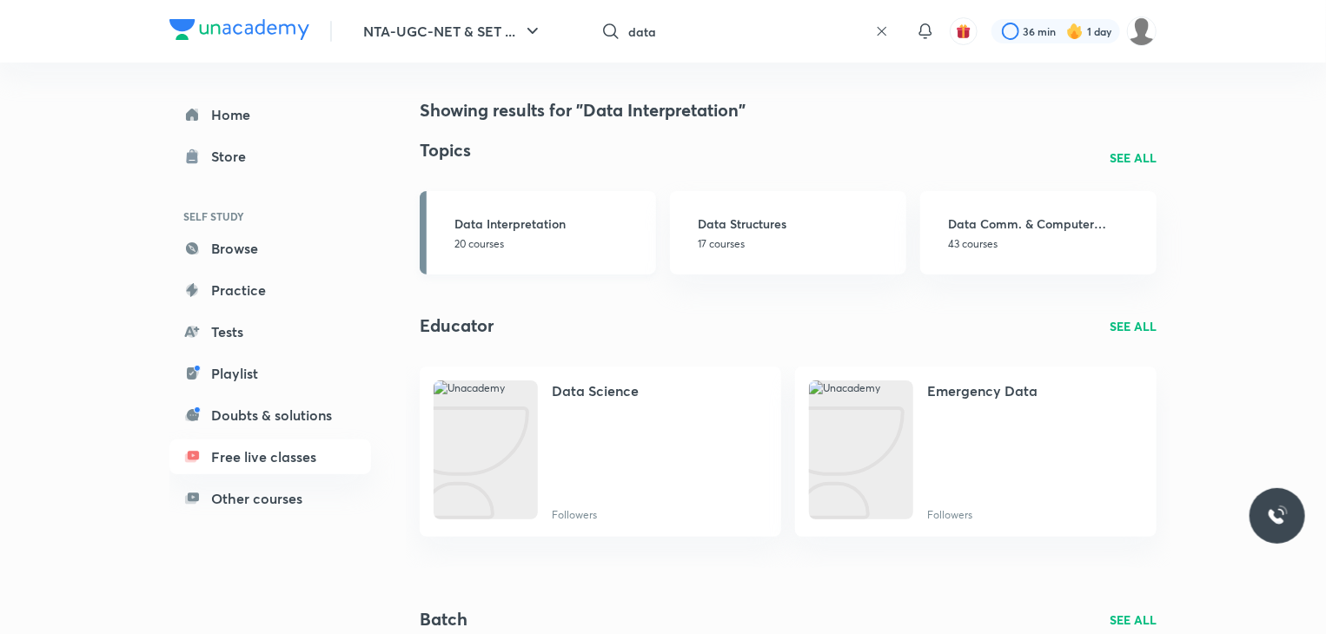
click at [620, 233] on div "Data Interpretation 20 courses" at bounding box center [549, 233] width 191 height 37
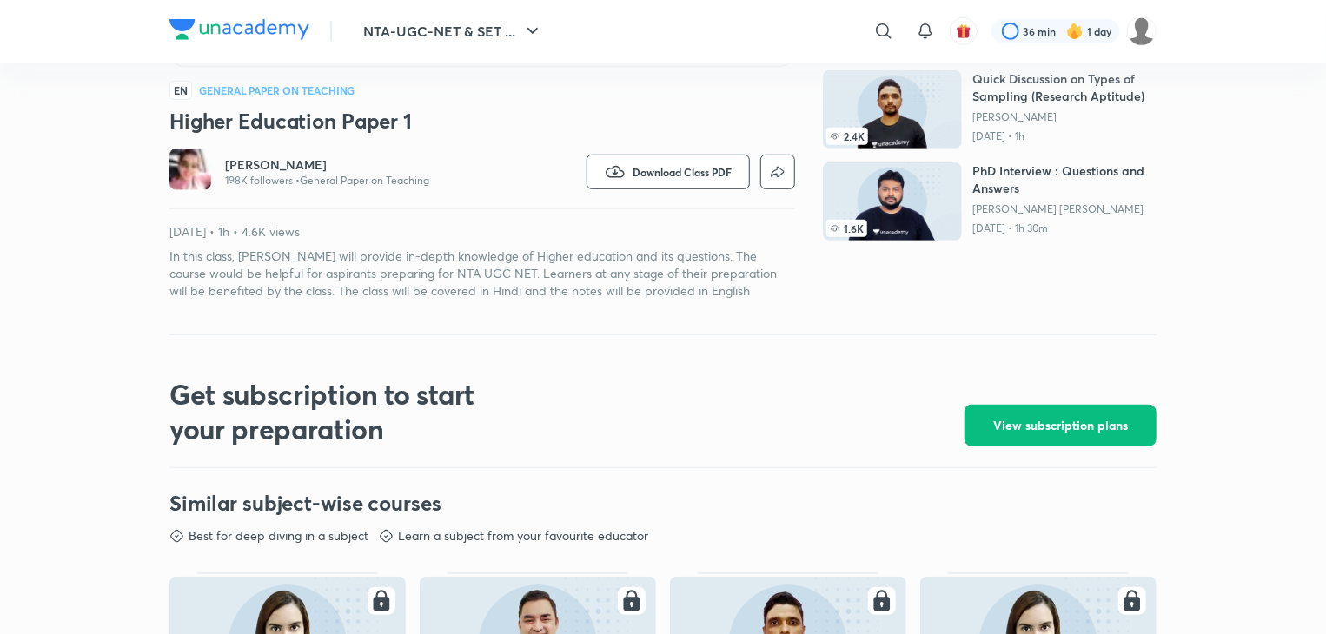
scroll to position [466, 0]
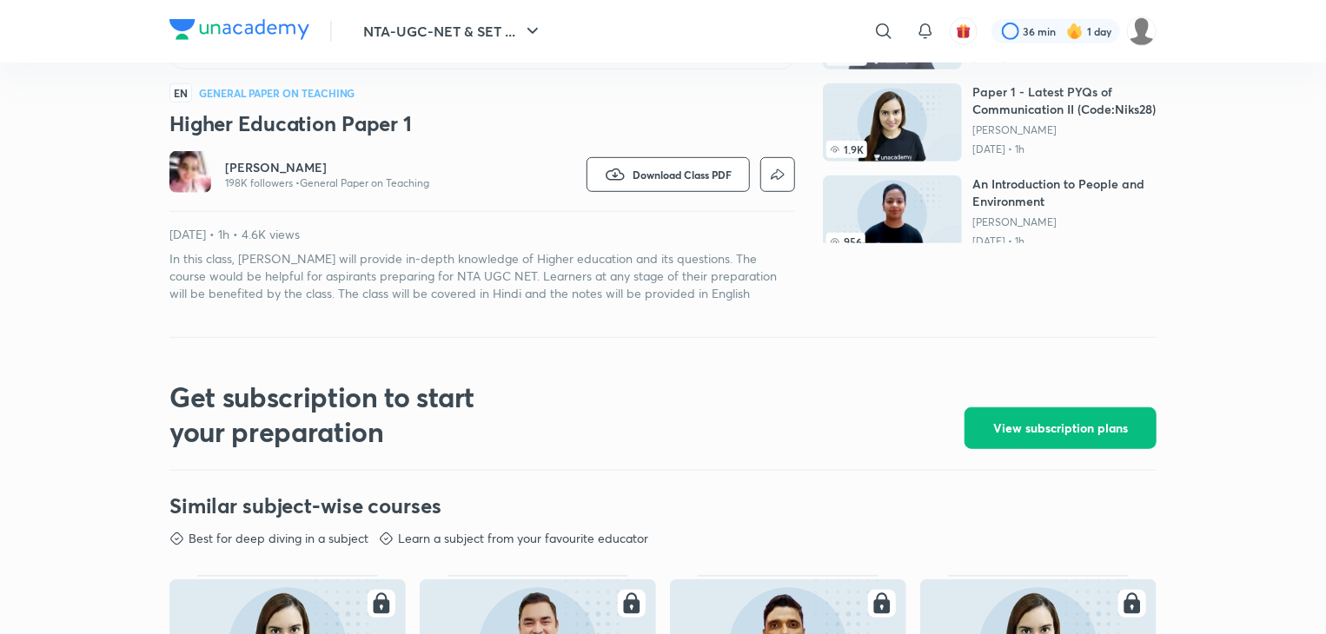
scroll to position [197, 0]
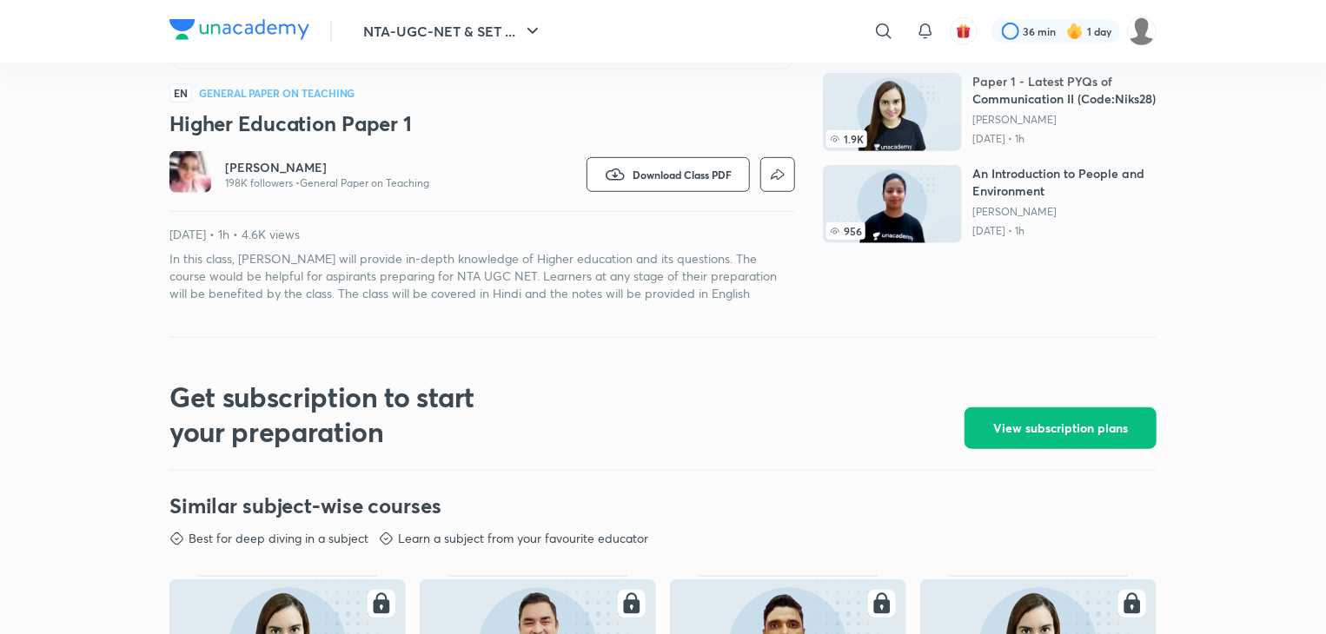
click at [1003, 224] on p "[DATE] • 1h" at bounding box center [1064, 231] width 184 height 14
click at [951, 172] on img at bounding box center [892, 204] width 139 height 78
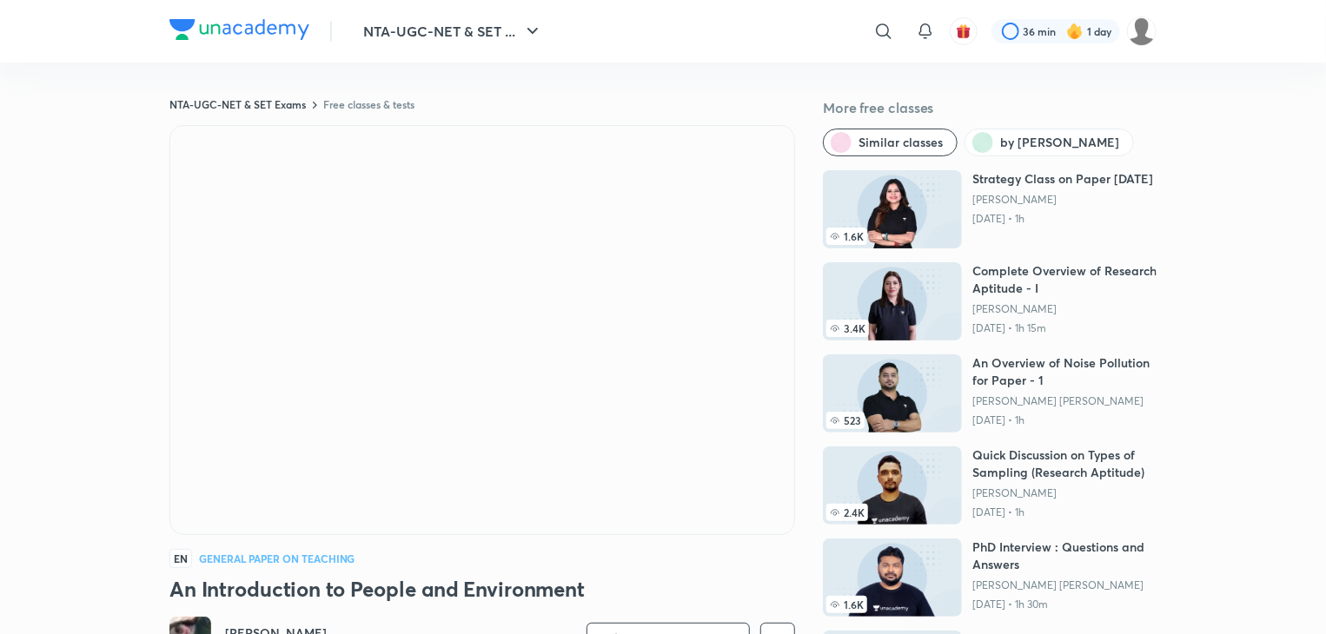
drag, startPoint x: 1139, startPoint y: 537, endPoint x: 1147, endPoint y: 527, distance: 12.3
click at [1147, 527] on div "13.3K 9AM Daily Top 10 Mini Series Paper 1 - AIM TO JRF - IV [PERSON_NAME] [DAT…" at bounding box center [990, 439] width 334 height 539
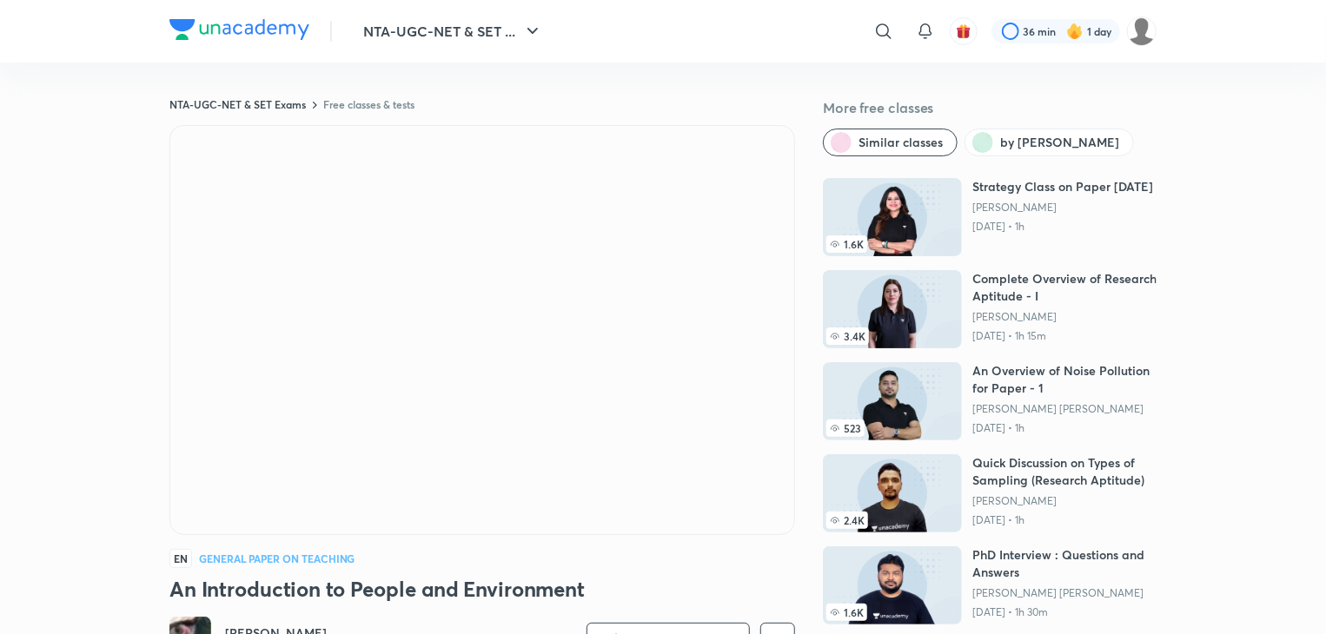
scroll to position [176, 0]
drag, startPoint x: 1160, startPoint y: 544, endPoint x: 1119, endPoint y: 339, distance: 209.1
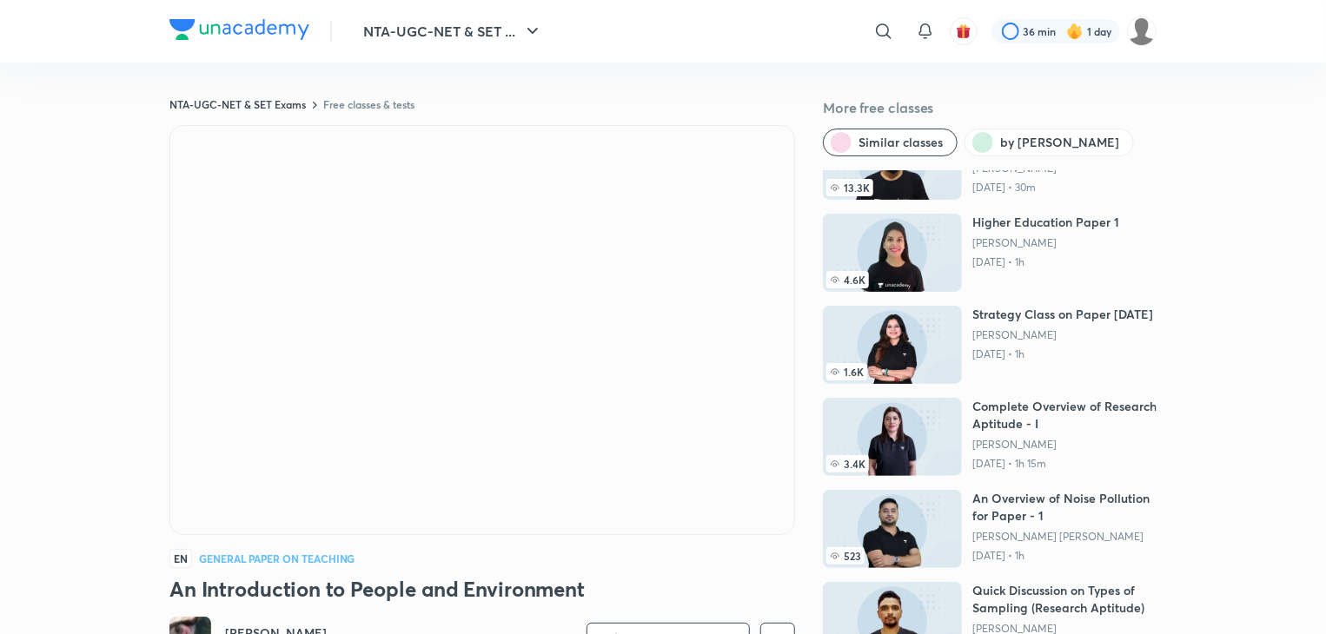
scroll to position [47, 0]
click at [1050, 344] on p "[PERSON_NAME]" at bounding box center [1062, 337] width 181 height 14
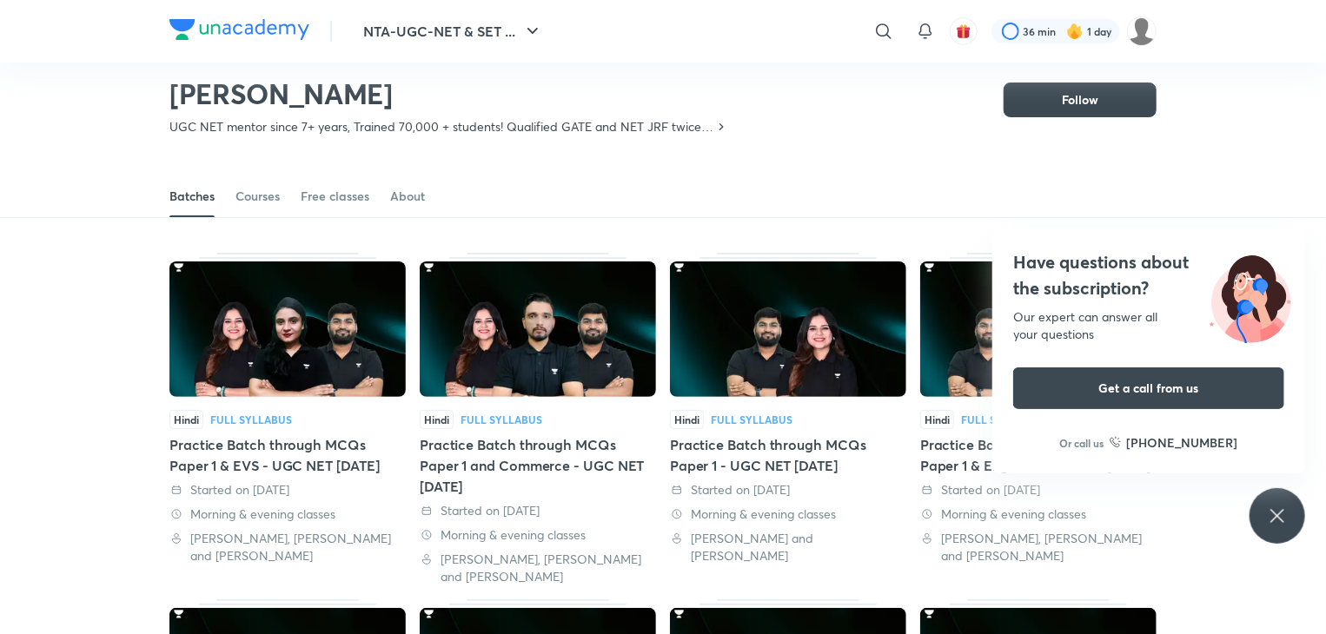
scroll to position [52, 0]
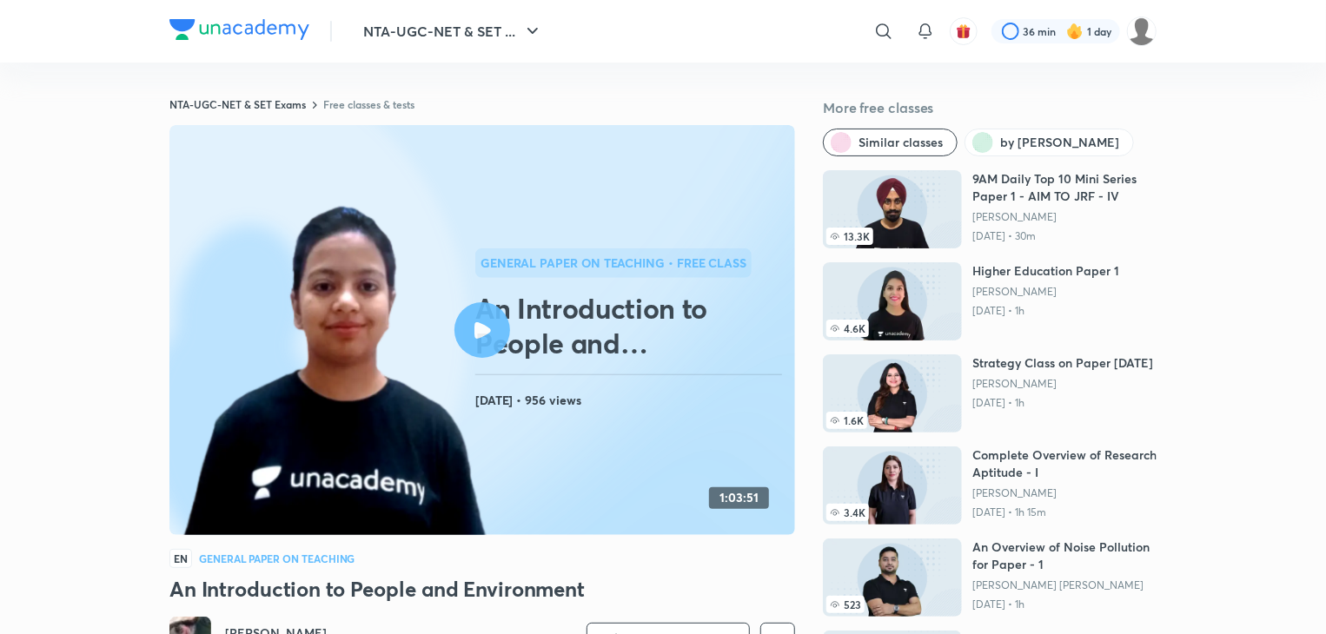
drag, startPoint x: 1321, startPoint y: 126, endPoint x: 1334, endPoint y: 129, distance: 13.5
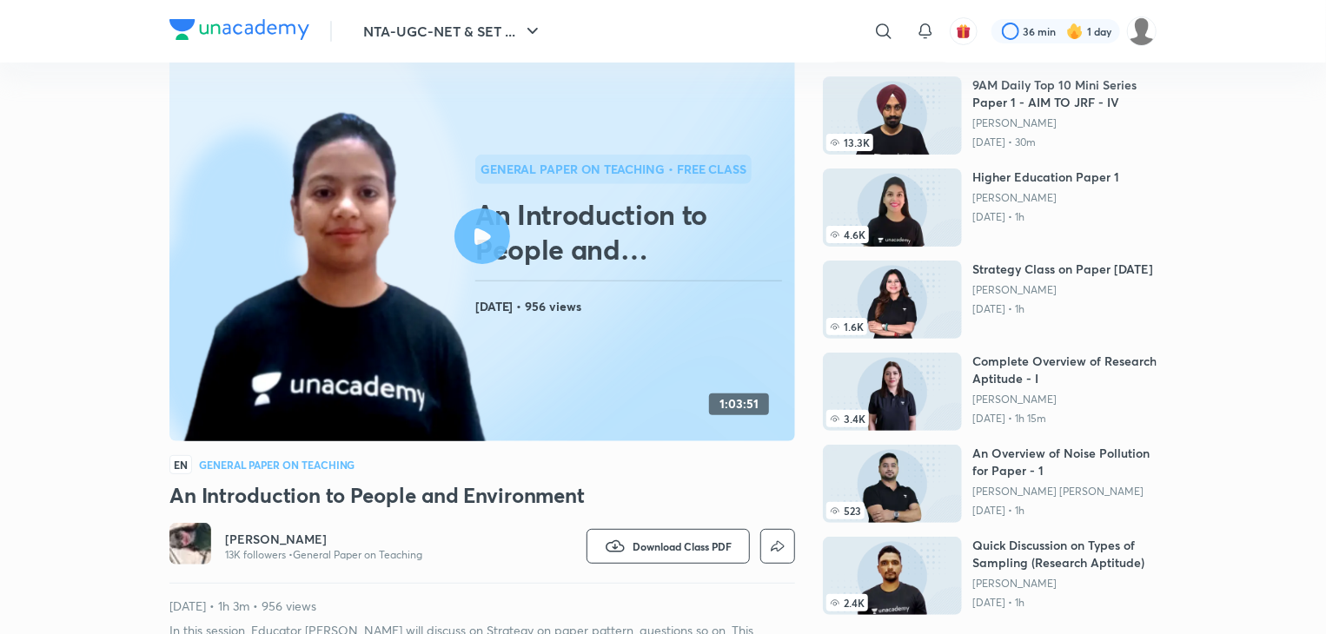
scroll to position [3, 0]
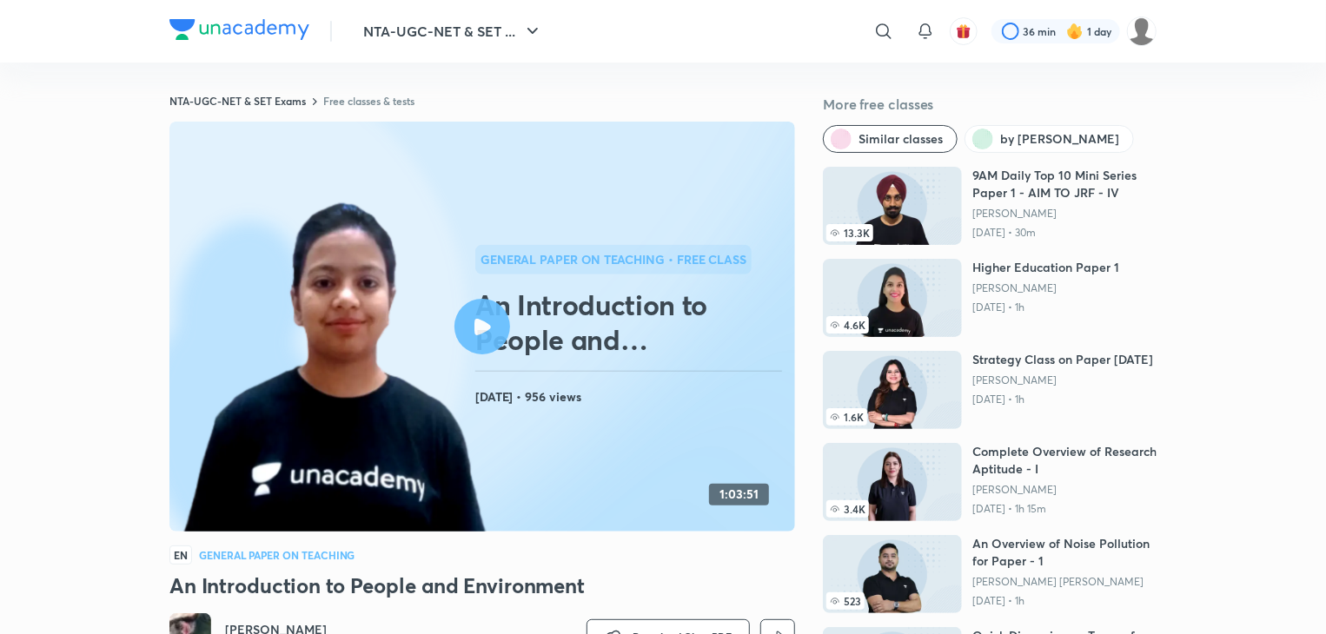
click at [1068, 443] on h6 "Complete Overview of Research Aptitude - I" at bounding box center [1064, 460] width 184 height 35
click at [1068, 442] on div "13.3K 9AM Daily Top 10 Mini Series Paper 1 - AIM TO JRF - IV [PERSON_NAME] [DAT…" at bounding box center [990, 436] width 334 height 539
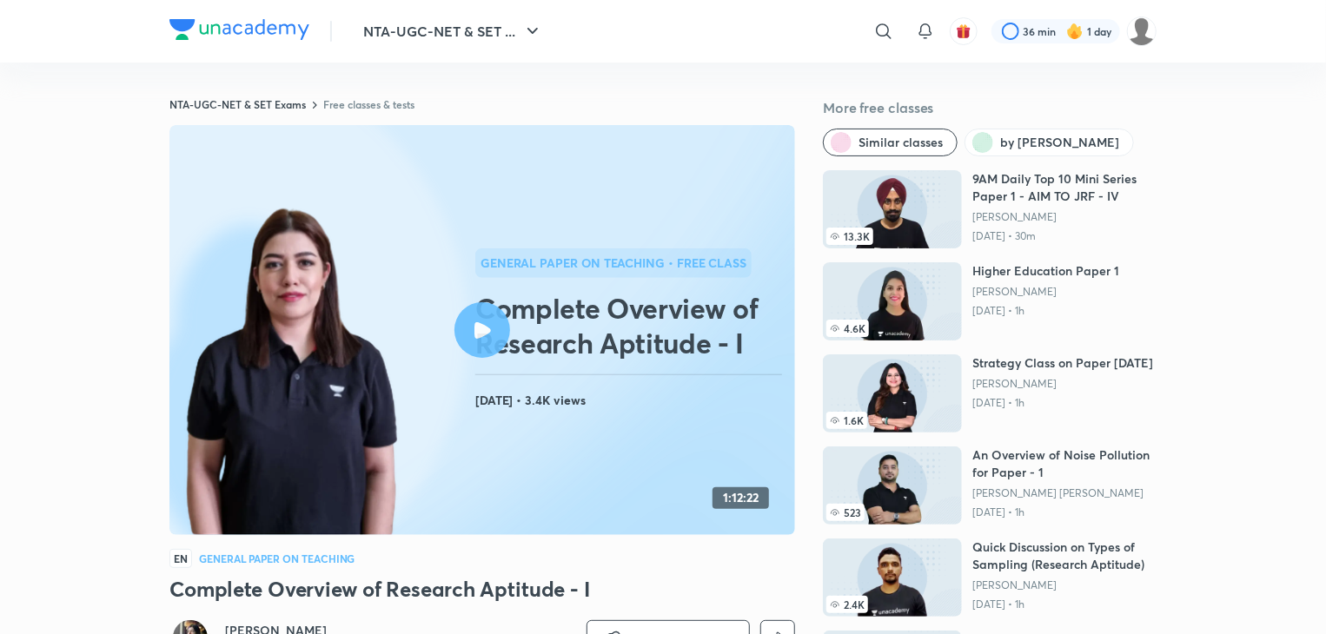
scroll to position [3, 0]
